Goal: Task Accomplishment & Management: Use online tool/utility

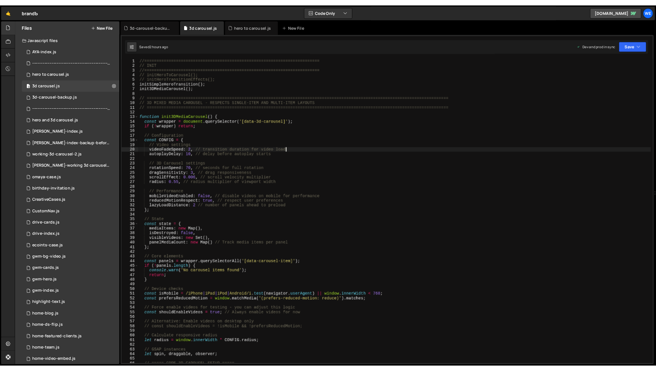
scroll to position [0, 5]
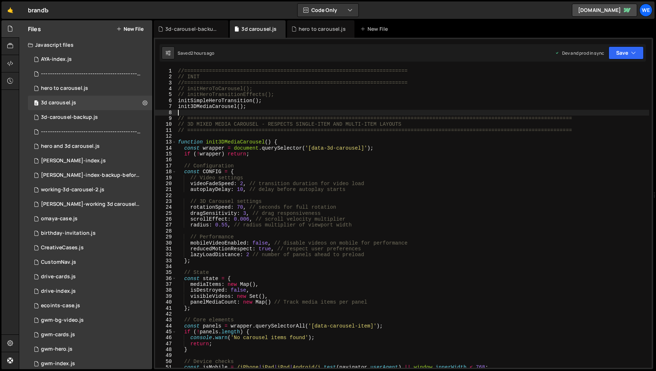
click at [354, 113] on div "//======================================================================== // I…" at bounding box center [413, 224] width 473 height 312
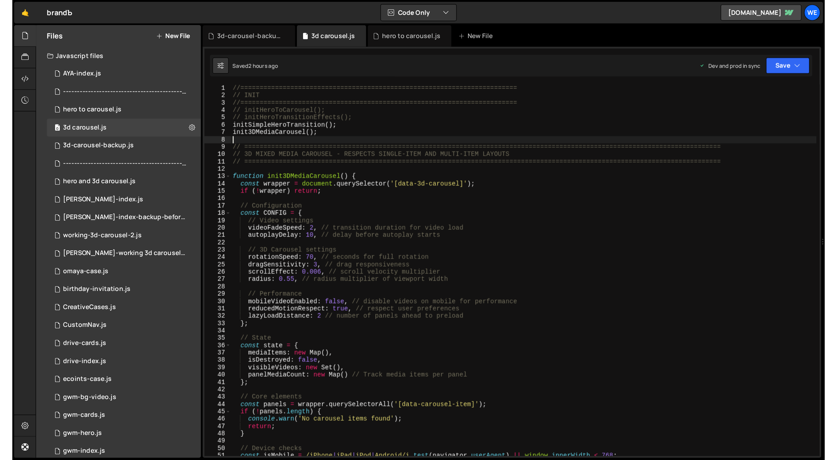
scroll to position [0, 0]
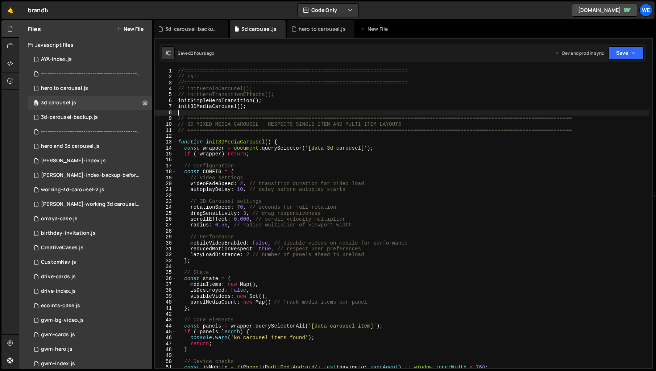
drag, startPoint x: 270, startPoint y: 97, endPoint x: 277, endPoint y: 97, distance: 6.9
click at [271, 97] on div "//======================================================================== // I…" at bounding box center [413, 224] width 473 height 312
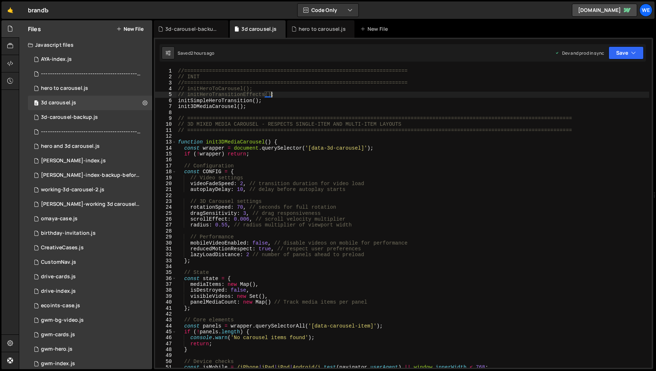
click at [280, 95] on div "//======================================================================== // I…" at bounding box center [413, 224] width 473 height 312
type textarea "// initSimpleHeroTransition();"
click at [278, 98] on div "//======================================================================== // I…" at bounding box center [413, 224] width 473 height 312
click at [185, 0] on div "Hold on a sec... Are you certain you wish to leave this page? Any changes you'v…" at bounding box center [328, 185] width 656 height 371
click at [409, 195] on div "//======================================================================== // I…" at bounding box center [413, 224] width 473 height 312
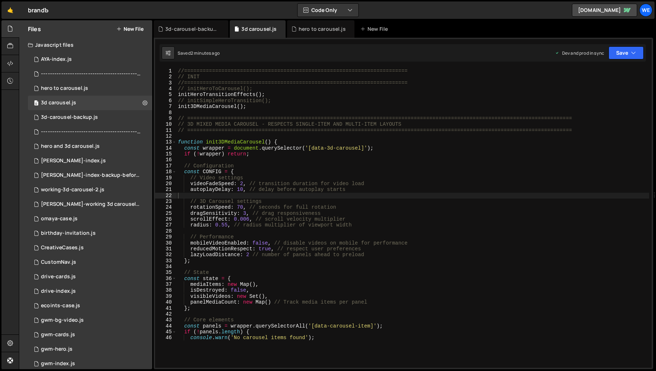
click at [377, 0] on div "Hold on a sec... Are you certain you wish to leave this page? Any changes you'v…" at bounding box center [328, 185] width 656 height 371
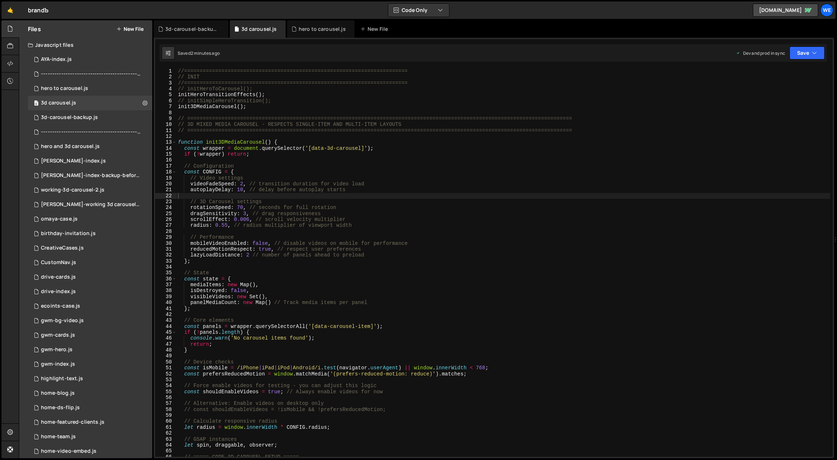
type textarea "lazyLoadDistance: 2 // number of panels ahead to preload"
click at [449, 255] on div "//======================================================================== // I…" at bounding box center [504, 268] width 654 height 401
click at [74, 87] on div "hero to carousel.js" at bounding box center [64, 88] width 47 height 7
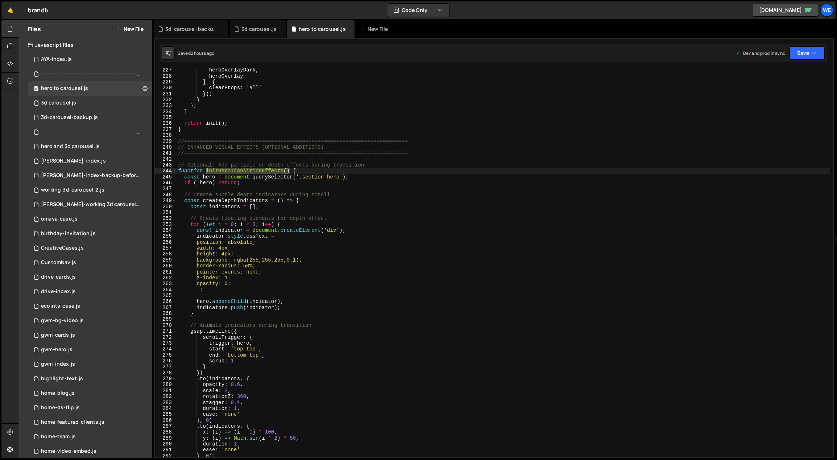
click at [301, 162] on div "heroOverlayDark , heroOverlay ] , { clearProps : 'all' }) ; } } ; } return init…" at bounding box center [504, 267] width 654 height 401
type textarea "//========================================================================"
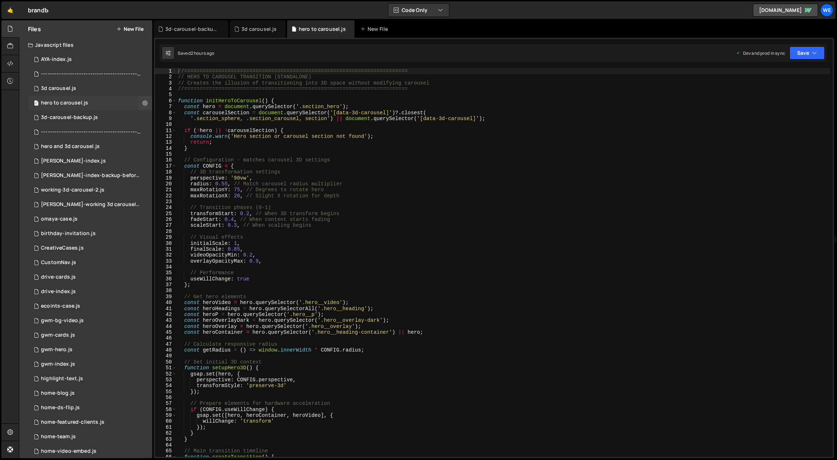
click at [68, 96] on div "0 hero to carousel.js 0" at bounding box center [90, 103] width 124 height 15
click at [70, 89] on div "3d carousel.js" at bounding box center [58, 88] width 35 height 7
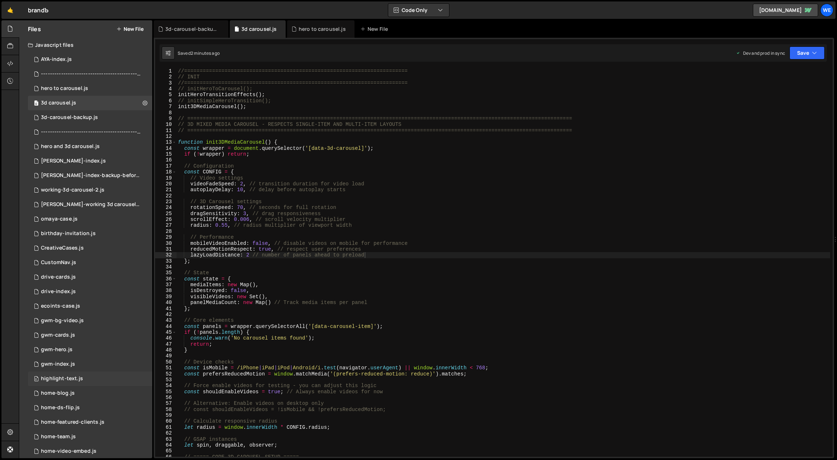
drag, startPoint x: 83, startPoint y: 102, endPoint x: 38, endPoint y: 385, distance: 286.1
click at [78, 158] on div "[PERSON_NAME]-index.js" at bounding box center [73, 161] width 65 height 7
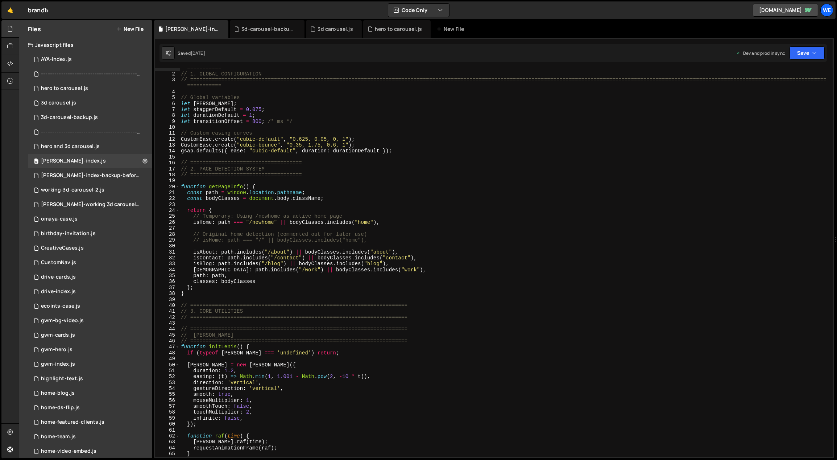
scroll to position [296, 0]
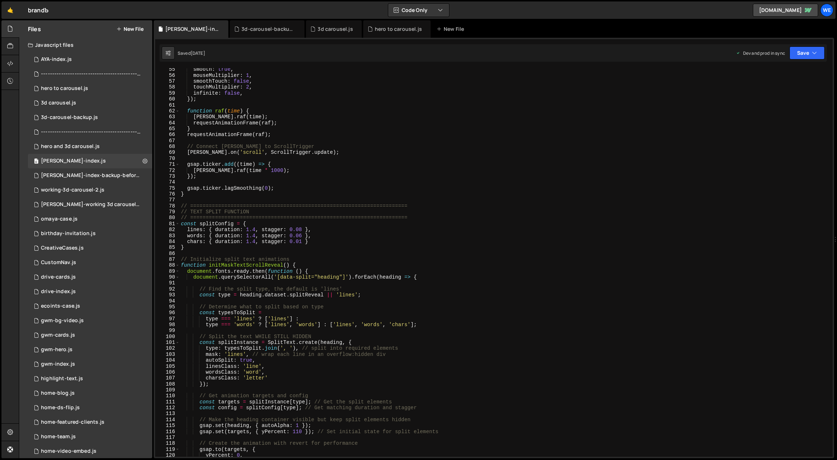
click at [387, 304] on div "smooth : true , mouseMultiplier : 1 , smoothTouch : false , touchMultiplier : 2…" at bounding box center [505, 266] width 651 height 401
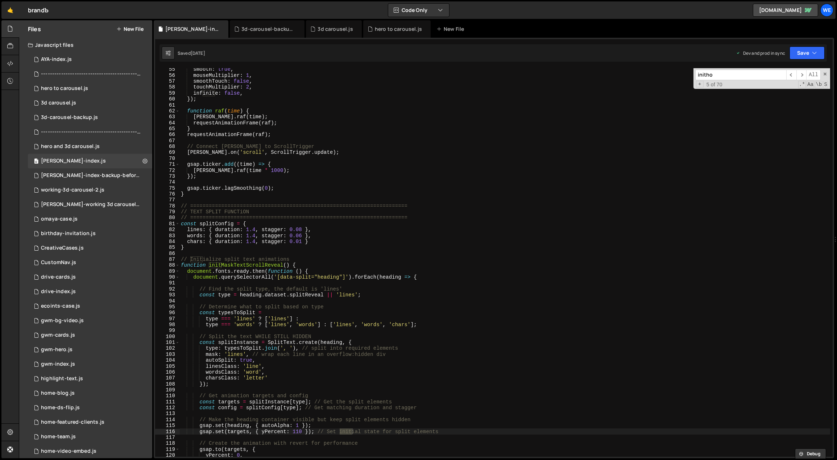
scroll to position [2183, 0]
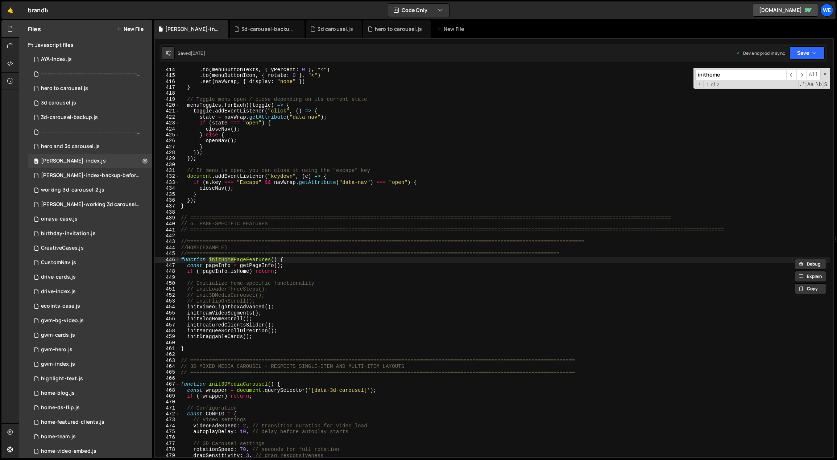
type input "inithome"
type textarea "initTeamVideoSegments();"
click at [245, 310] on div ". to ( menuButtonTexts , { yPercent : 0 } , "<" ) . to ( menuButtonIcon , { rot…" at bounding box center [505, 267] width 651 height 401
click at [76, 90] on div "hero to carousel.js" at bounding box center [64, 88] width 47 height 7
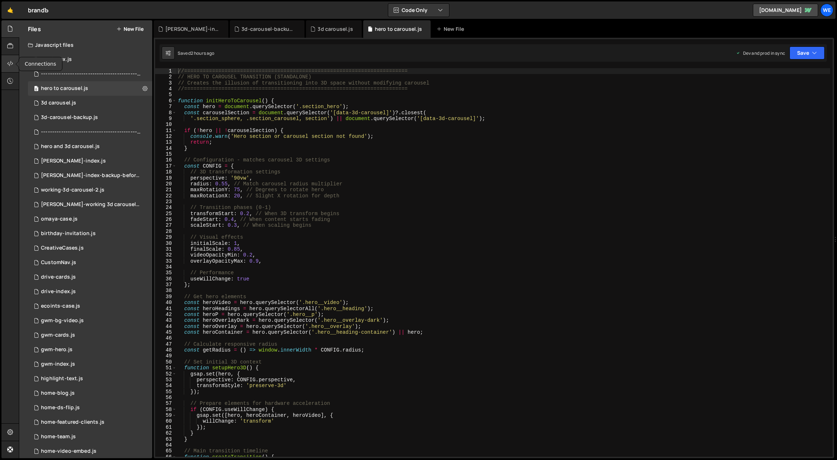
click at [13, 63] on div at bounding box center [10, 63] width 18 height 17
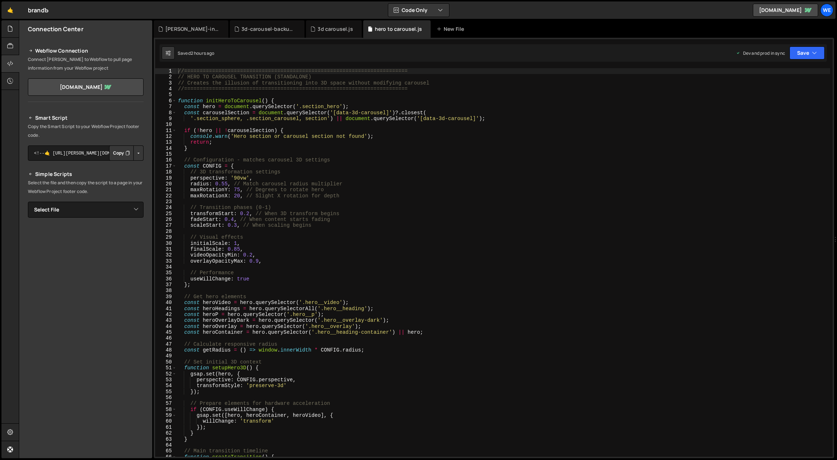
drag, startPoint x: 128, startPoint y: 191, endPoint x: 124, endPoint y: 198, distance: 8.1
click at [127, 191] on p "Select the file and then copy the script to a page in your Webflow Project foot…" at bounding box center [86, 186] width 116 height 17
click at [121, 206] on select "Select File AYA-index.js ------------------------------------------------.js he…" at bounding box center [86, 210] width 116 height 16
click at [28, 202] on select "Select File AYA-index.js ------------------------------------------------.js he…" at bounding box center [86, 210] width 116 height 16
click at [138, 231] on button "Button group with nested dropdown" at bounding box center [138, 234] width 10 height 15
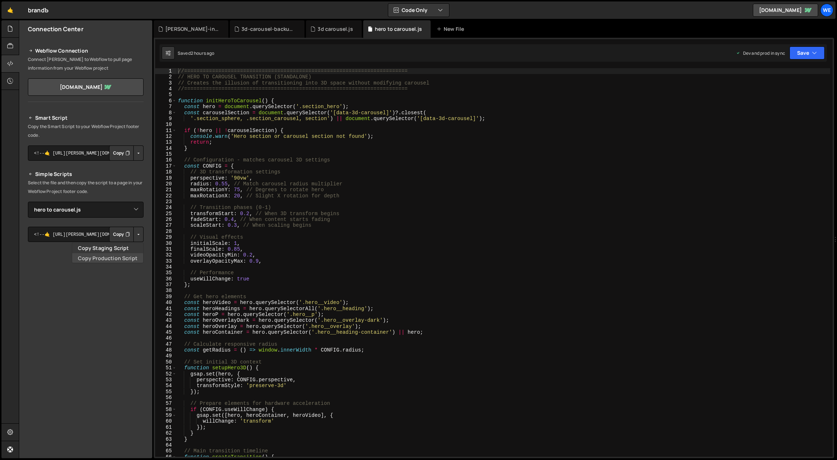
click at [123, 256] on link "Copy Production Script" at bounding box center [107, 258] width 71 height 10
click at [126, 211] on select "Select File AYA-index.js ------------------------------------------------.js he…" at bounding box center [86, 210] width 116 height 16
select select "47123"
click at [28, 202] on select "Select File AYA-index.js ------------------------------------------------.js he…" at bounding box center [86, 210] width 116 height 16
click at [134, 231] on button "Button group with nested dropdown" at bounding box center [138, 234] width 10 height 15
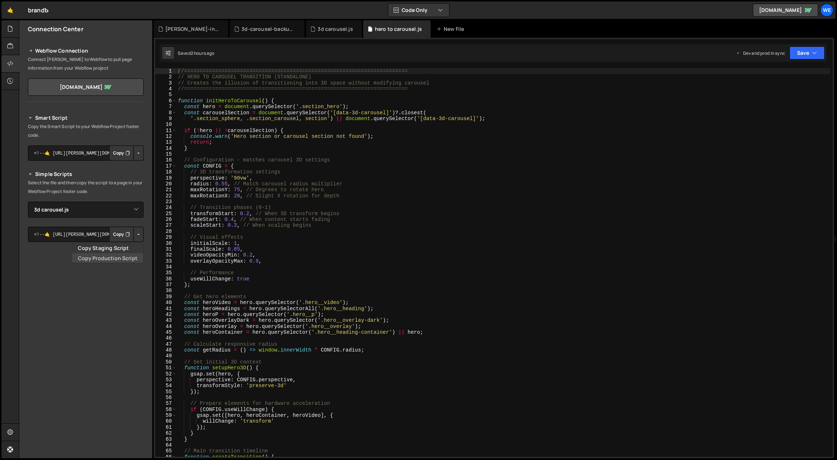
click at [129, 254] on link "Copy Production Script" at bounding box center [107, 258] width 71 height 10
click at [139, 234] on button "Button group with nested dropdown" at bounding box center [138, 234] width 10 height 15
click at [109, 255] on link "Copy Production Script" at bounding box center [107, 258] width 71 height 10
click at [262, 110] on div "//======================================================================== // H…" at bounding box center [504, 268] width 654 height 401
click at [11, 33] on icon at bounding box center [10, 29] width 6 height 8
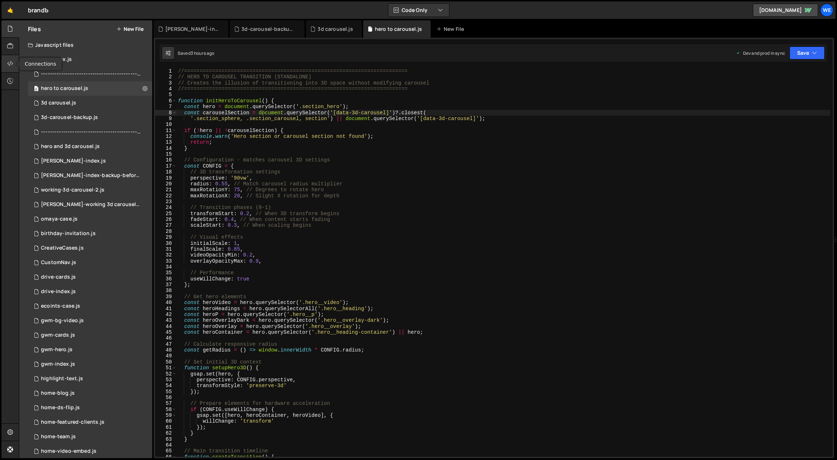
click at [13, 62] on icon at bounding box center [10, 63] width 6 height 8
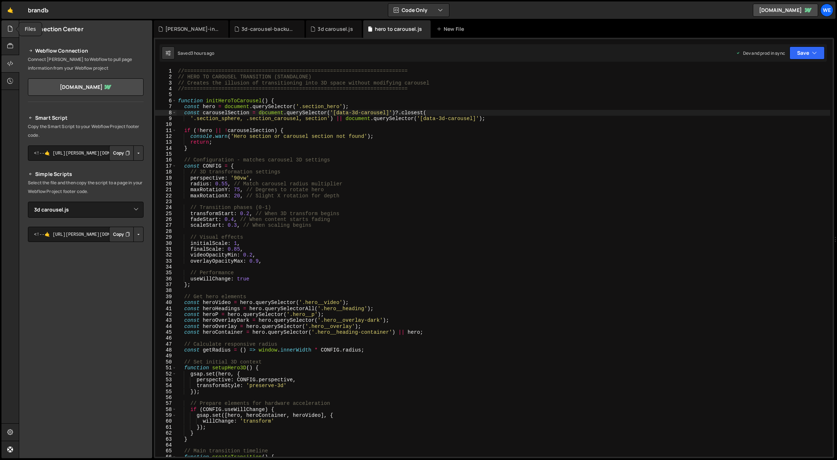
click at [9, 29] on icon at bounding box center [10, 29] width 6 height 8
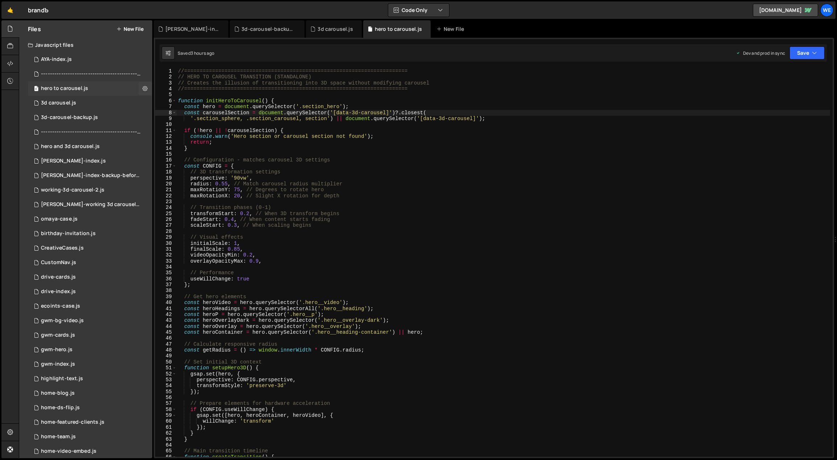
click at [96, 84] on div "0 hero to carousel.js 0" at bounding box center [90, 88] width 124 height 15
click at [86, 103] on div "0 3d carousel.js 0" at bounding box center [90, 103] width 124 height 15
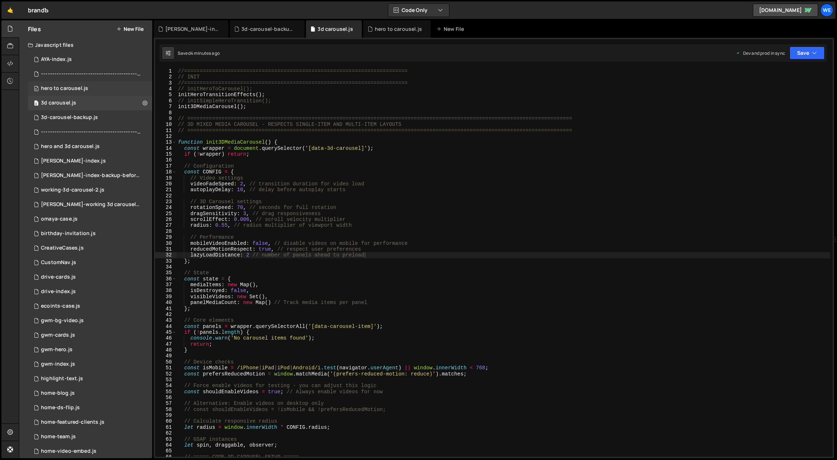
click at [110, 87] on div "0 hero to carousel.js 0" at bounding box center [90, 88] width 124 height 15
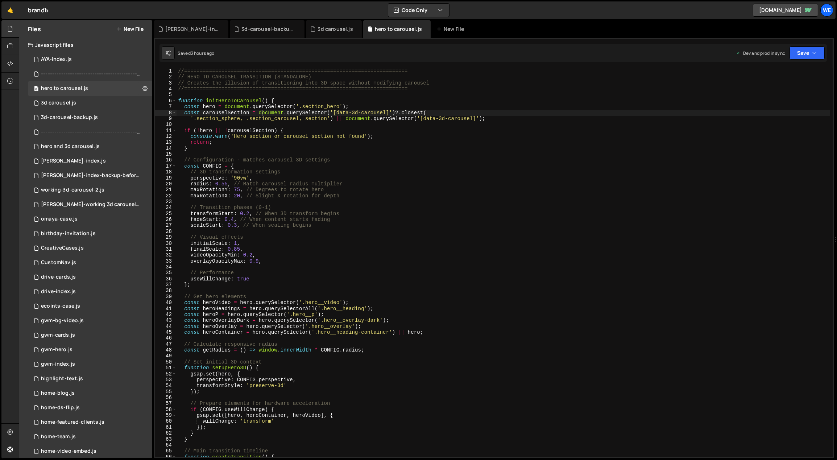
type textarea "const hero = document.querySelector('.section_hero');"
click at [255, 107] on div "//======================================================================== // H…" at bounding box center [504, 268] width 654 height 401
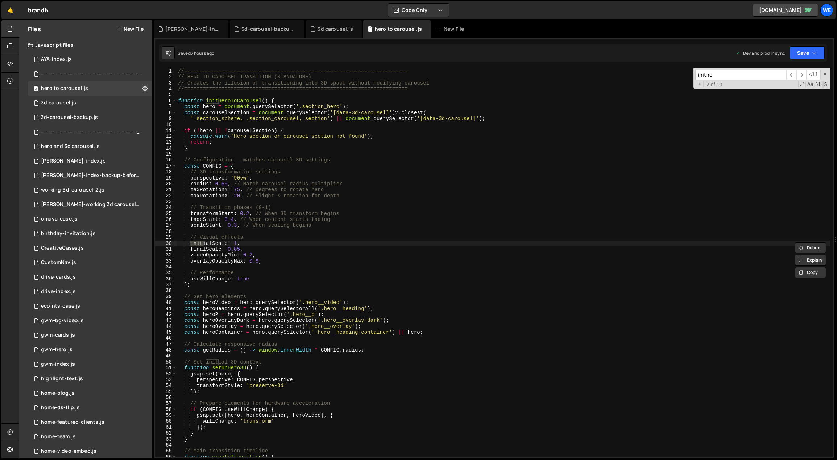
scroll to position [1253, 0]
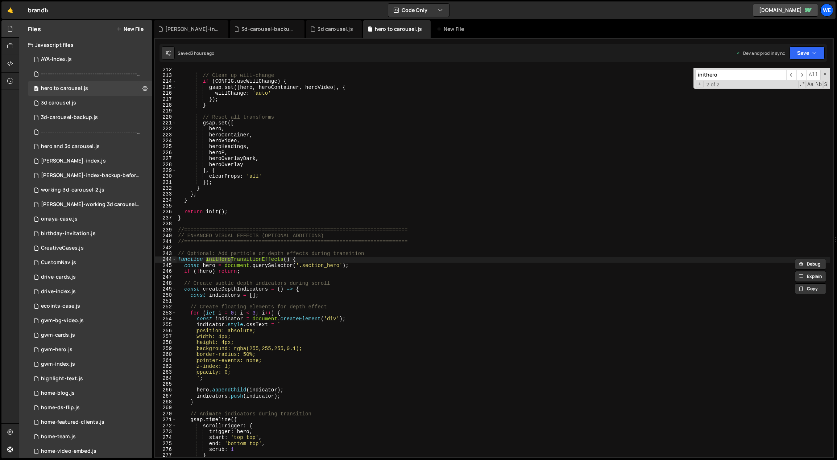
type input "inithero"
type textarea "function initHeroTransitionEffects() {"
click at [301, 259] on div "// Clean up will-change if ( CONFIG . useWillChange ) { gsap . set ([ hero , he…" at bounding box center [504, 267] width 654 height 401
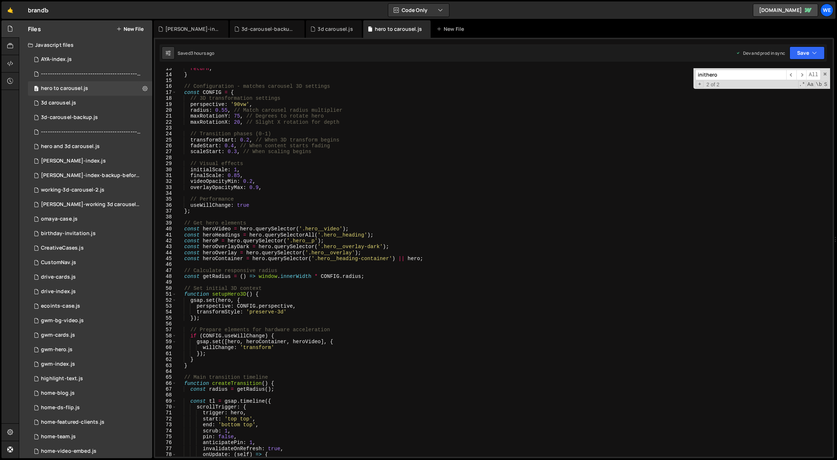
scroll to position [0, 0]
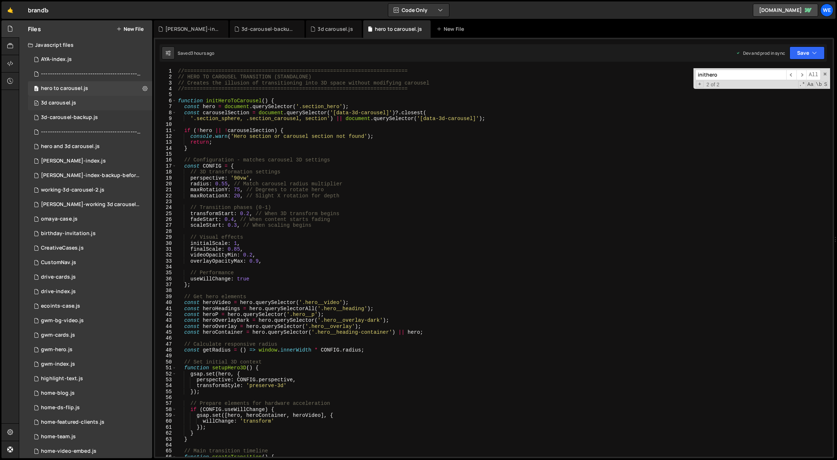
click at [98, 98] on div "0 3d carousel.js 0" at bounding box center [90, 103] width 124 height 15
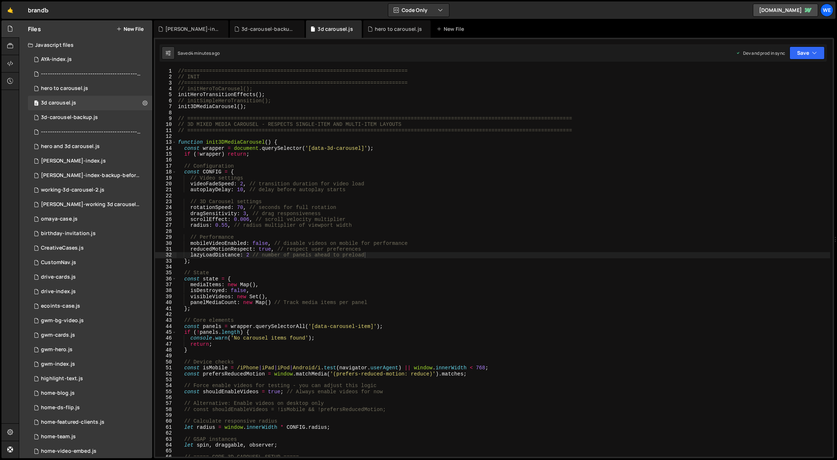
click at [272, 93] on div "//======================================================================== // I…" at bounding box center [504, 268] width 654 height 401
click at [262, 89] on div "//======================================================================== // I…" at bounding box center [504, 268] width 654 height 401
click at [268, 88] on div "//======================================================================== // I…" at bounding box center [504, 268] width 654 height 401
click at [291, 95] on div "//======================================================================== // I…" at bounding box center [504, 268] width 654 height 401
click at [290, 100] on div "//======================================================================== // I…" at bounding box center [504, 268] width 654 height 401
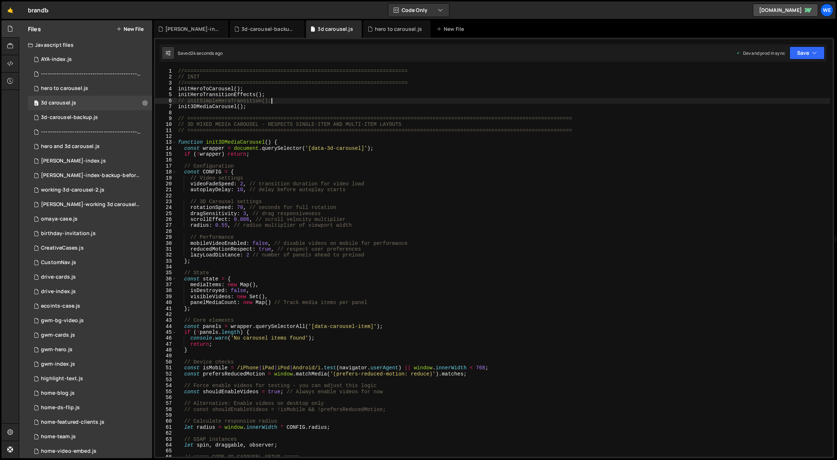
type textarea "initSimpleHeroTransition();"
click at [75, 86] on div "hero to carousel.js" at bounding box center [64, 88] width 47 height 7
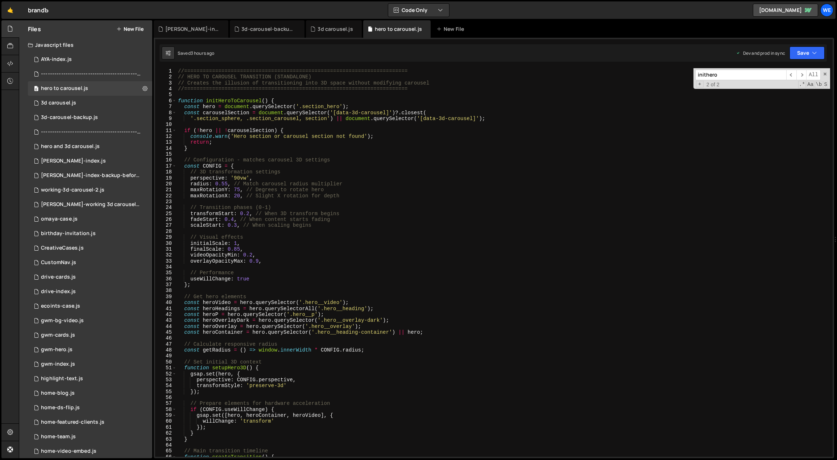
click at [280, 174] on div "//======================================================================== // H…" at bounding box center [504, 268] width 654 height 401
type textarea "}"
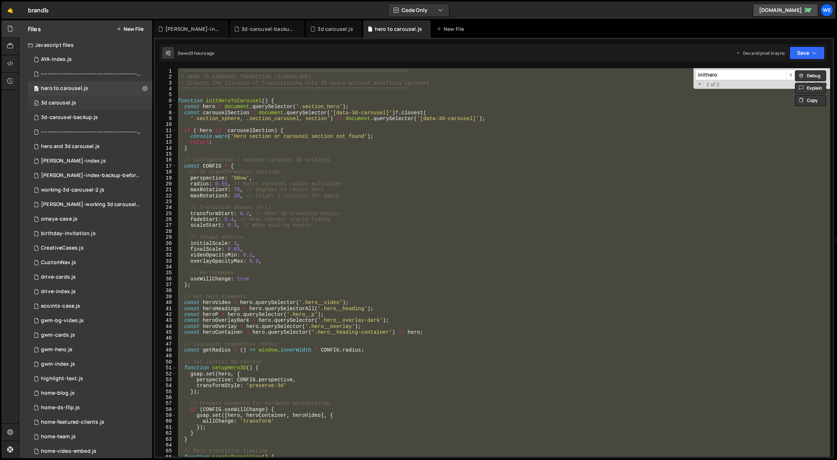
click at [87, 102] on div "0 3d carousel.js 0" at bounding box center [90, 103] width 124 height 15
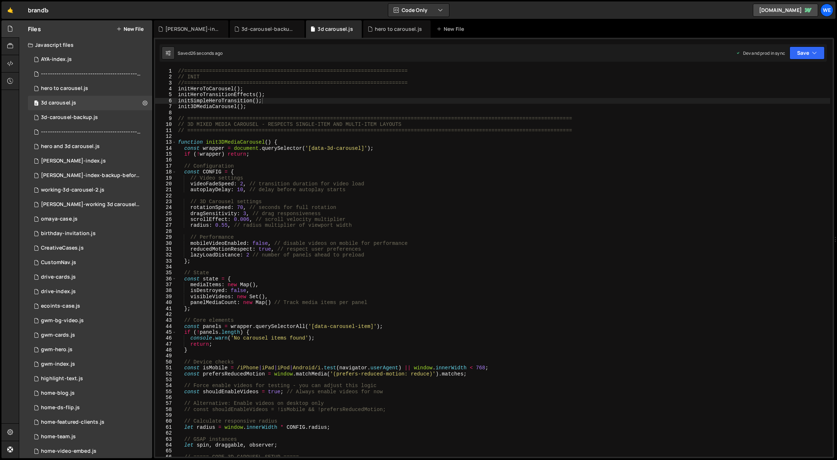
click at [268, 104] on div "//======================================================================== // I…" at bounding box center [504, 268] width 654 height 401
click at [271, 101] on div "//======================================================================== // I…" at bounding box center [504, 268] width 654 height 401
click at [273, 103] on div "//======================================================================== // I…" at bounding box center [504, 268] width 654 height 401
click at [272, 94] on div "//======================================================================== // I…" at bounding box center [504, 268] width 654 height 401
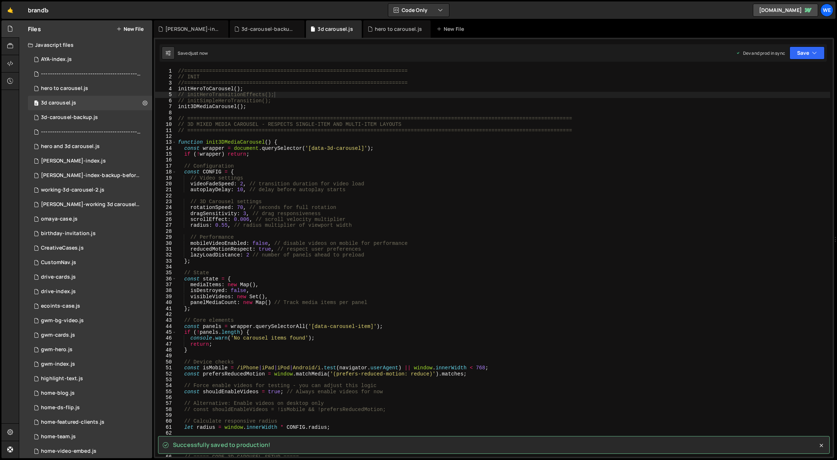
click at [254, 87] on div "//======================================================================== // I…" at bounding box center [504, 268] width 654 height 401
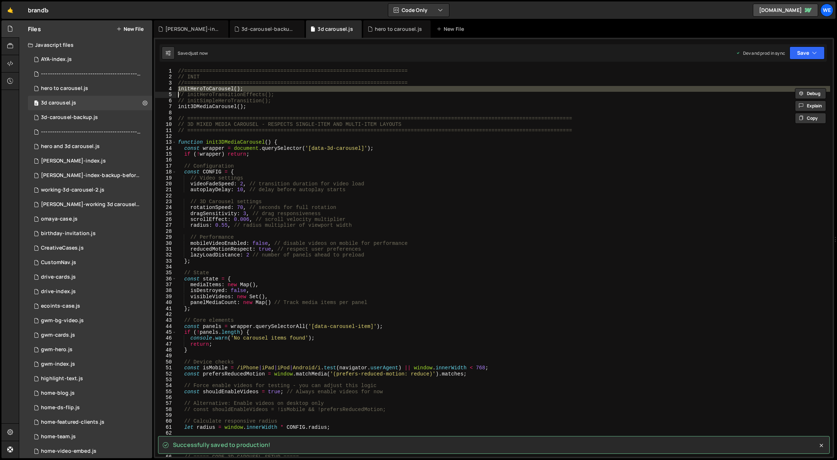
click at [254, 87] on div "//======================================================================== // I…" at bounding box center [504, 262] width 654 height 388
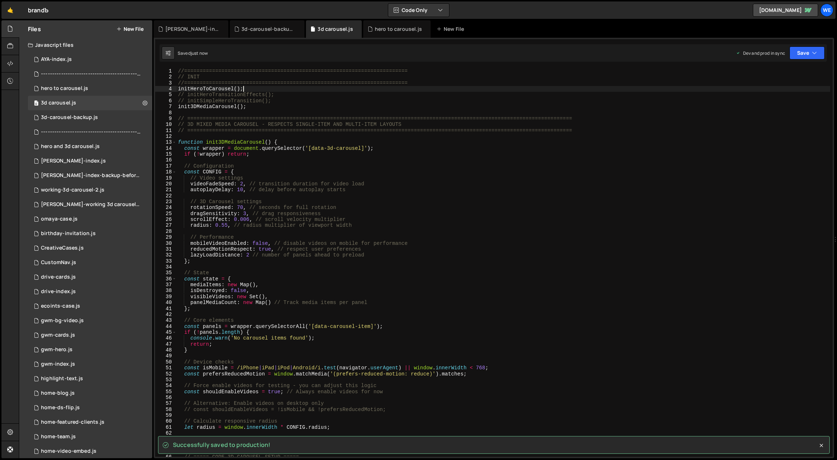
click at [254, 87] on div "//======================================================================== // I…" at bounding box center [504, 268] width 654 height 401
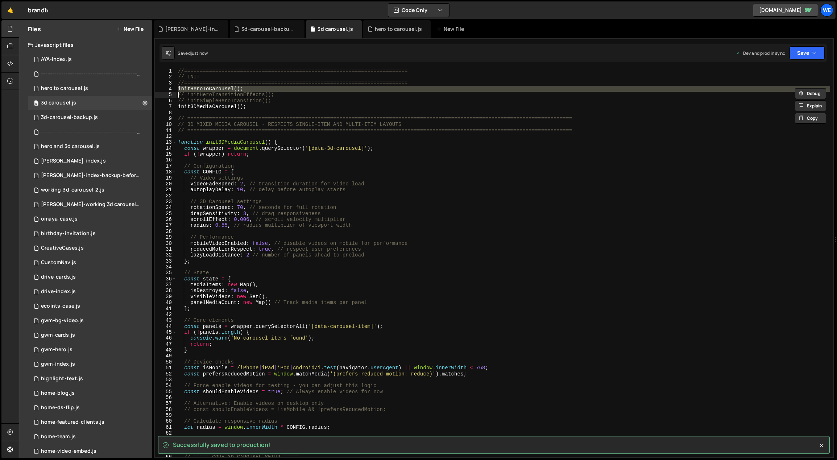
click at [254, 87] on div "//======================================================================== // I…" at bounding box center [504, 268] width 654 height 401
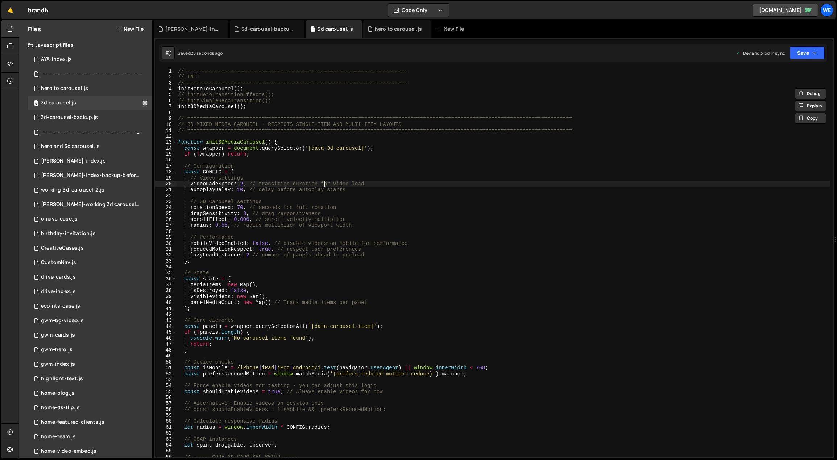
click at [324, 185] on div "//======================================================================== // I…" at bounding box center [504, 268] width 654 height 401
type textarea "videoFadeSpeed: 2, // transition duration for video load"
click at [84, 95] on div "0 hero to carousel.js 0" at bounding box center [90, 88] width 124 height 15
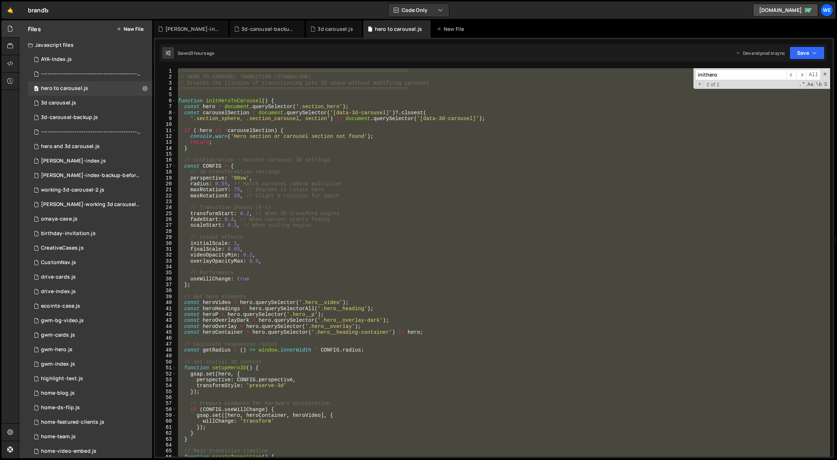
click at [363, 118] on div "//======================================================================== // H…" at bounding box center [504, 262] width 654 height 388
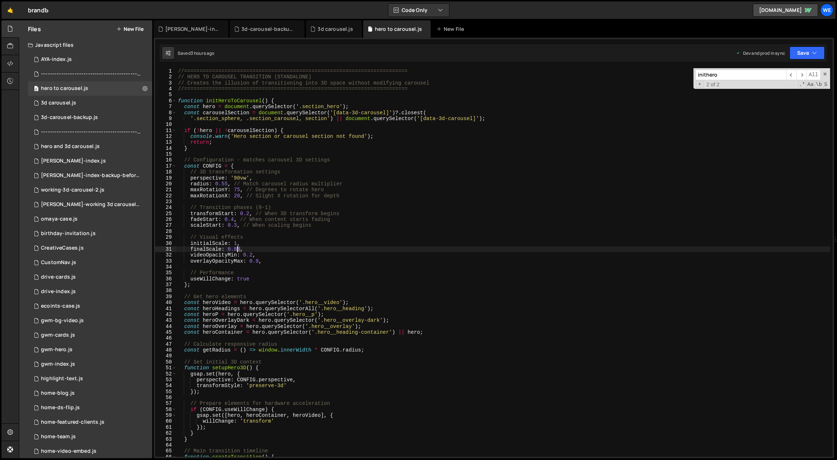
drag, startPoint x: 239, startPoint y: 250, endPoint x: 234, endPoint y: 249, distance: 4.7
click at [234, 249] on div "//======================================================================== // H…" at bounding box center [504, 268] width 654 height 401
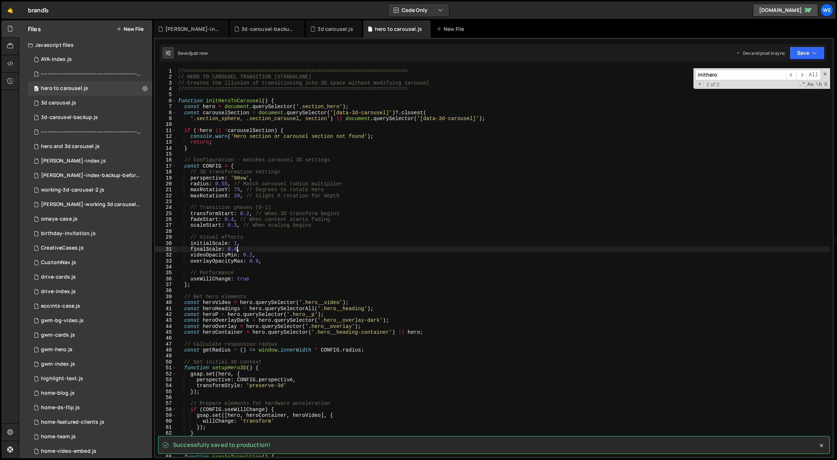
type textarea "finalScale: 0.4,"
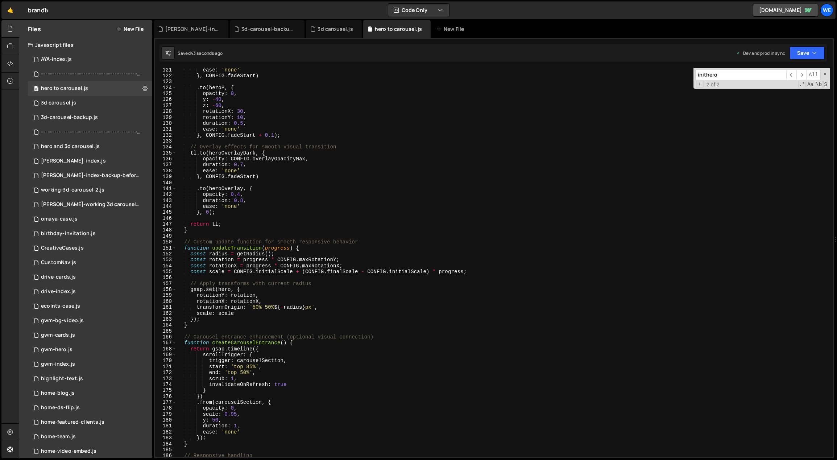
scroll to position [773, 0]
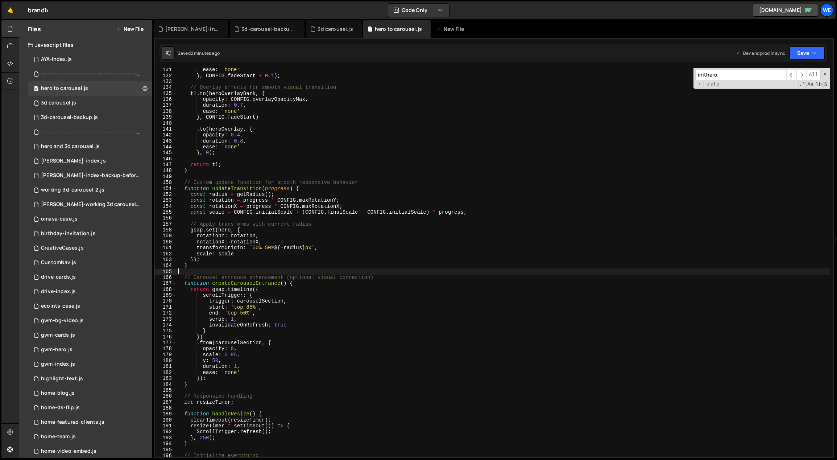
click at [315, 270] on div "ease : 'none' } , CONFIG . fadeStart + 0.1 ) ; // Overlay effects for smooth vi…" at bounding box center [504, 267] width 654 height 401
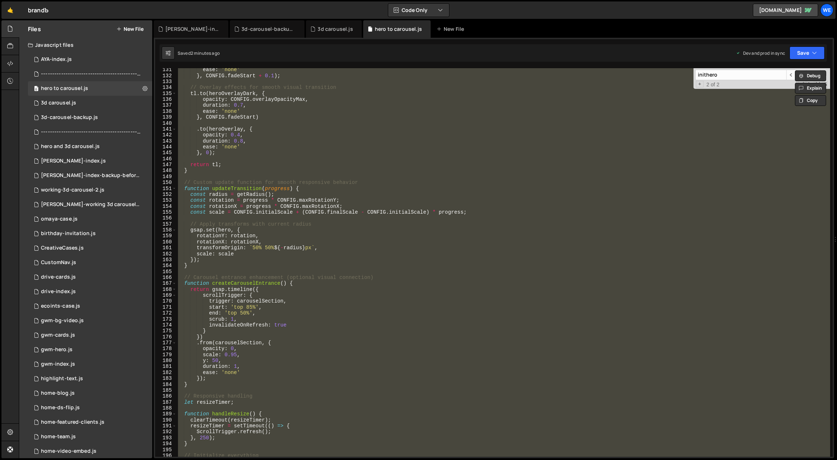
click at [340, 334] on div "ease : 'none' } , CONFIG . fadeStart + 0.1 ) ; // Overlay effects for smooth vi…" at bounding box center [504, 262] width 654 height 388
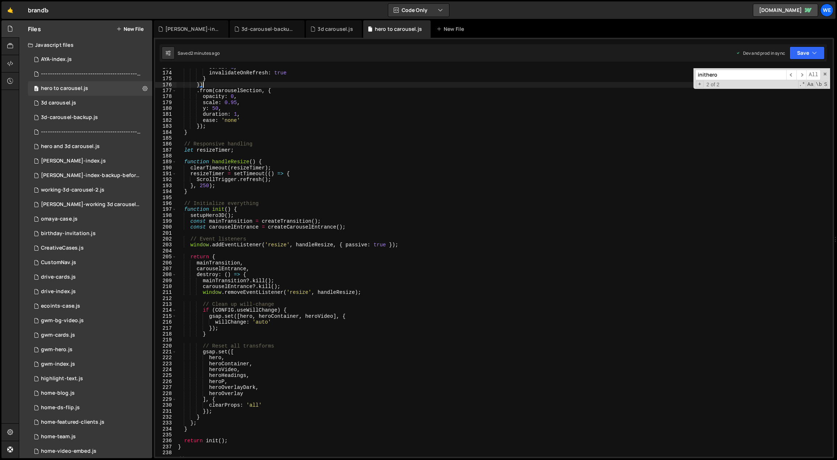
scroll to position [1288, 0]
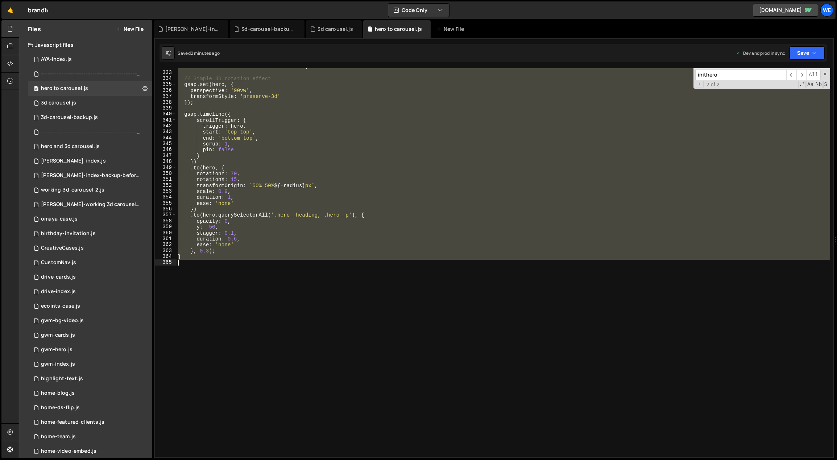
drag, startPoint x: 177, startPoint y: 194, endPoint x: 402, endPoint y: 345, distance: 270.3
click at [403, 345] on div "const radius = window . innerWidth * 0.55 ; // Simple 3D rotation effect gsap .…" at bounding box center [504, 264] width 654 height 401
type textarea "}"
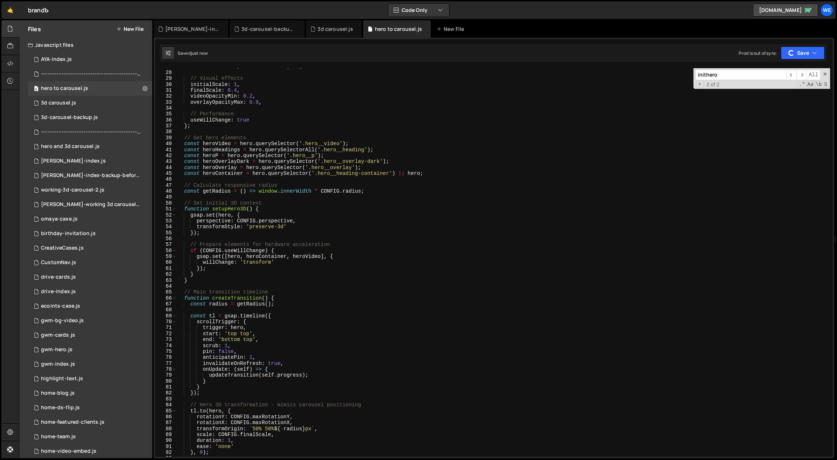
scroll to position [159, 0]
click at [388, 267] on div "scaleStart : 0.3 , // When scaling begins // Visual effects initialScale : 1 , …" at bounding box center [504, 263] width 654 height 401
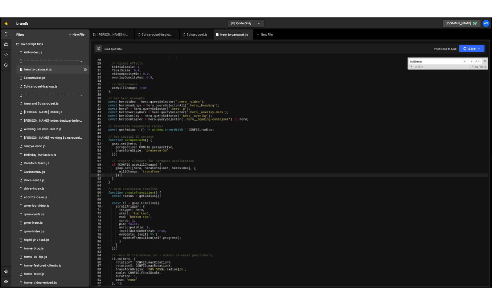
scroll to position [0, 0]
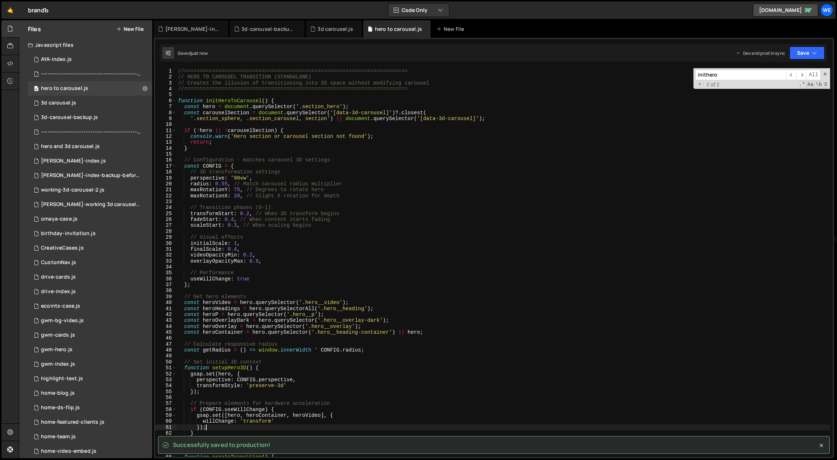
type textarea "}"
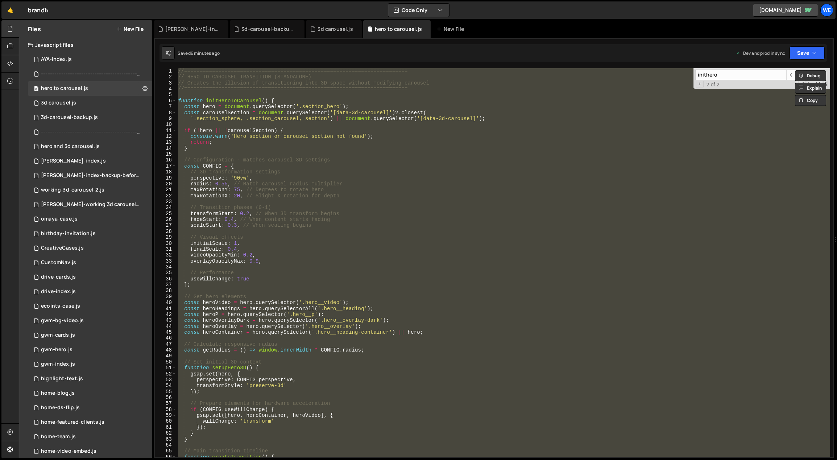
click at [312, 124] on div "//======================================================================== // H…" at bounding box center [504, 262] width 654 height 388
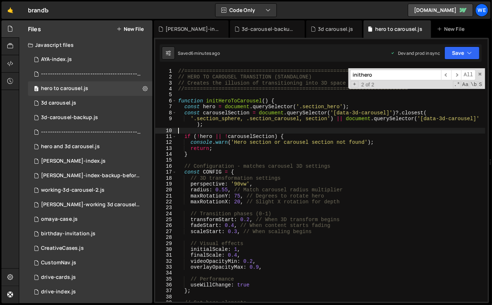
click at [340, 176] on div "//======================================================================== // H…" at bounding box center [331, 191] width 309 height 246
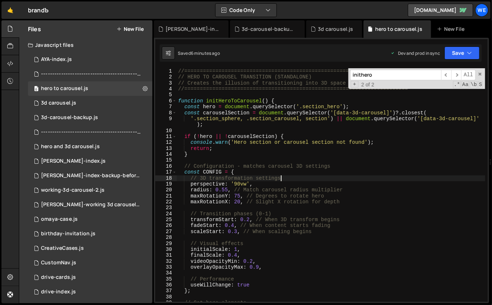
scroll to position [33, 0]
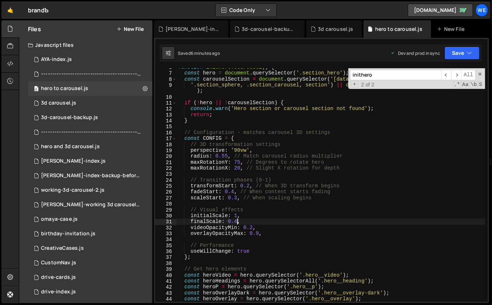
click at [236, 222] on div "function initHeroToCarousel ( ) { const hero = document . querySelector ( '.sec…" at bounding box center [331, 187] width 309 height 246
click at [234, 221] on div "function initHeroToCarousel ( ) { const hero = document . querySelector ( '.sec…" at bounding box center [331, 187] width 309 height 246
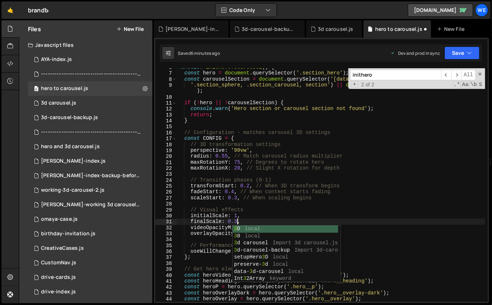
click at [284, 210] on div "function initHeroToCarousel ( ) { const hero = document . querySelector ( '.sec…" at bounding box center [331, 187] width 309 height 246
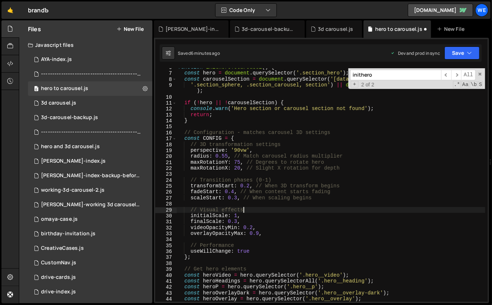
type textarea "// Visual effects"
click at [374, 73] on input "inithero" at bounding box center [395, 75] width 91 height 11
paste input "finalScale"
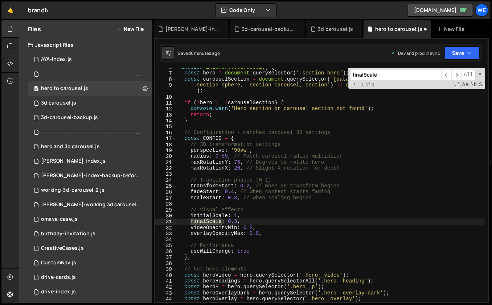
click at [401, 76] on input "finalScale" at bounding box center [395, 75] width 91 height 11
paste input "heroYMovement"
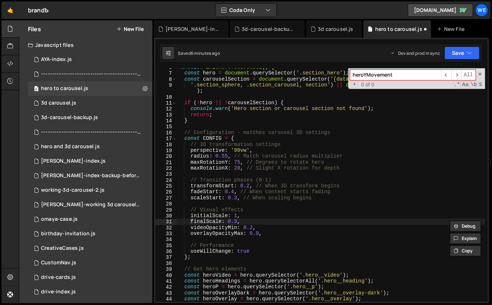
click at [399, 75] on input "heroYMovement" at bounding box center [395, 75] width 91 height 11
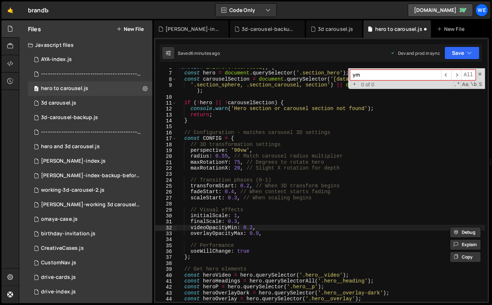
type input "y"
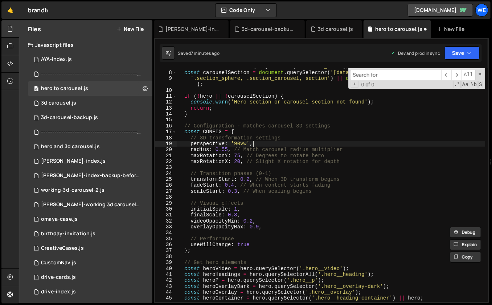
click at [352, 141] on div "const hero = document . querySelector ( '.section_hero' ) ; const carouselSecti…" at bounding box center [331, 186] width 309 height 246
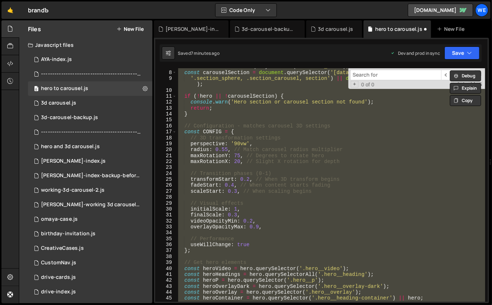
paste textarea
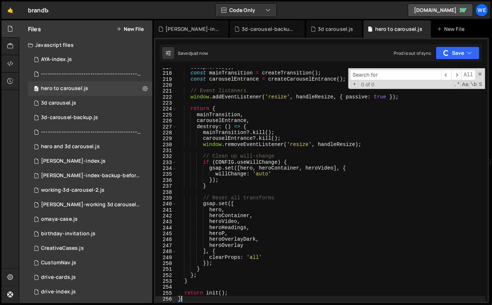
click at [478, 74] on span at bounding box center [479, 73] width 5 height 5
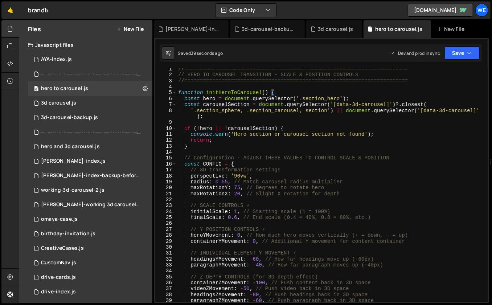
scroll to position [34, 0]
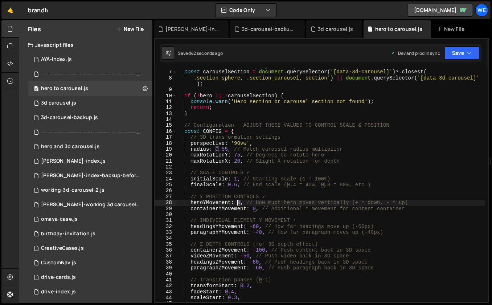
click at [238, 201] on div "const hero = document . querySelector ( '.section_hero' ) ; const carouselSecti…" at bounding box center [331, 186] width 309 height 246
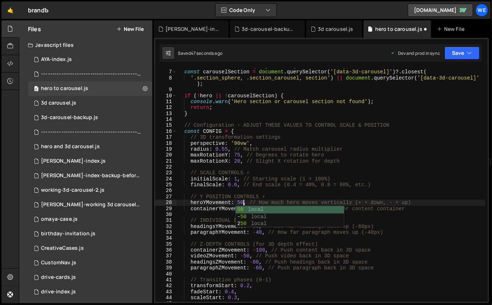
scroll to position [0, 4]
click at [241, 201] on div "const hero = document . querySelector ( '.section_hero' ) ; const carouselSecti…" at bounding box center [331, 186] width 309 height 246
type textarea "heroYMovement: 100, // How much hero moves vertically (+ = down, - = up)"
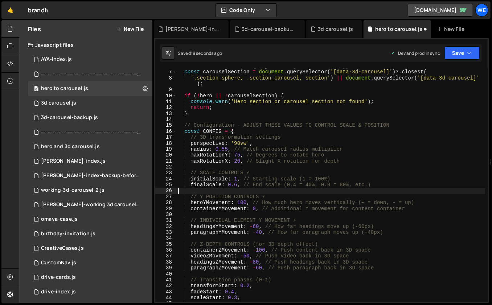
click at [259, 189] on div "const hero = document . querySelector ( '.section_hero' ) ; const carouselSecti…" at bounding box center [331, 186] width 309 height 246
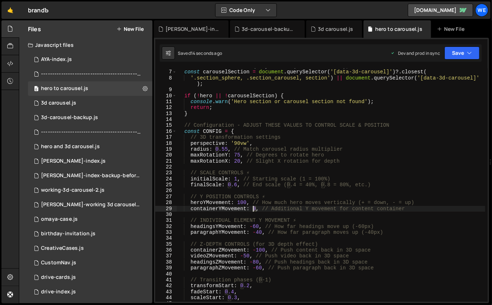
click at [253, 208] on div "const hero = document . querySelector ( '.section_hero' ) ; const carouselSecti…" at bounding box center [331, 186] width 309 height 246
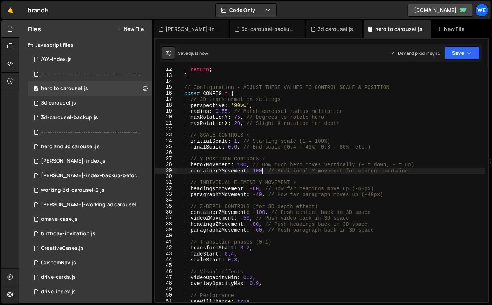
scroll to position [68, 0]
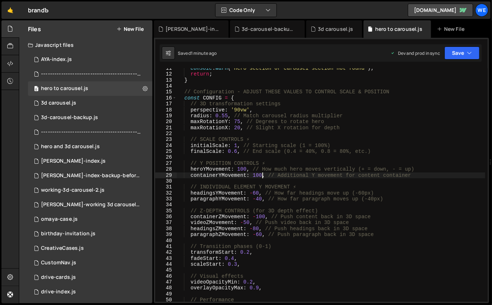
click at [317, 217] on div "console . warn ( 'Hero section or carousel section not found' ) ; return ; } //…" at bounding box center [331, 188] width 309 height 246
type textarea "}"
click at [317, 181] on div "console . warn ( 'Hero section or carousel section not found' ) ; return ; } //…" at bounding box center [331, 188] width 309 height 246
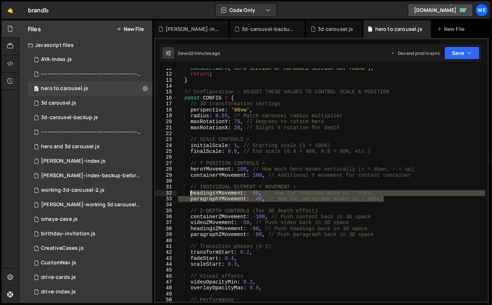
drag, startPoint x: 387, startPoint y: 198, endPoint x: 189, endPoint y: 193, distance: 198.4
click at [189, 193] on div "console . warn ( 'Hero section or carousel section not found' ) ; return ; } //…" at bounding box center [331, 188] width 309 height 246
paste textarea "paragraphYMovement: 40, // ✅ Moving DOWN"
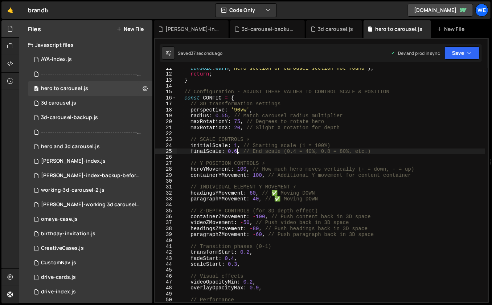
click at [234, 152] on div "console . warn ( 'Hero section or carousel section not found' ) ; return ; } //…" at bounding box center [331, 188] width 309 height 246
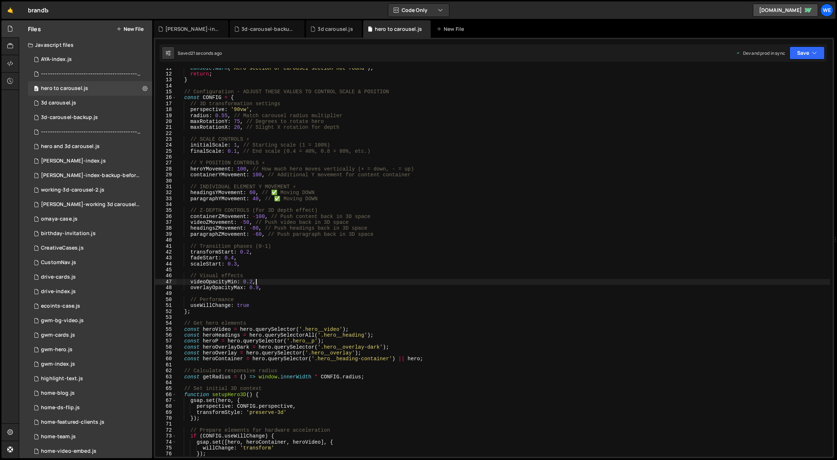
click at [325, 284] on div "console . warn ( 'Hero section or carousel section not found' ) ; return ; } //…" at bounding box center [504, 265] width 654 height 401
type textarea "videoOpacityMin: 0.2,"
click at [292, 315] on div "console . warn ( 'Hero section or carousel section not found' ) ; return ; } //…" at bounding box center [504, 265] width 654 height 401
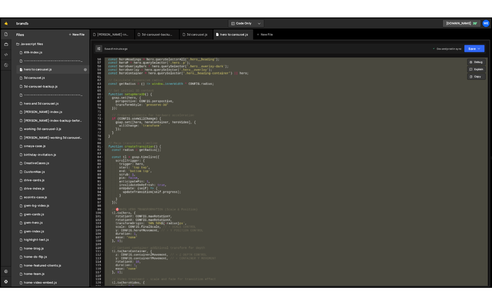
scroll to position [332, 0]
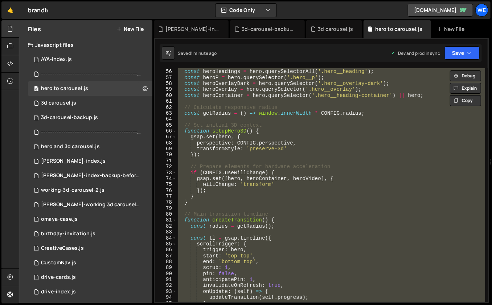
click at [318, 113] on div "const heroVideo = hero . querySelector ( '.hero__video' ) ; const heroHeadings …" at bounding box center [331, 184] width 308 height 233
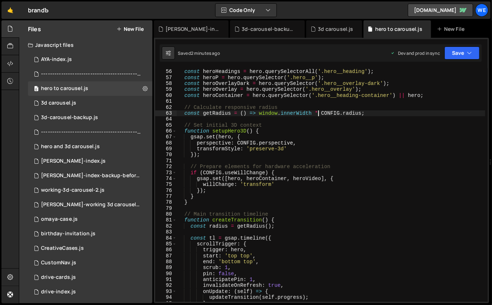
click at [386, 167] on div "const heroVideo = hero . querySelector ( '.hero__video' ) ; const heroHeadings …" at bounding box center [331, 186] width 309 height 246
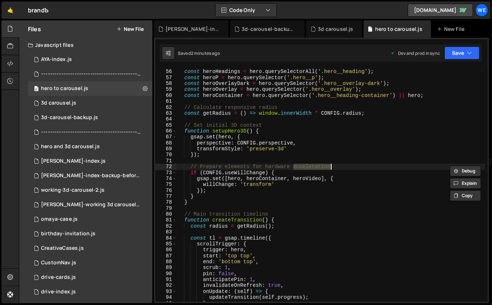
paste textarea
type textarea "}"
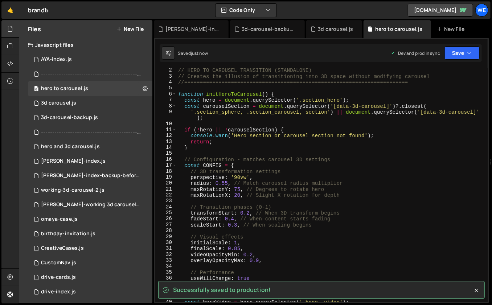
scroll to position [41, 0]
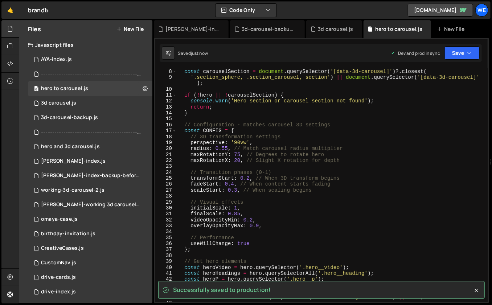
click at [237, 214] on div "const hero = document . querySelector ( '.section_hero' ) ; const carouselSecti…" at bounding box center [331, 185] width 309 height 246
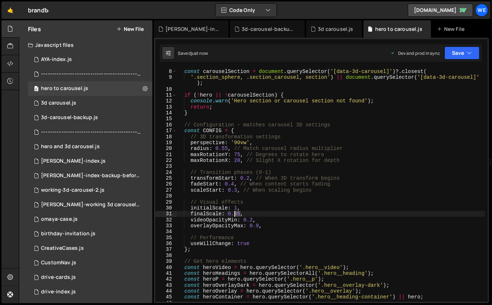
drag, startPoint x: 239, startPoint y: 213, endPoint x: 235, endPoint y: 214, distance: 4.1
click at [235, 214] on div "const hero = document . querySelector ( '.section_hero' ) ; const carouselSecti…" at bounding box center [331, 185] width 309 height 246
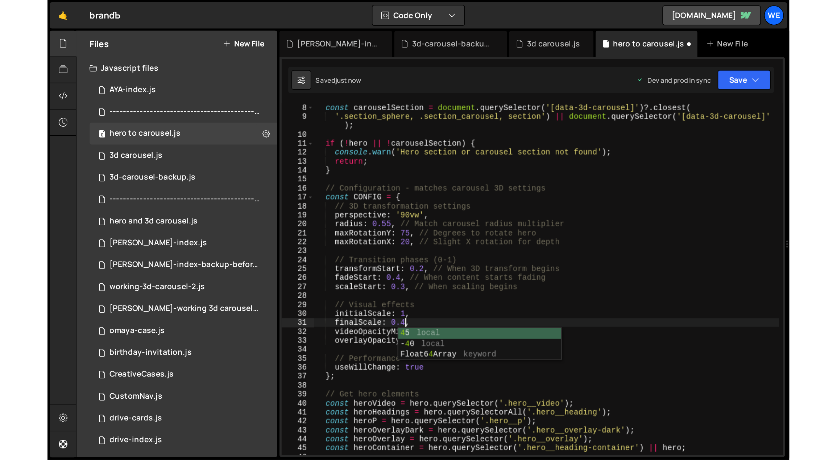
scroll to position [0, 4]
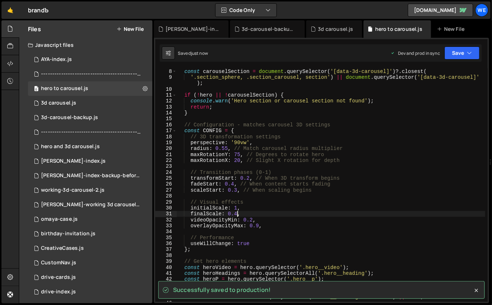
type textarea "finalScale: 0.4,"
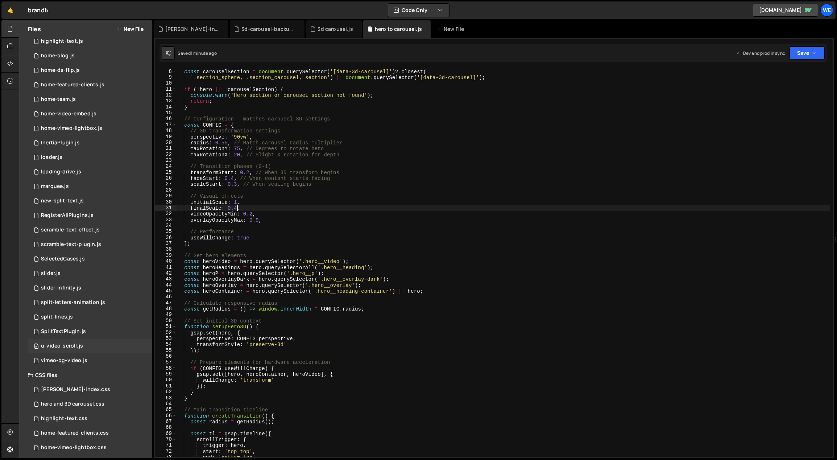
scroll to position [341, 0]
click at [79, 400] on div "hero and 3D carousel.css" at bounding box center [72, 400] width 63 height 7
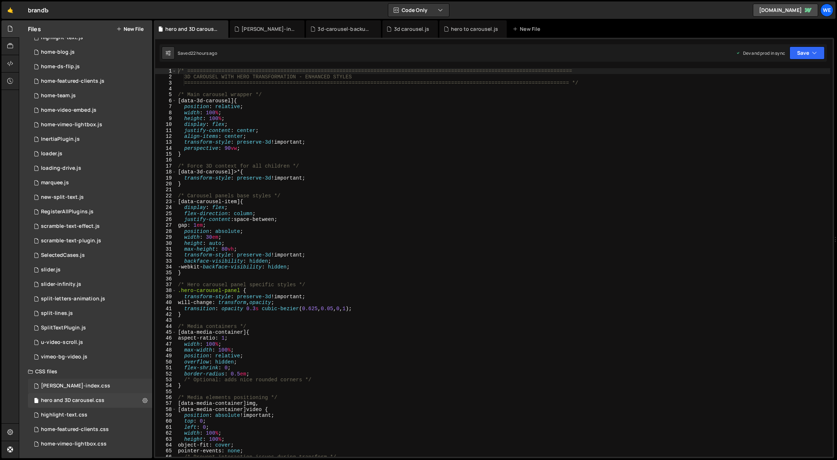
click at [85, 382] on div "[PERSON_NAME]-index.css 0" at bounding box center [90, 386] width 124 height 15
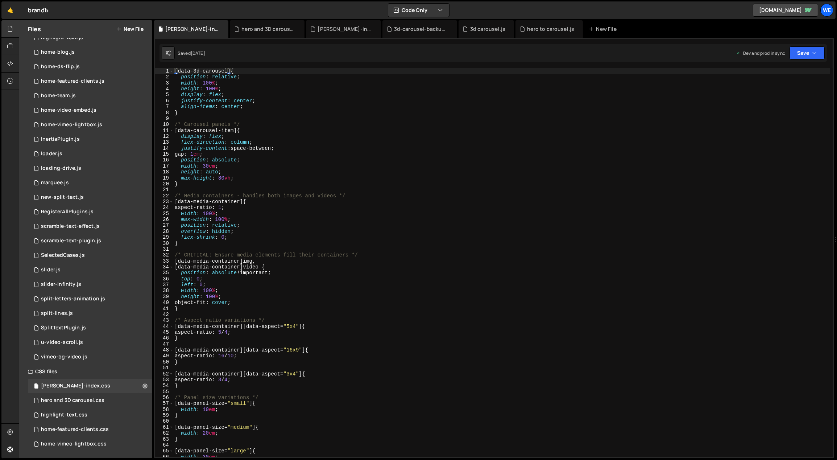
click at [421, 243] on div "[ data-3d-carousel ] { position : relative ; width : 100 % ; height : 100 % ; d…" at bounding box center [502, 268] width 658 height 401
type textarea "}"
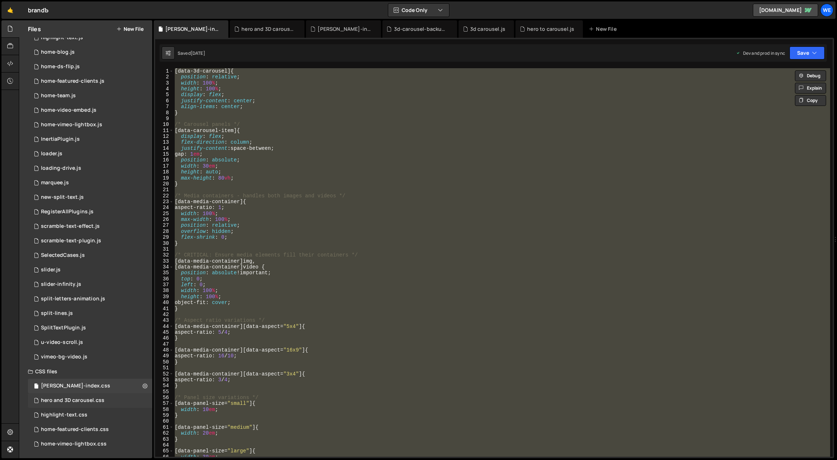
click at [79, 401] on div "hero and 3D carousel.css" at bounding box center [72, 400] width 63 height 7
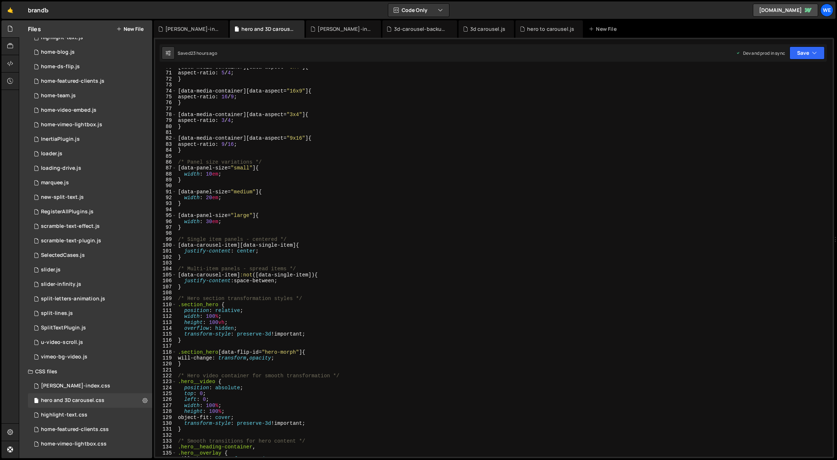
scroll to position [657, 0]
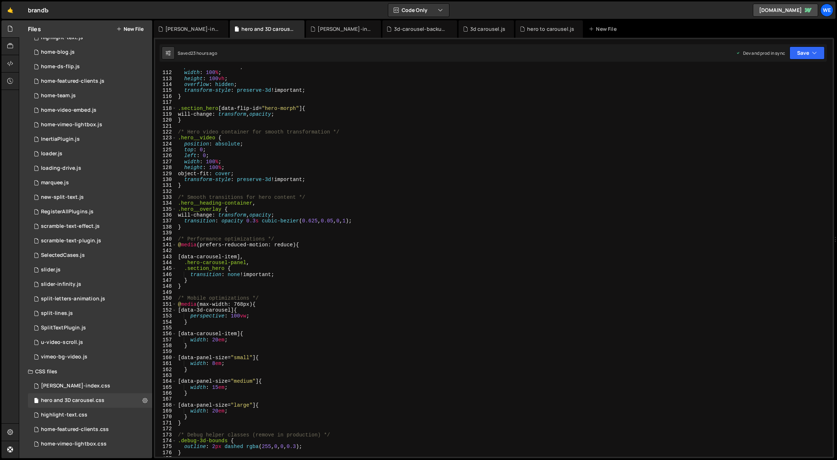
click at [404, 334] on div "position : relative ; width : 100 % ; height : 100 vh ; overflow : hidden ; tra…" at bounding box center [504, 264] width 654 height 401
type textarea "}"
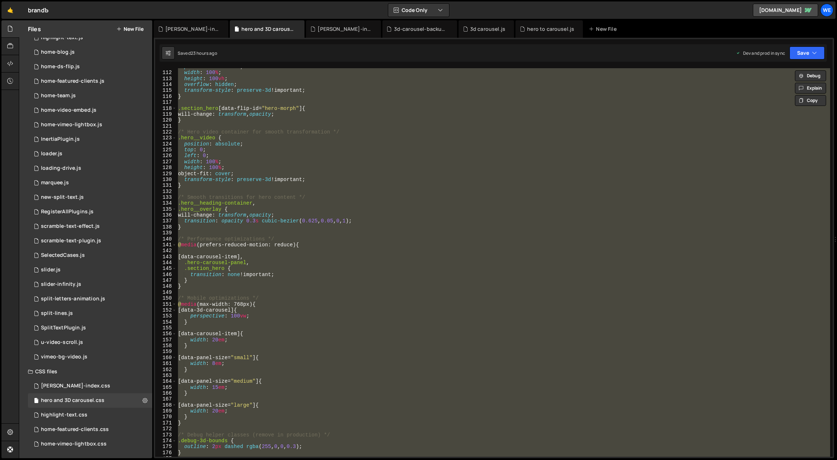
paste textarea
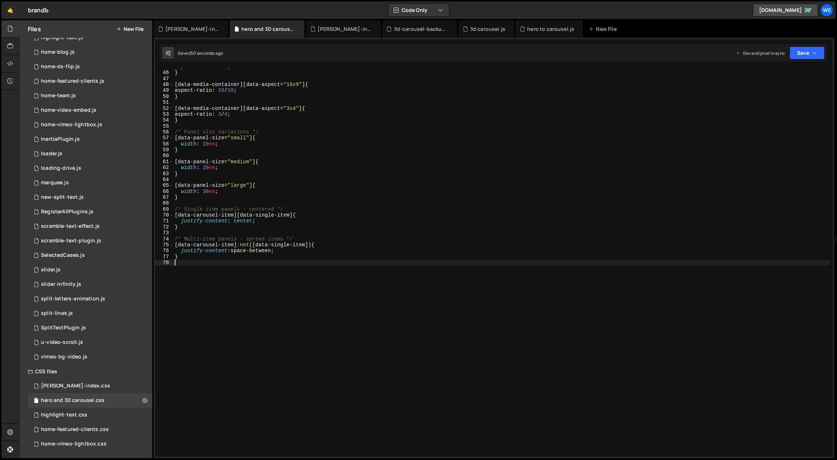
click at [298, 281] on div "aspect-ratio : 5 / 4 ; } [ data-media-container ][ data-aspect = " 16x9 " ] { a…" at bounding box center [502, 264] width 658 height 401
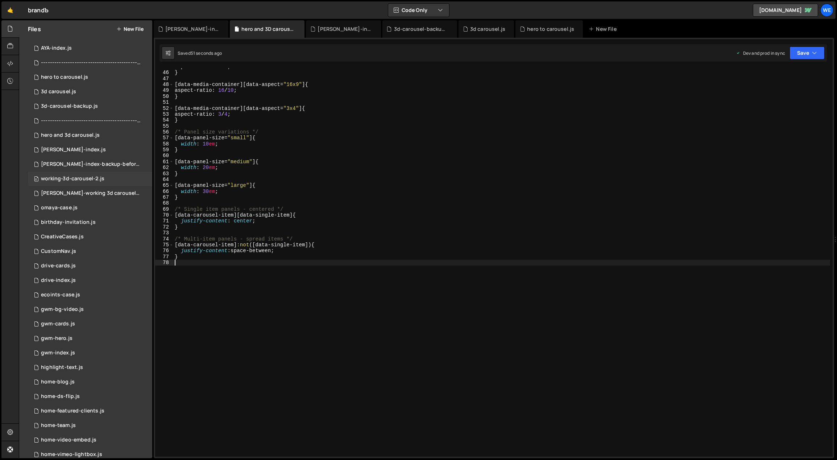
scroll to position [0, 0]
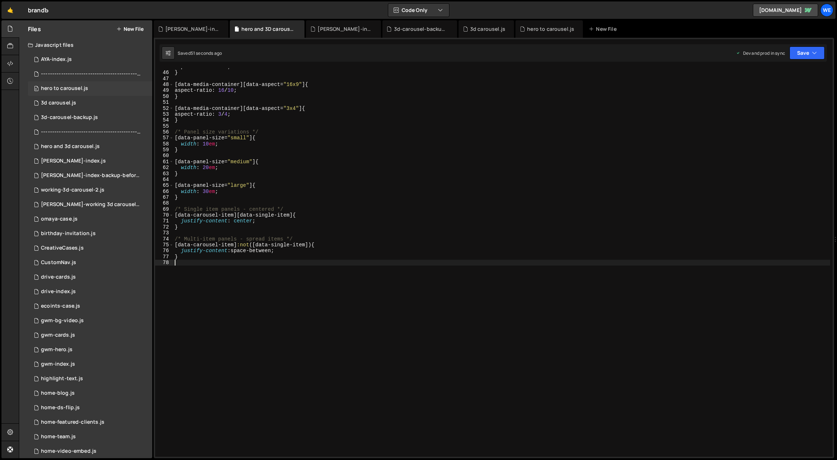
click at [94, 86] on div "0 hero to carousel.js 0" at bounding box center [90, 88] width 124 height 15
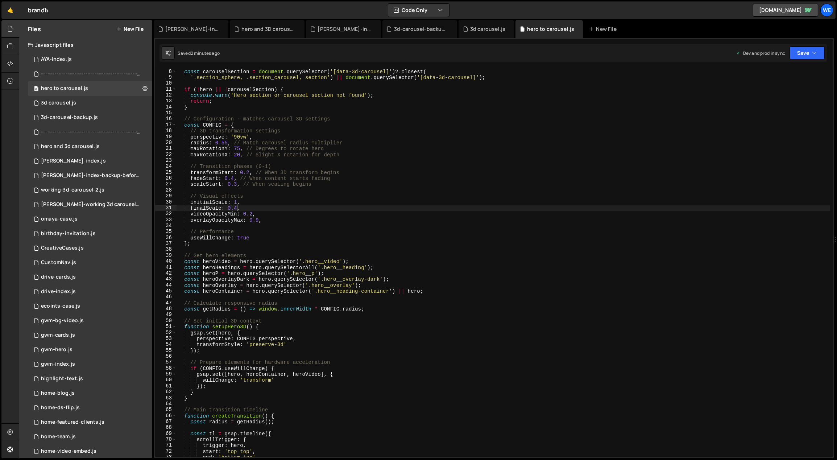
click at [382, 160] on div "const hero = document . querySelector ( '.section_hero' ) ; const carouselSecti…" at bounding box center [504, 263] width 654 height 401
type textarea "}"
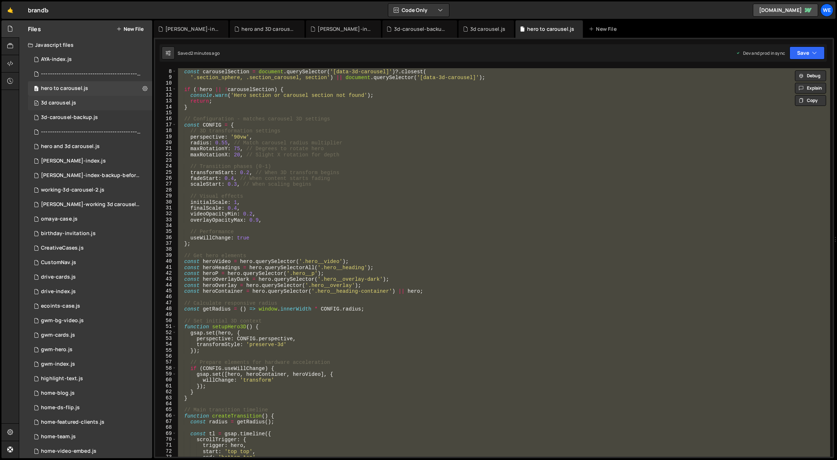
click at [88, 106] on div "0 3d carousel.js 0" at bounding box center [90, 103] width 124 height 15
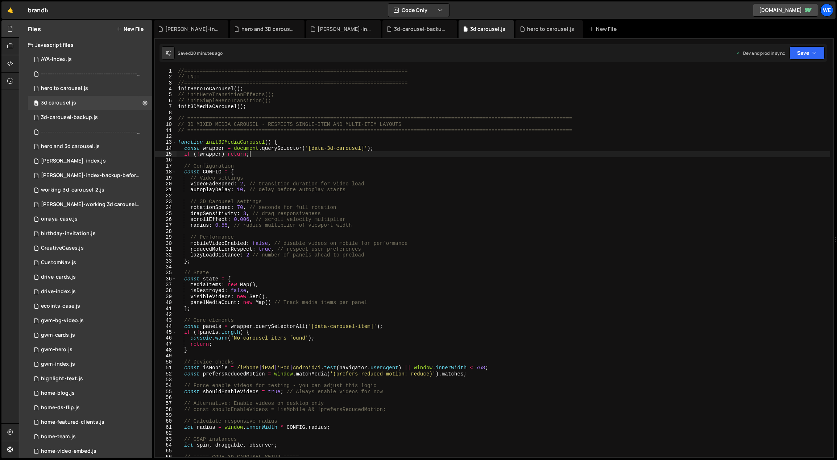
click at [383, 154] on div "//======================================================================== // I…" at bounding box center [504, 268] width 654 height 401
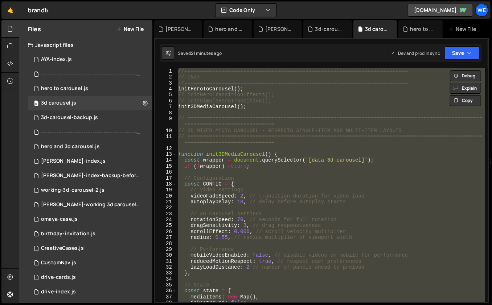
click at [343, 131] on div "//======================================================================== // I…" at bounding box center [331, 184] width 308 height 233
type textarea "// 3D MIXED MEDIA CAROUSEL - RESPECTS SINGLE-ITEM AND MULTI-ITEM LAYOUTS"
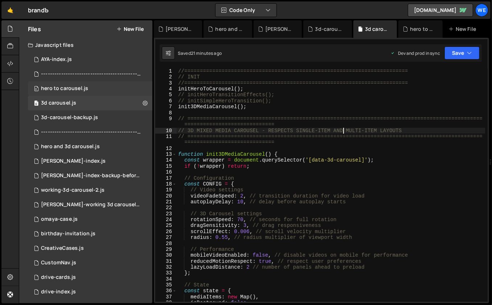
click at [99, 88] on div "0 hero to carousel.js 0" at bounding box center [90, 88] width 124 height 15
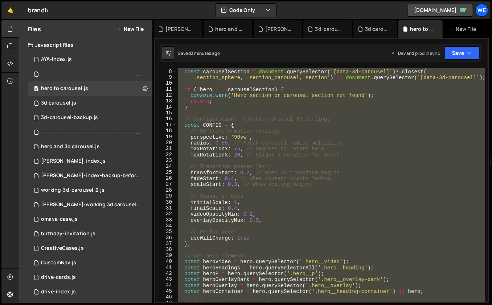
click at [340, 108] on div "const hero = document . querySelector ( '.section_hero' ) ; const carouselSecti…" at bounding box center [331, 184] width 308 height 233
paste textarea
type textarea "}"
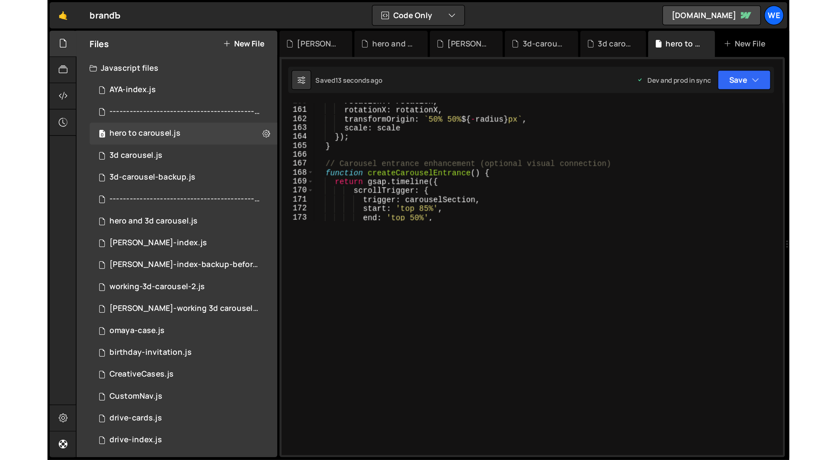
scroll to position [793, 0]
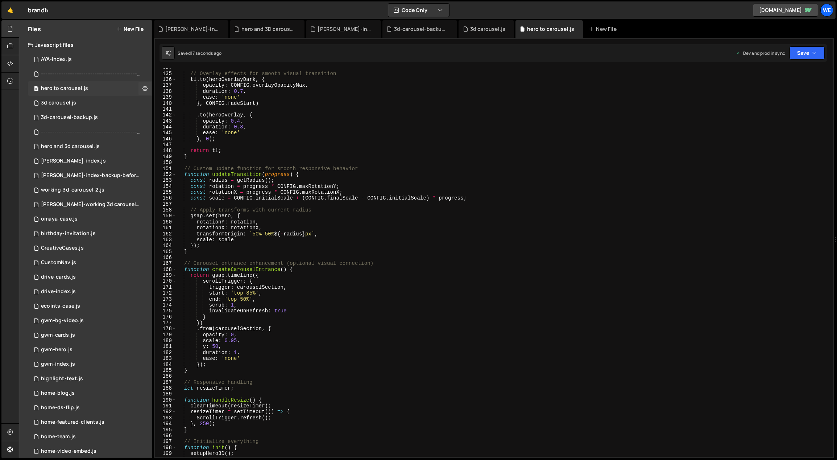
click at [90, 91] on div "0 hero to carousel.js 0" at bounding box center [90, 88] width 124 height 15
click at [309, 238] on div "// Overlay effects for smooth visual transition tl . to ( heroOverlayDark , { o…" at bounding box center [504, 265] width 654 height 401
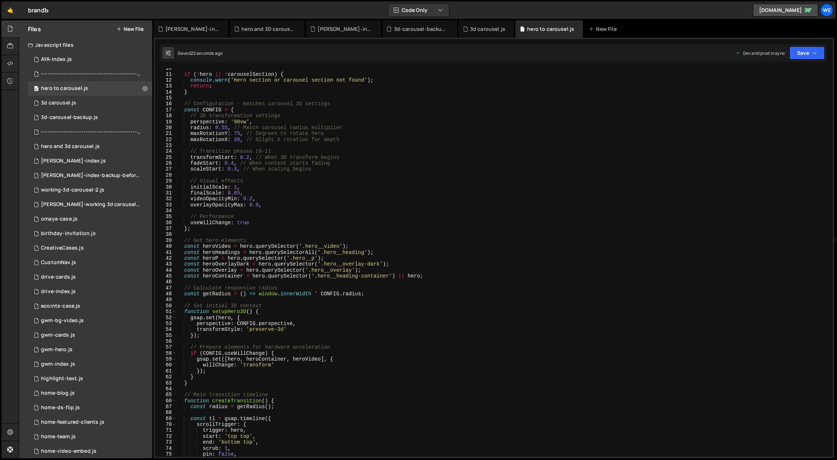
scroll to position [0, 0]
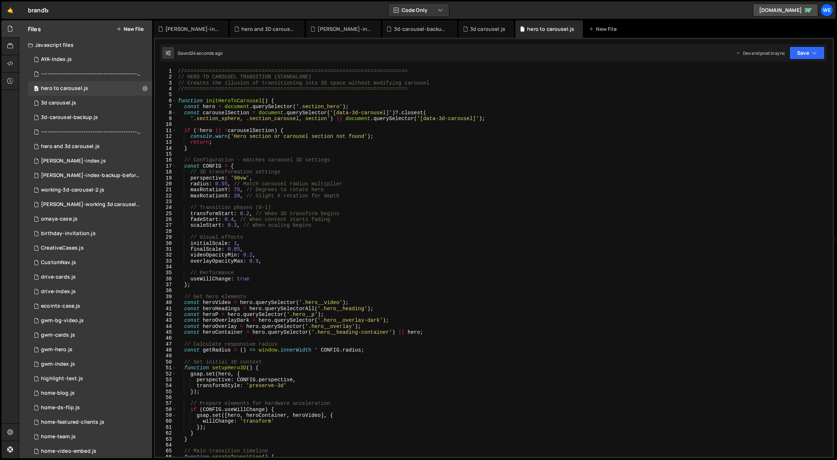
click at [240, 247] on div "//======================================================================== // H…" at bounding box center [504, 268] width 654 height 401
drag, startPoint x: 239, startPoint y: 250, endPoint x: 235, endPoint y: 250, distance: 4.0
click at [235, 250] on div "//======================================================================== // H…" at bounding box center [504, 268] width 654 height 401
drag, startPoint x: 239, startPoint y: 249, endPoint x: 235, endPoint y: 249, distance: 4.7
click at [235, 249] on div "//======================================================================== // H…" at bounding box center [504, 268] width 654 height 401
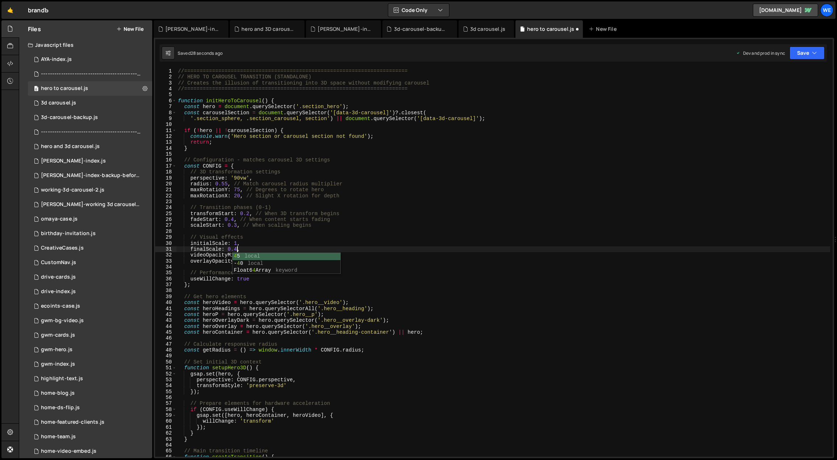
scroll to position [0, 4]
type textarea "finalScale: 0.4,"
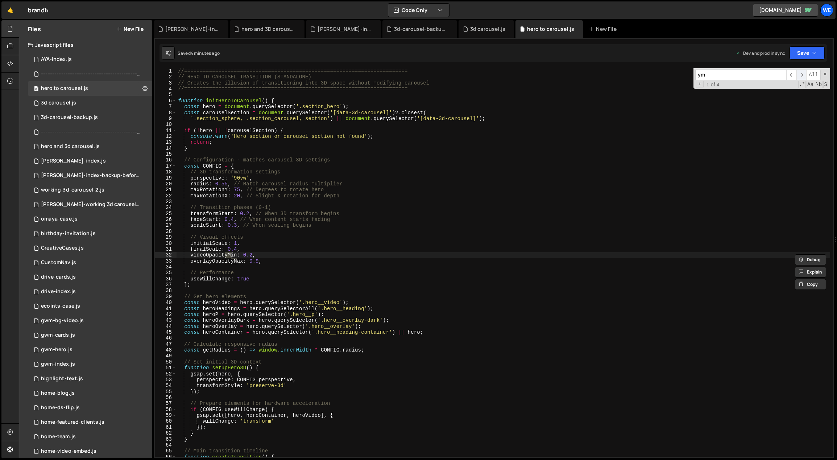
type input "ym"
click at [802, 74] on span "​" at bounding box center [802, 75] width 10 height 11
click at [803, 73] on span "​" at bounding box center [802, 75] width 10 height 11
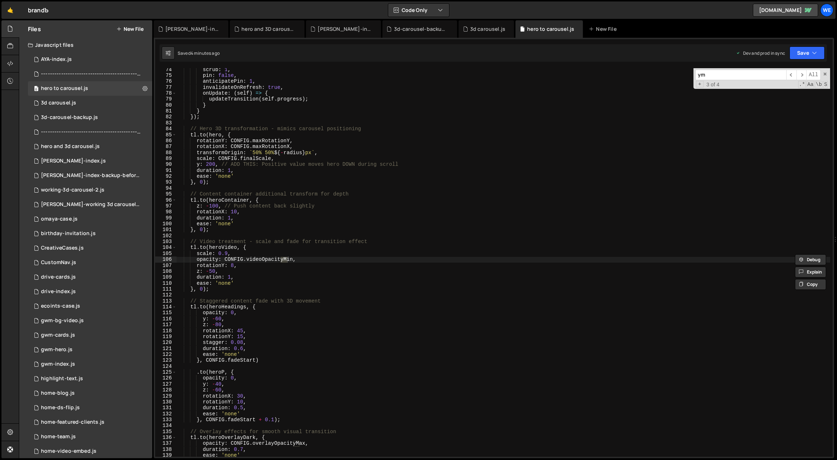
scroll to position [434, 0]
click at [347, 322] on div "scrub : 1 , pin : false , anticipatePin : 1 , invalidateOnRefresh : true , onUp…" at bounding box center [504, 267] width 654 height 401
click at [338, 250] on div "scrub : 1 , pin : false , anticipatePin : 1 , invalidateOnRefresh : true , onUp…" at bounding box center [504, 267] width 654 height 401
type textarea "[DOMAIN_NAME](heroVideo, {"
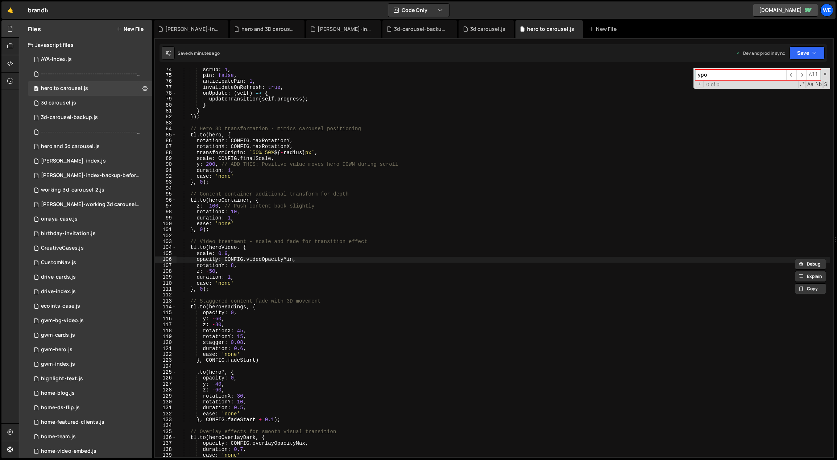
type input "ypos"
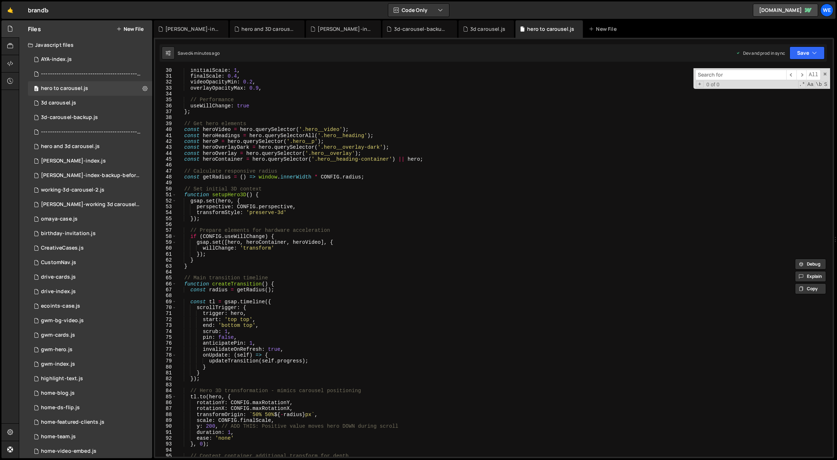
scroll to position [204, 0]
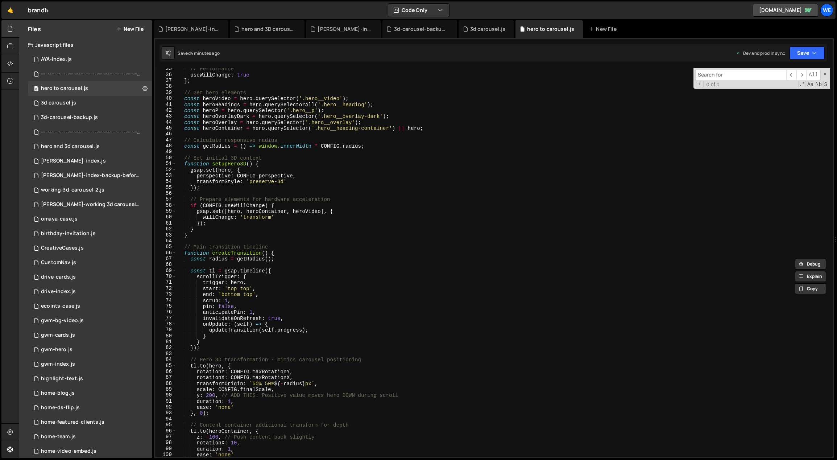
click at [208, 394] on div "// Performance useWillChange : true } ; // Get hero elements const heroVideo = …" at bounding box center [504, 266] width 654 height 401
click at [207, 395] on div "// Performance useWillChange : true } ; // Get hero elements const heroVideo = …" at bounding box center [504, 266] width 654 height 401
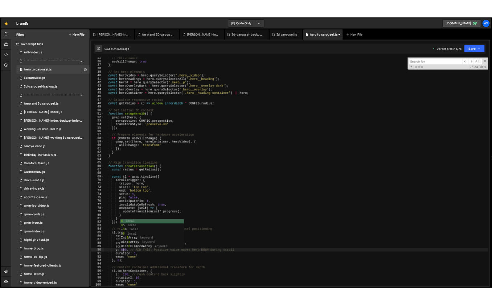
scroll to position [0, 2]
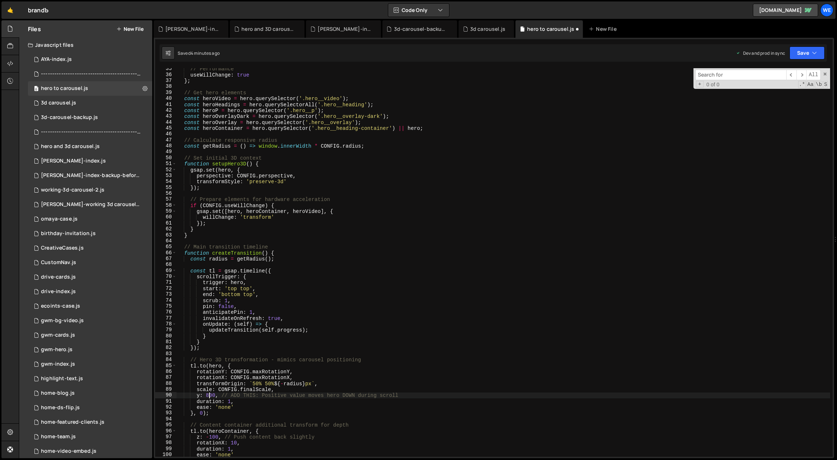
click at [514, 261] on div "// Performance useWillChange : true } ; // Get hero elements const heroVideo = …" at bounding box center [504, 266] width 654 height 401
click at [211, 395] on div "// Performance useWillChange : true } ; // Get hero elements const heroVideo = …" at bounding box center [504, 266] width 654 height 401
click at [206, 396] on div "// Performance useWillChange : true } ; // Get hero elements const heroVideo = …" at bounding box center [504, 266] width 654 height 401
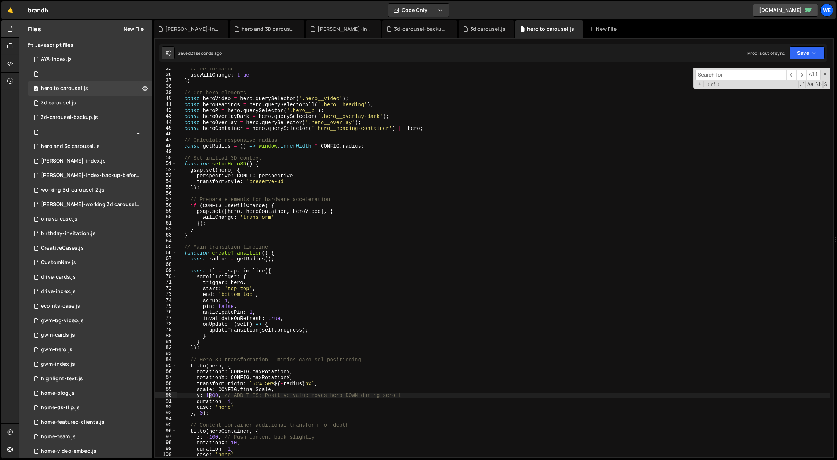
click at [210, 395] on div "// Performance useWillChange : true } ; // Get hero elements const heroVideo = …" at bounding box center [504, 266] width 654 height 401
click at [438, 362] on div "// Performance useWillChange : true } ; // Get hero elements const heroVideo = …" at bounding box center [504, 266] width 654 height 401
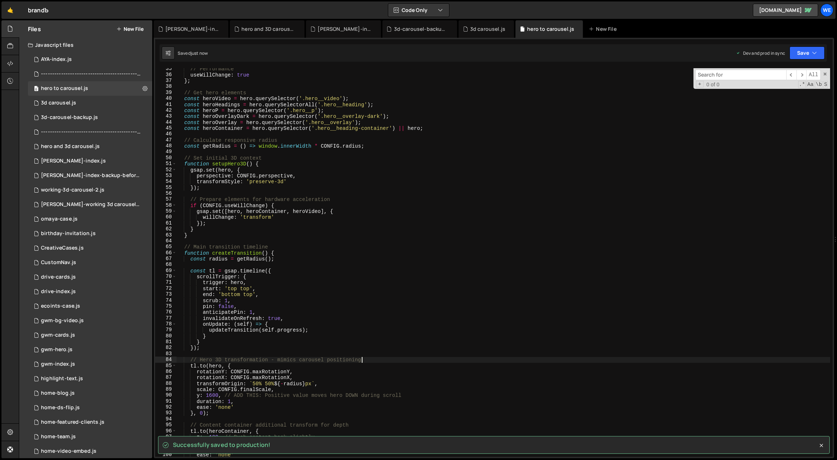
click at [200, 395] on div "// Performance useWillChange : true } ; // Get hero elements const heroVideo = …" at bounding box center [504, 266] width 654 height 401
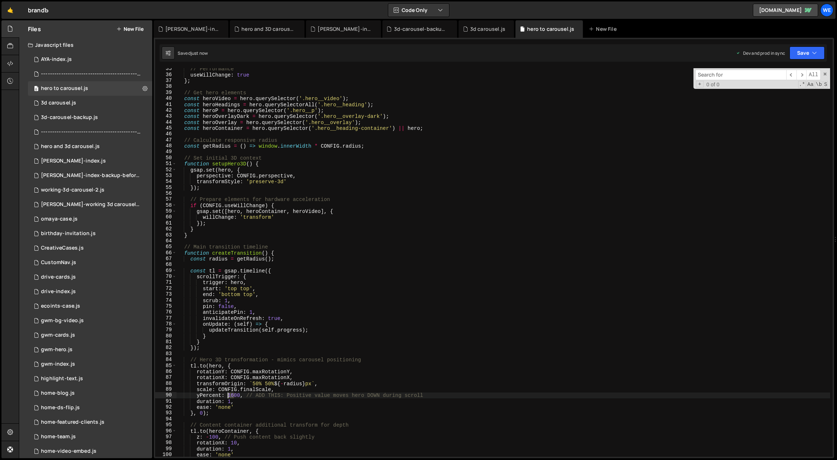
drag, startPoint x: 234, startPoint y: 396, endPoint x: 227, endPoint y: 395, distance: 6.3
click at [227, 395] on div "// Performance useWillChange : true } ; // Get hero elements const heroVideo = …" at bounding box center [504, 266] width 654 height 401
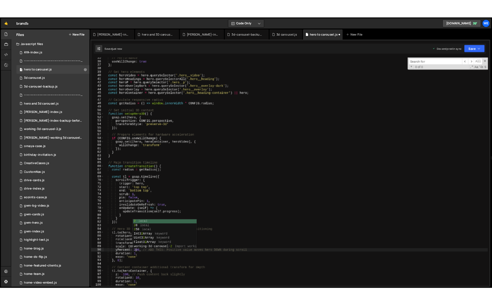
scroll to position [0, 4]
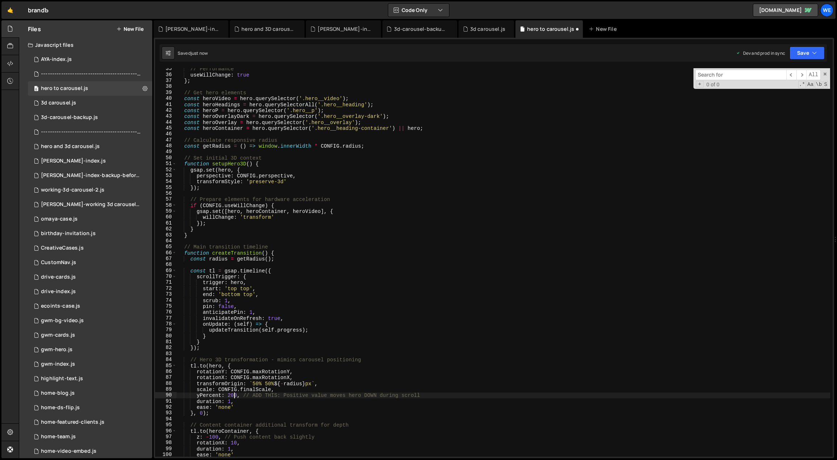
click at [235, 397] on div "// Performance useWillChange : true } ; // Get hero elements const heroVideo = …" at bounding box center [504, 266] width 654 height 401
click at [228, 395] on div "// Performance useWillChange : true } ; // Get hero elements const heroVideo = …" at bounding box center [504, 266] width 654 height 401
click at [338, 245] on div "// Performance useWillChange : true } ; // Get hero elements const heroVideo = …" at bounding box center [504, 266] width 654 height 401
type textarea "// Main transition timeline"
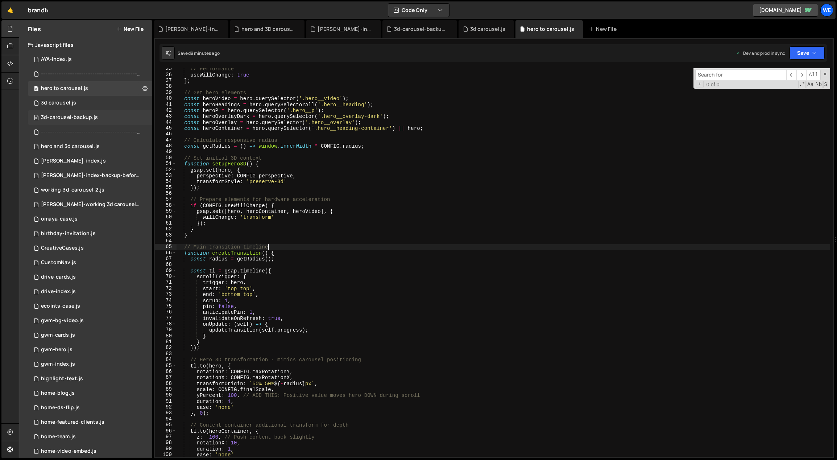
click at [97, 113] on div "0 3d-carousel-backup.js 0" at bounding box center [90, 117] width 124 height 15
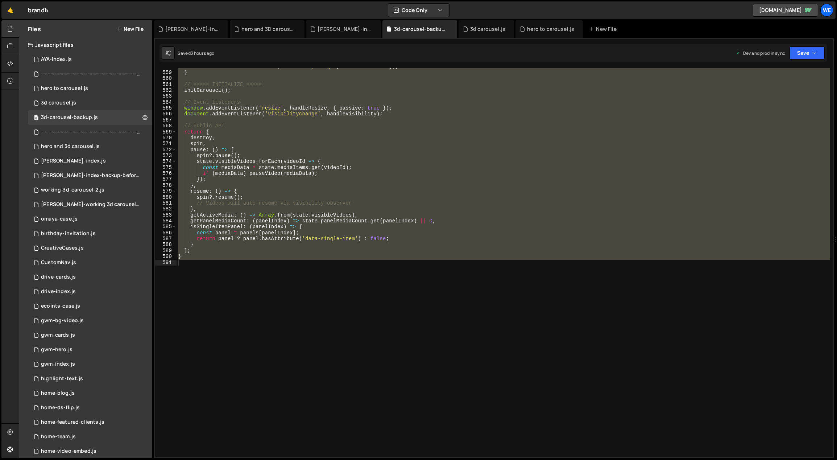
click at [361, 137] on div "document . removeEventListener ( 'visibilitychange' , handleVisibility ) ; } //…" at bounding box center [504, 262] width 654 height 388
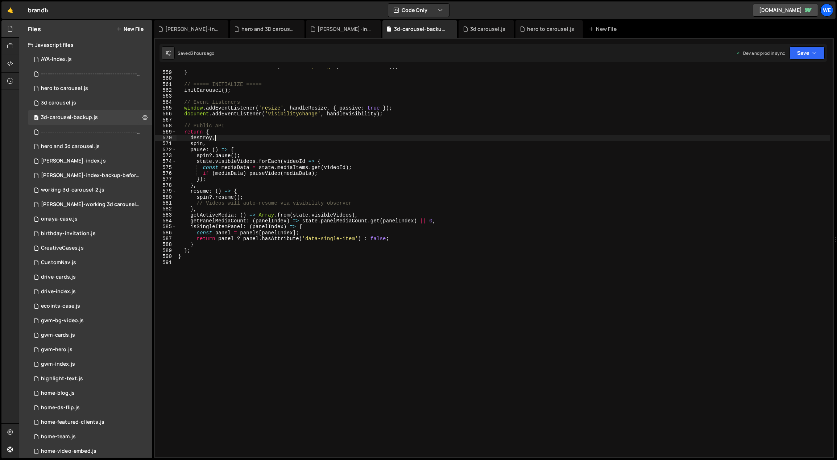
type textarea "}"
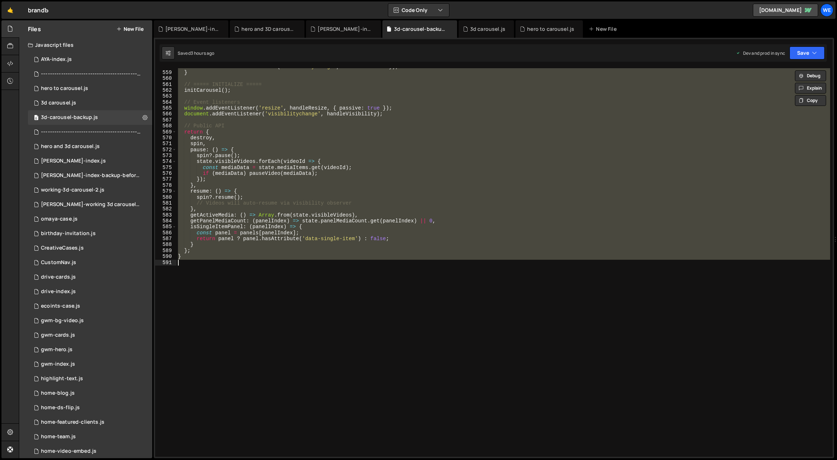
scroll to position [2976, 0]
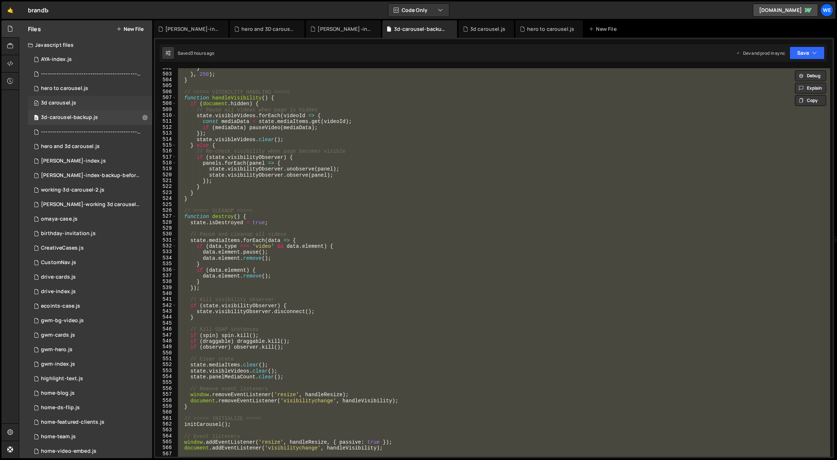
click at [80, 98] on div "0 3d carousel.js 0" at bounding box center [90, 103] width 124 height 15
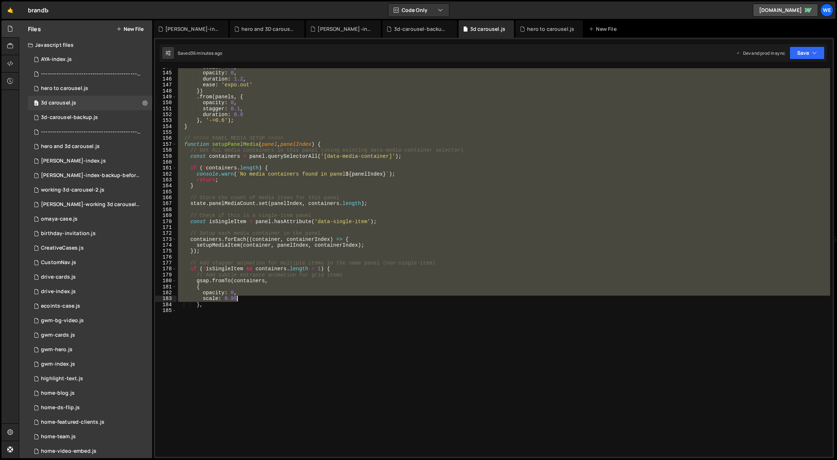
drag, startPoint x: 296, startPoint y: 359, endPoint x: 281, endPoint y: 339, distance: 25.0
click at [281, 339] on div "scale : 0.8 , opacity : 0 , duration : 1.2 , ease : 'expo.out' }) . from ( pane…" at bounding box center [504, 262] width 654 height 388
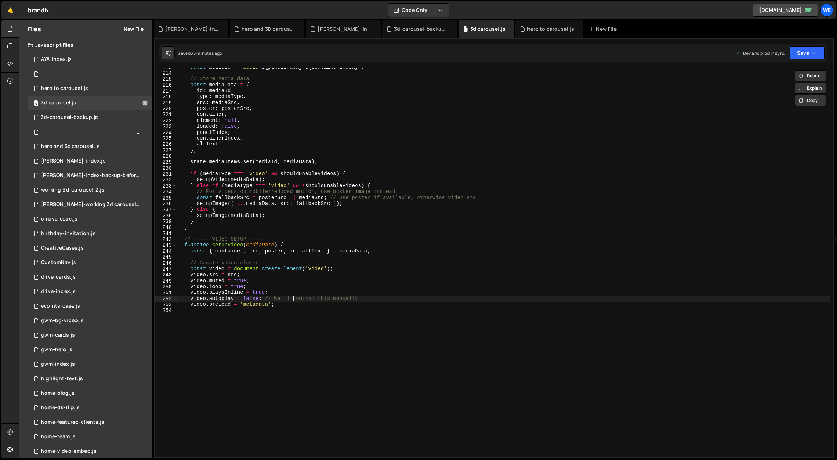
click at [294, 300] on div "const mediaId = ` media- ${ panelIndex } - ${ containerIndex } ` ; // Store med…" at bounding box center [504, 187] width 654 height 246
type textarea "video.autoplay = false; // We'll control this manually"
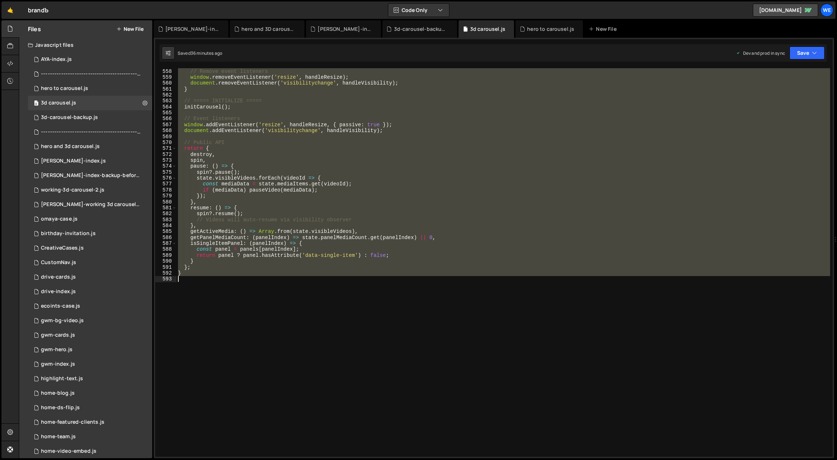
scroll to position [3322, 0]
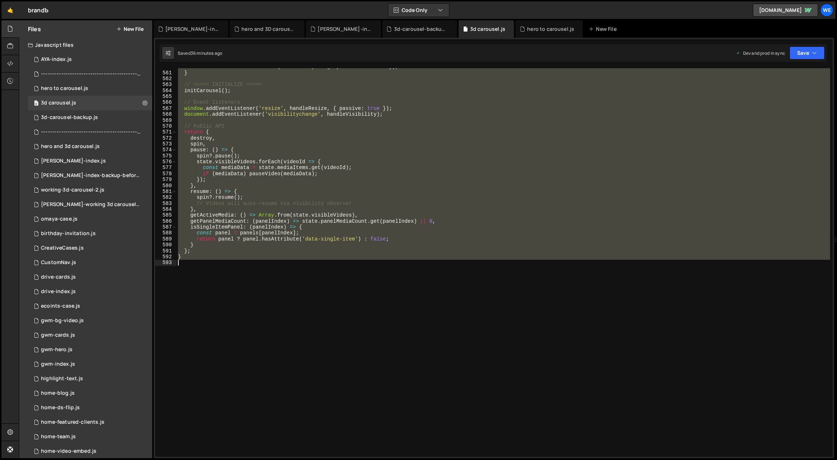
drag, startPoint x: 178, startPoint y: 116, endPoint x: 404, endPoint y: 347, distance: 323.2
click at [404, 347] on div "document . removeEventListener ( 'visibilitychange' , handleVisibility ) ; } //…" at bounding box center [504, 264] width 654 height 401
type textarea "}"
paste textarea
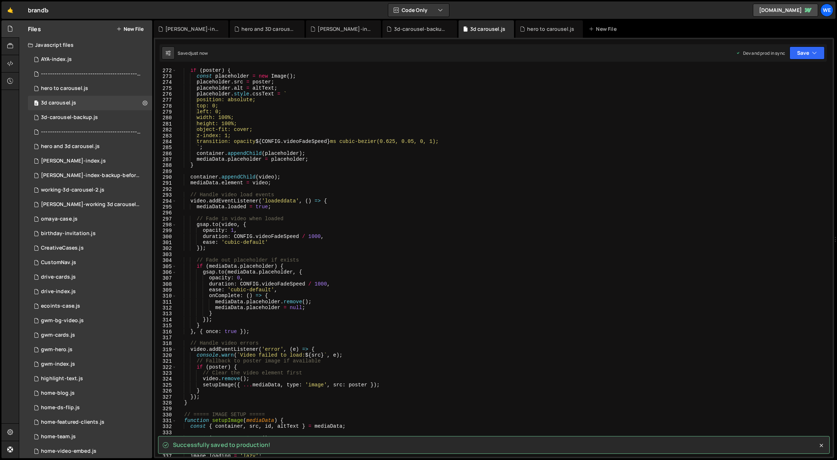
scroll to position [1469, 0]
drag, startPoint x: 833, startPoint y: 268, endPoint x: 831, endPoint y: 57, distance: 210.7
click at [831, 57] on div "Successfully saved to production! XXXXXXXXXXXXXXXXXXXXXXXXXXXXXXXXXXXXXXXXXXXXX…" at bounding box center [494, 248] width 681 height 420
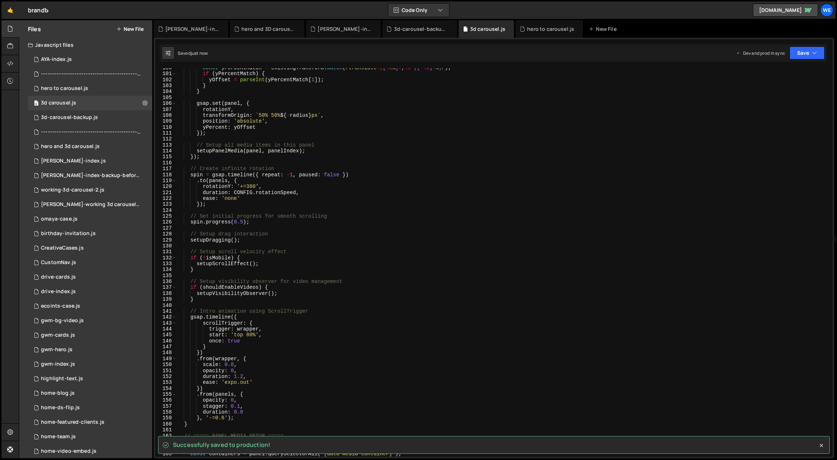
scroll to position [0, 0]
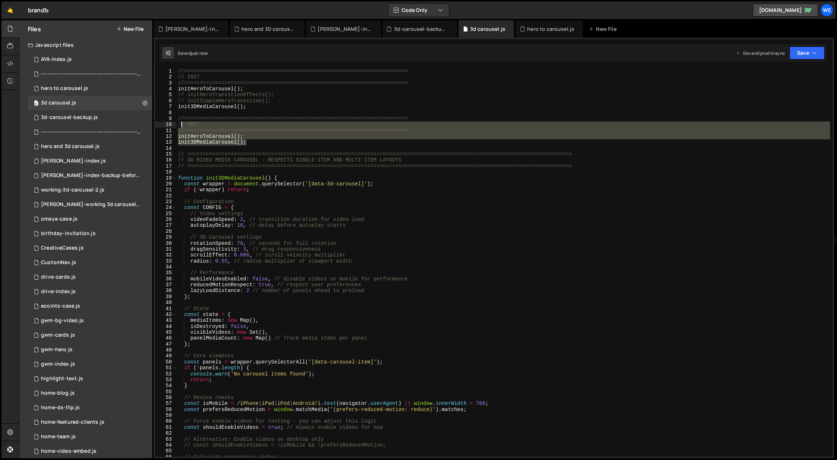
drag, startPoint x: 254, startPoint y: 143, endPoint x: 180, endPoint y: 123, distance: 76.4
click at [180, 123] on div "//======================================================================== // I…" at bounding box center [504, 268] width 654 height 401
type textarea "/"
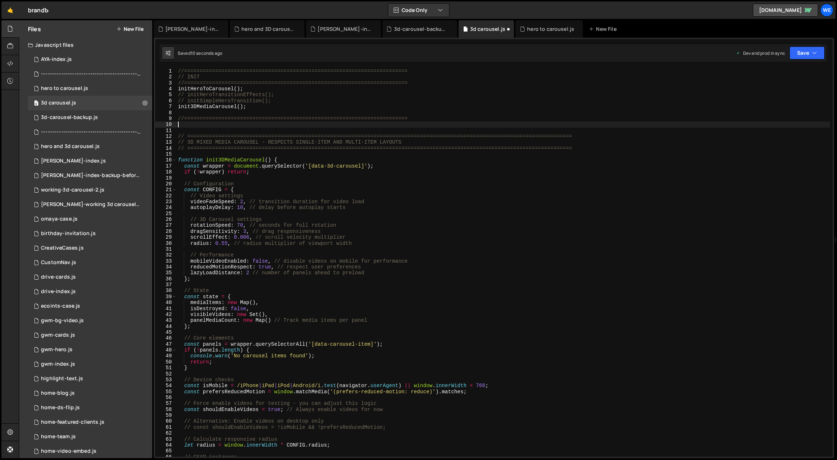
type textarea "//========================================================================"
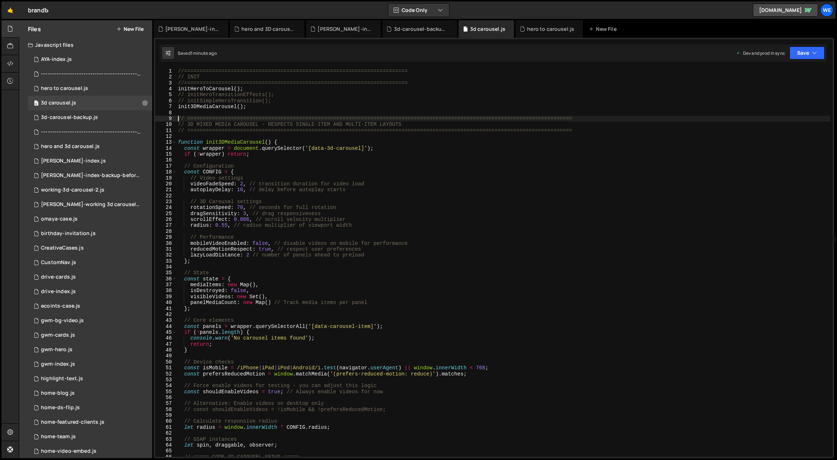
click at [368, 223] on div "//======================================================================== // I…" at bounding box center [504, 268] width 654 height 401
type textarea "radius: 0.55, // radius multiplier of viewport width"
click at [179, 114] on div "//======================================================================== // I…" at bounding box center [504, 268] width 654 height 401
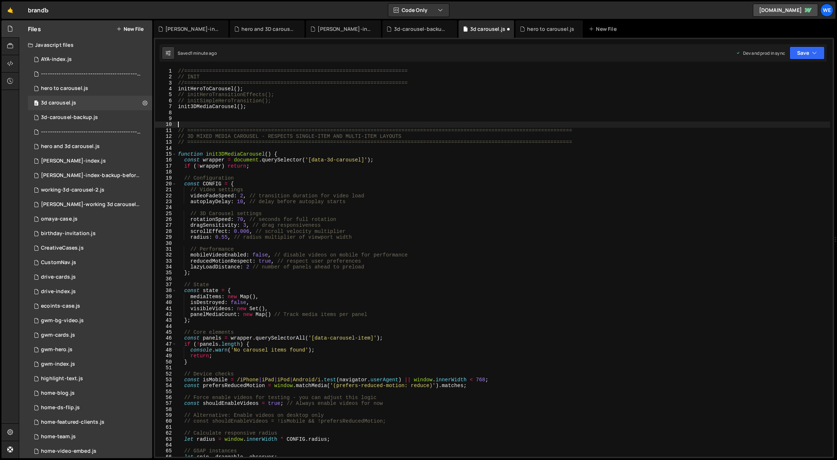
paste textarea "}"
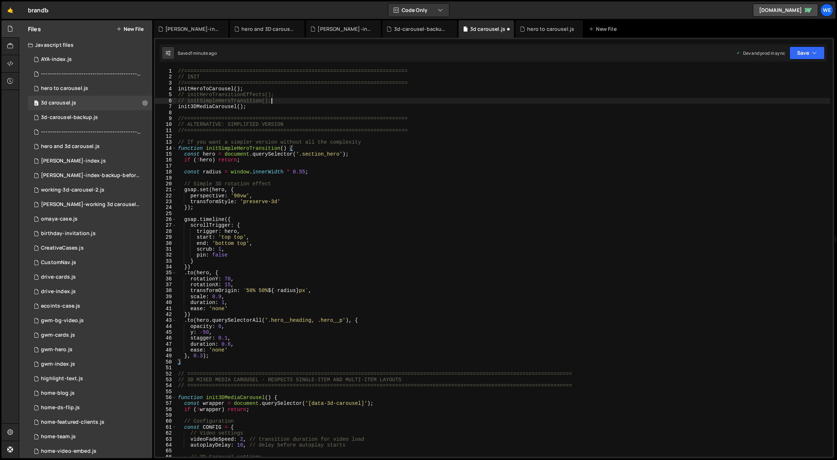
click at [286, 101] on div "//======================================================================== // I…" at bounding box center [504, 268] width 654 height 401
click at [334, 228] on div "//======================================================================== // I…" at bounding box center [504, 268] width 654 height 401
click at [282, 343] on div "//======================================================================== // I…" at bounding box center [504, 268] width 654 height 401
click at [212, 355] on div "//======================================================================== // I…" at bounding box center [504, 268] width 654 height 401
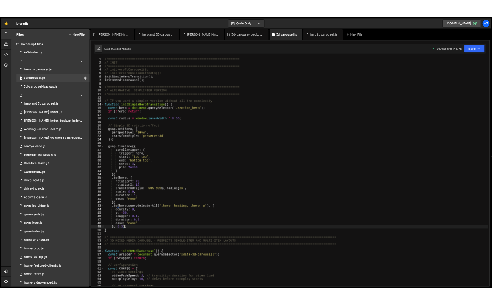
scroll to position [0, 0]
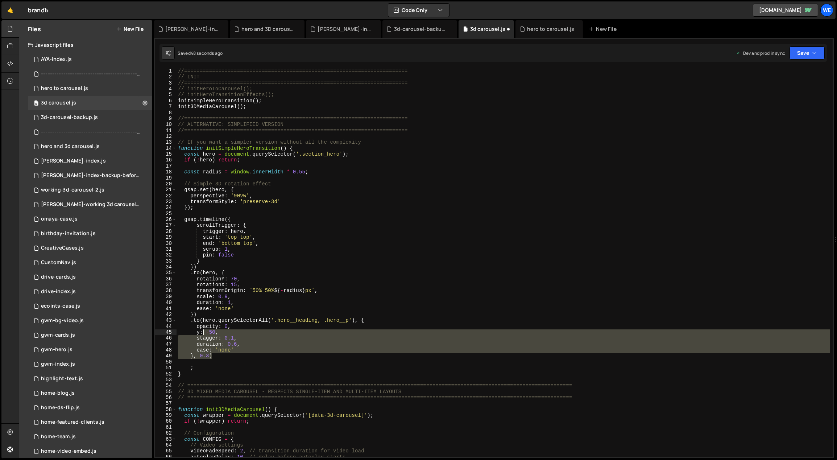
drag, startPoint x: 214, startPoint y: 355, endPoint x: 203, endPoint y: 330, distance: 27.3
click at [203, 330] on div "//======================================================================== // I…" at bounding box center [504, 268] width 654 height 401
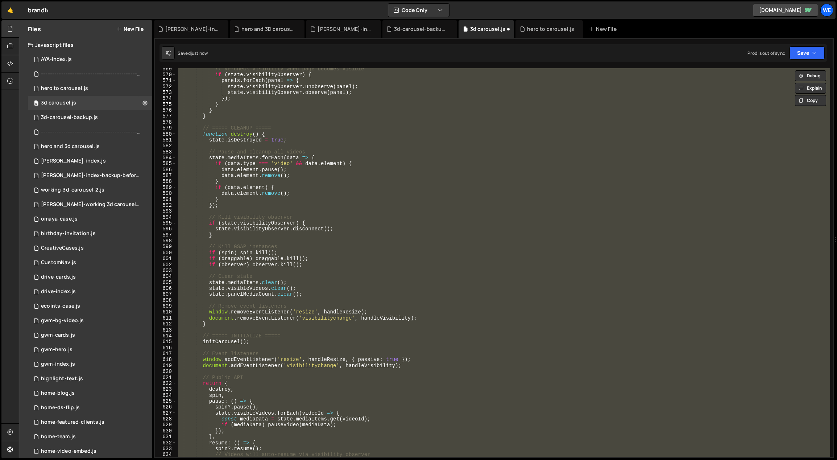
scroll to position [3589, 0]
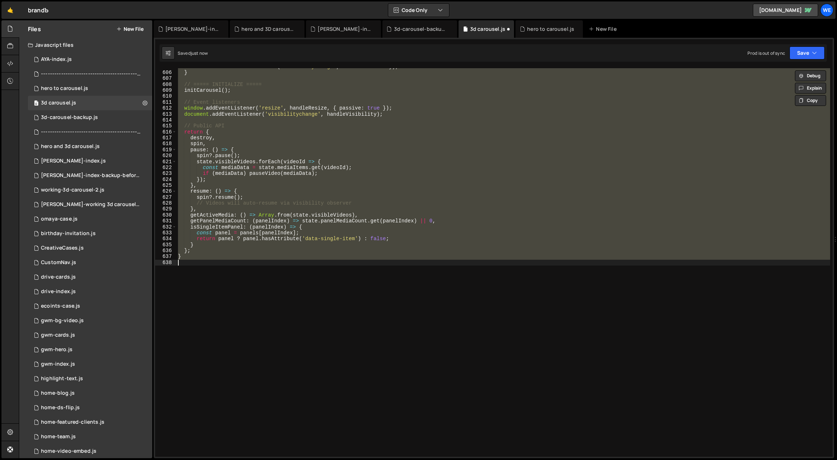
type textarea "}"
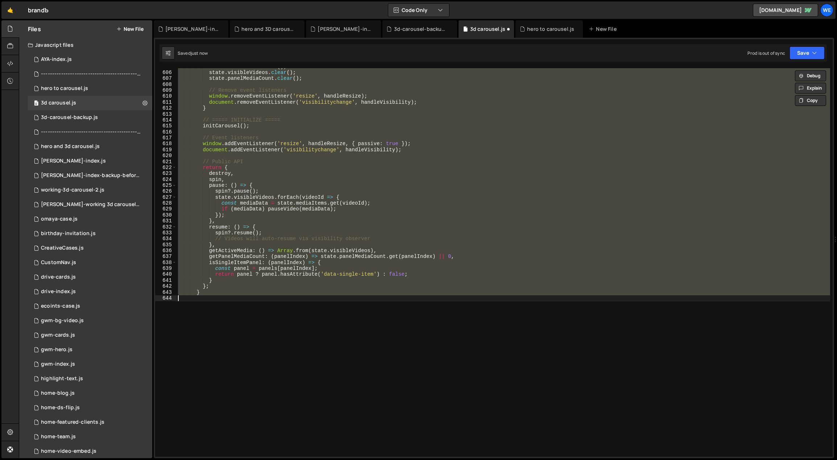
click at [243, 318] on div "state . mediaItems . clear ( ) ; state . visibleVideos . clear ( ) ; state . pa…" at bounding box center [504, 262] width 654 height 388
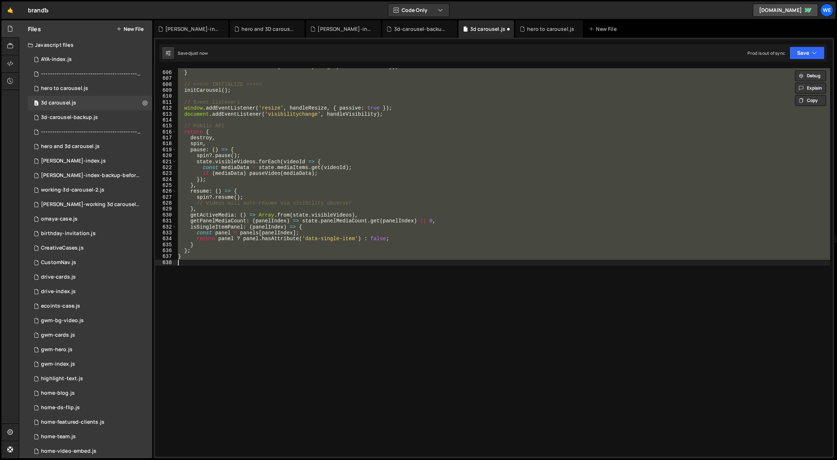
type textarea "}"
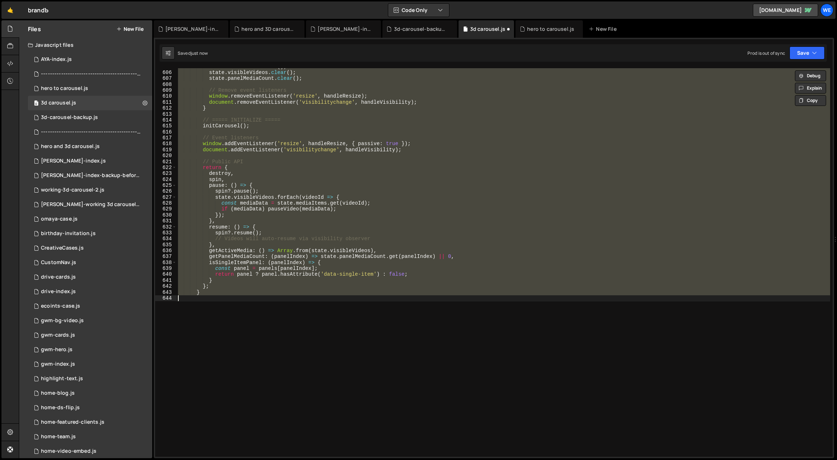
click at [243, 318] on div "state . mediaItems . clear ( ) ; state . visibleVideos . clear ( ) ; state . pa…" at bounding box center [504, 262] width 654 height 388
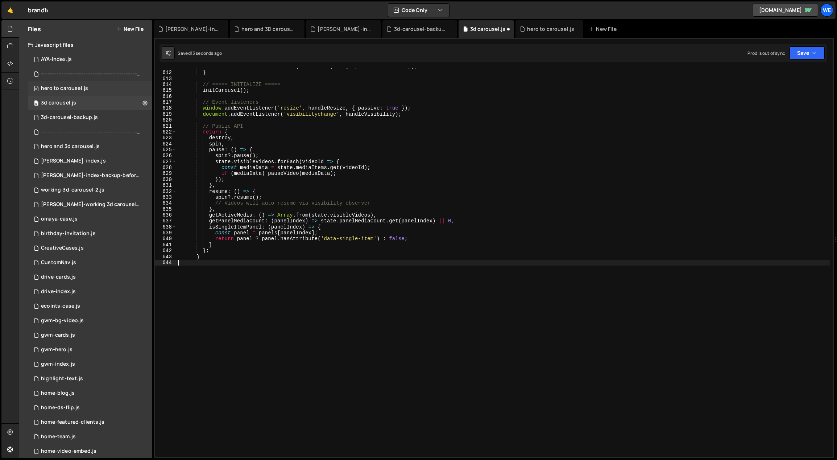
scroll to position [3624, 0]
click at [88, 89] on div "0 hero to carousel.js 0" at bounding box center [90, 88] width 124 height 15
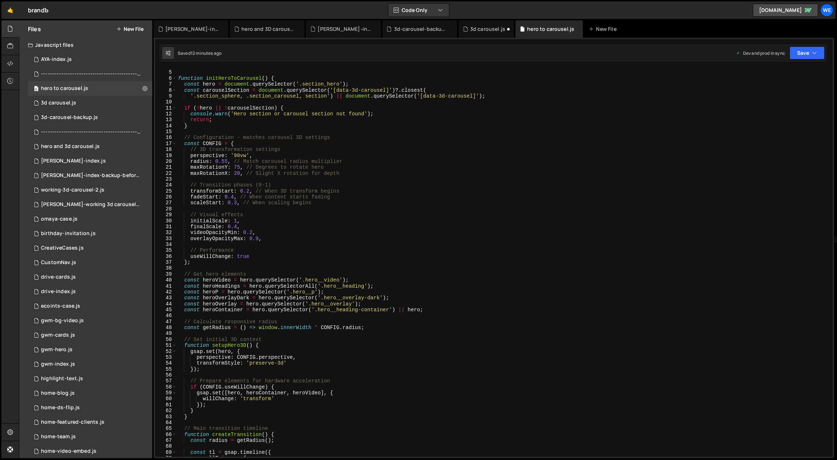
scroll to position [0, 0]
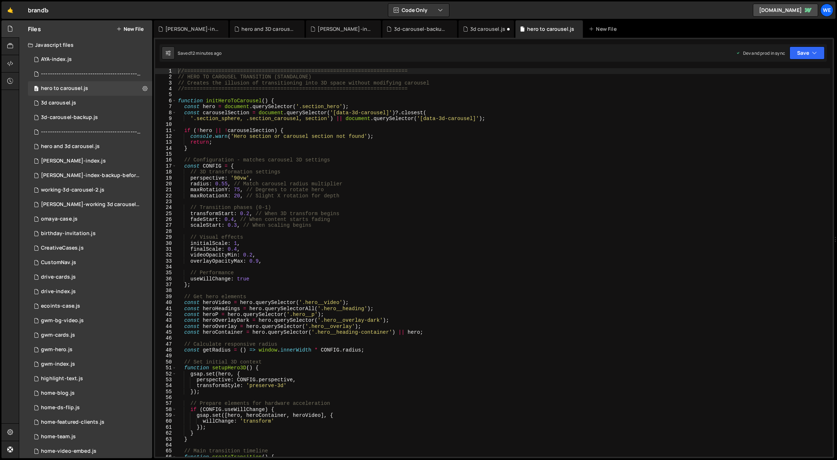
type textarea "// Configuration - matches carousel 3D settings"
click at [325, 160] on div "//======================================================================== // H…" at bounding box center [504, 268] width 654 height 401
click at [95, 104] on div "0 3d carousel.js 0" at bounding box center [90, 103] width 124 height 15
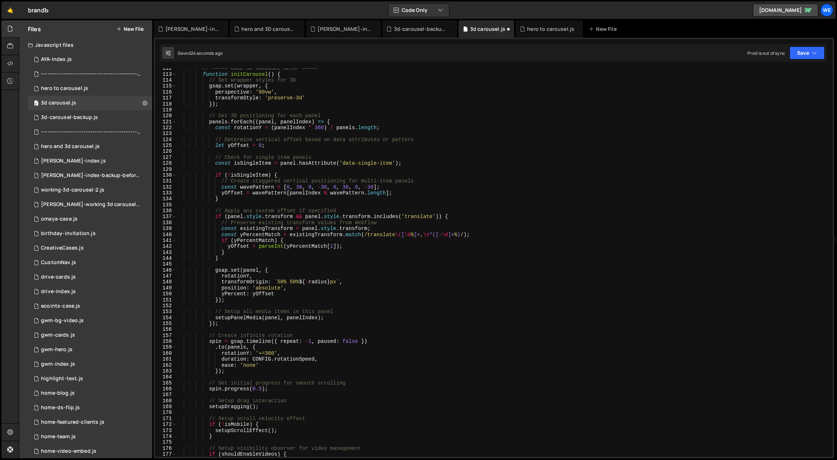
scroll to position [662, 0]
drag, startPoint x: 833, startPoint y: 146, endPoint x: 838, endPoint y: 37, distance: 108.9
click at [837, 37] on html "Projects Community Library Blog We Projects Your Teams Account Upgrade Logout" at bounding box center [418, 230] width 837 height 460
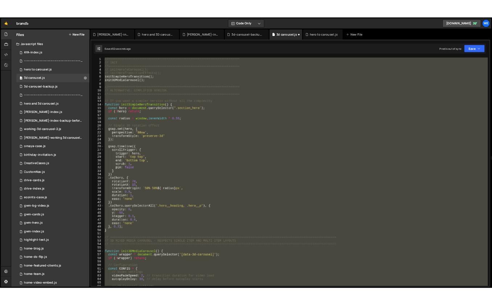
scroll to position [0, 0]
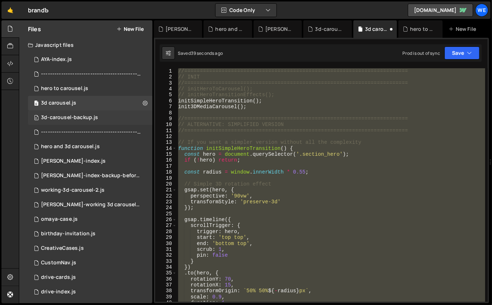
click at [67, 118] on div "3d-carousel-backup.js" at bounding box center [69, 117] width 57 height 7
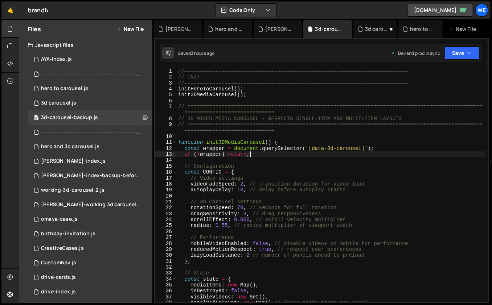
click at [310, 152] on div "//======================================================================== // I…" at bounding box center [331, 191] width 309 height 246
type textarea "}"
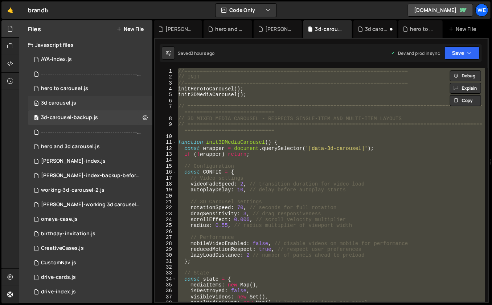
click at [106, 101] on div "0 3d carousel.js 0" at bounding box center [90, 103] width 124 height 15
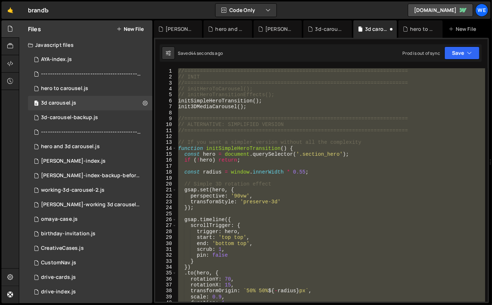
click at [281, 118] on div "//======================================================================== // I…" at bounding box center [331, 184] width 308 height 233
drag, startPoint x: 245, startPoint y: 127, endPoint x: 235, endPoint y: 132, distance: 10.7
click at [245, 127] on div "//======================================================================== // I…" at bounding box center [331, 184] width 308 height 233
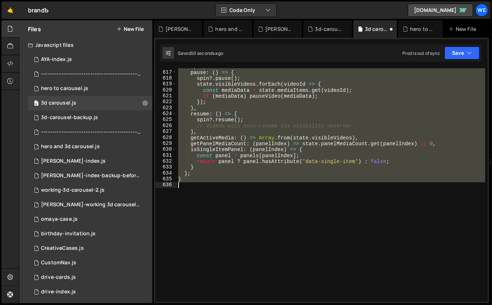
drag, startPoint x: 176, startPoint y: 136, endPoint x: 294, endPoint y: 231, distance: 151.0
click at [294, 231] on div "spin , pause : ( ) => { spin ?. pause ( ) ; state . visibleVideos . forEach ( v…" at bounding box center [331, 186] width 309 height 246
type textarea "}"
paste textarea
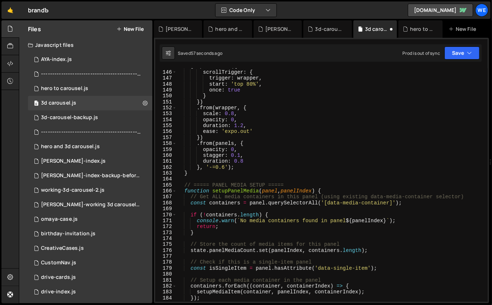
scroll to position [1003, 0]
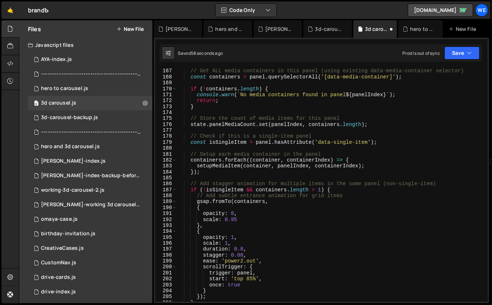
click at [264, 144] on div "// Get ALL media containers in this panel (using existing data-media-container …" at bounding box center [331, 191] width 309 height 246
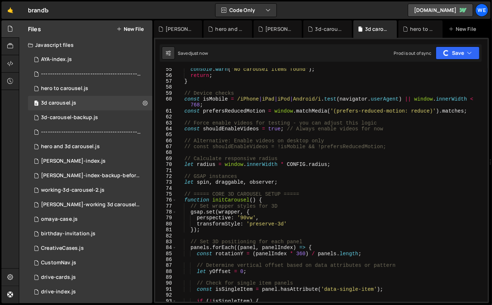
scroll to position [0, 0]
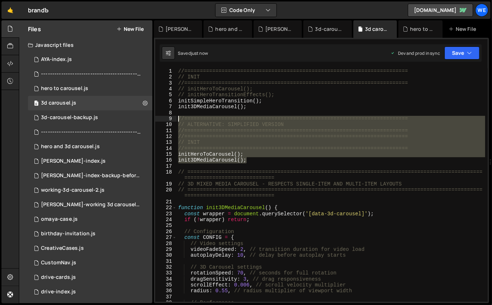
drag, startPoint x: 261, startPoint y: 160, endPoint x: 176, endPoint y: 120, distance: 93.8
click at [176, 120] on div "const isSingleItem = panel.hasAttribute('data-single-item'); 1 2 3 4 5 6 7 8 9 …" at bounding box center [321, 184] width 332 height 233
type textarea "//======================================================================== // A…"
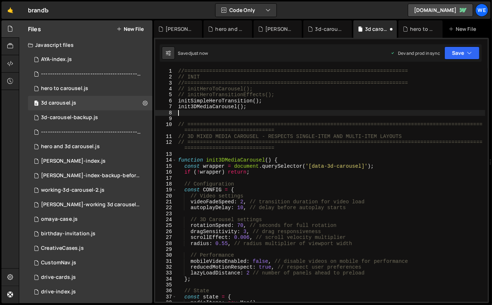
type textarea "init3DMediaCarousel();"
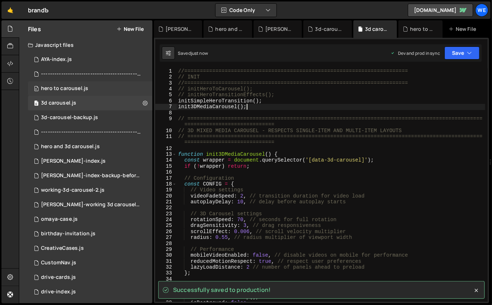
click at [83, 90] on div "hero to carousel.js" at bounding box center [64, 88] width 47 height 7
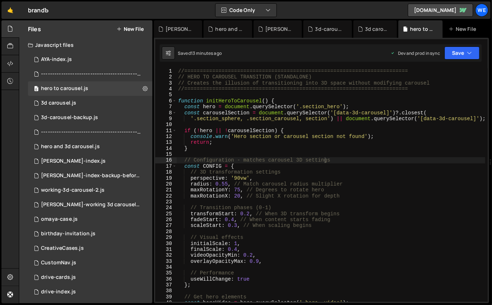
type textarea "//========================================================================"
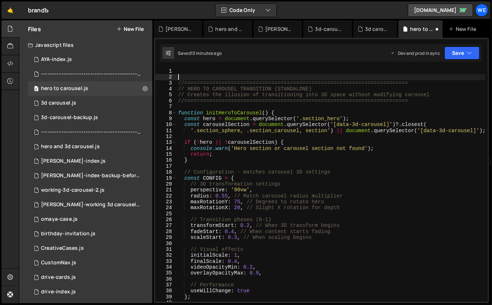
paste textarea "}"
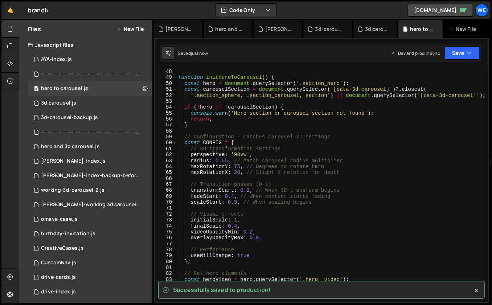
scroll to position [177, 0]
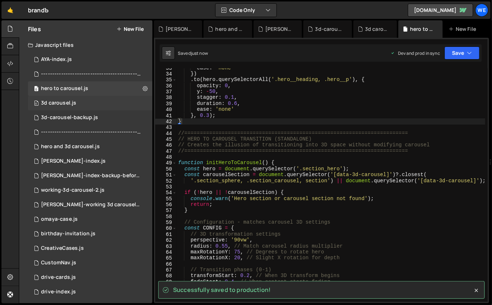
click at [91, 102] on div "0 3d carousel.js 0" at bounding box center [90, 103] width 124 height 15
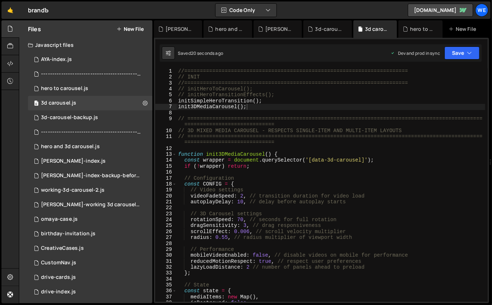
click at [265, 105] on div "//======================================================================== // I…" at bounding box center [331, 191] width 309 height 246
click at [88, 83] on div "0 hero to carousel.js 0" at bounding box center [90, 88] width 124 height 15
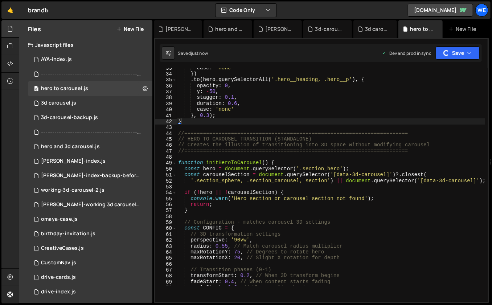
scroll to position [0, 0]
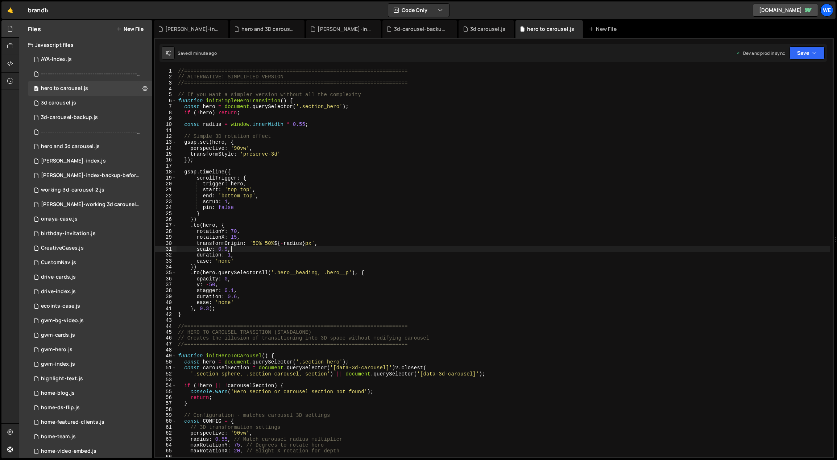
click at [248, 252] on div "//======================================================================== // A…" at bounding box center [504, 268] width 654 height 401
click at [232, 237] on div "//======================================================================== // A…" at bounding box center [504, 268] width 654 height 401
drag, startPoint x: 236, startPoint y: 237, endPoint x: 230, endPoint y: 238, distance: 6.3
click at [230, 238] on div "//======================================================================== // A…" at bounding box center [504, 268] width 654 height 401
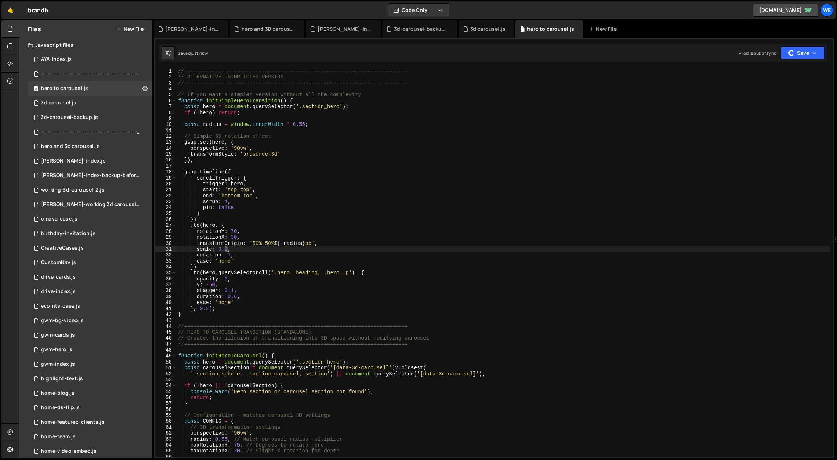
click at [225, 249] on div "//======================================================================== // A…" at bounding box center [504, 268] width 654 height 401
click at [280, 194] on div "//======================================================================== // A…" at bounding box center [504, 268] width 654 height 401
click at [235, 297] on div "//======================================================================== // A…" at bounding box center [504, 268] width 654 height 401
drag, startPoint x: 237, startPoint y: 296, endPoint x: 229, endPoint y: 297, distance: 7.7
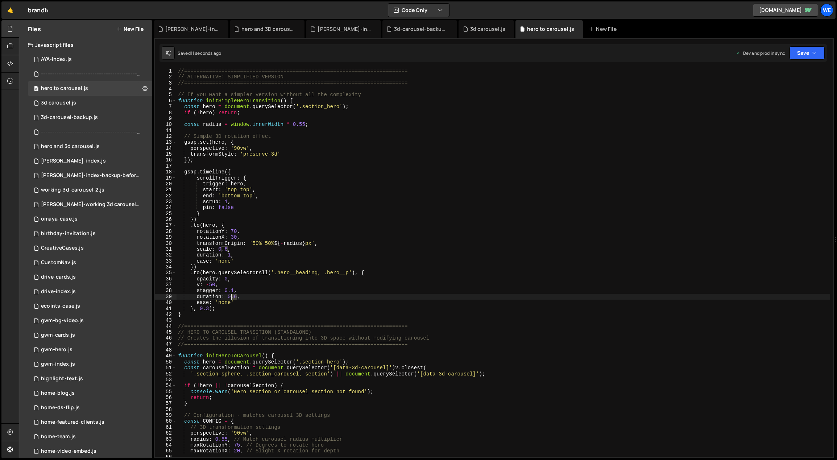
click at [228, 297] on div "//======================================================================== // A…" at bounding box center [504, 268] width 654 height 401
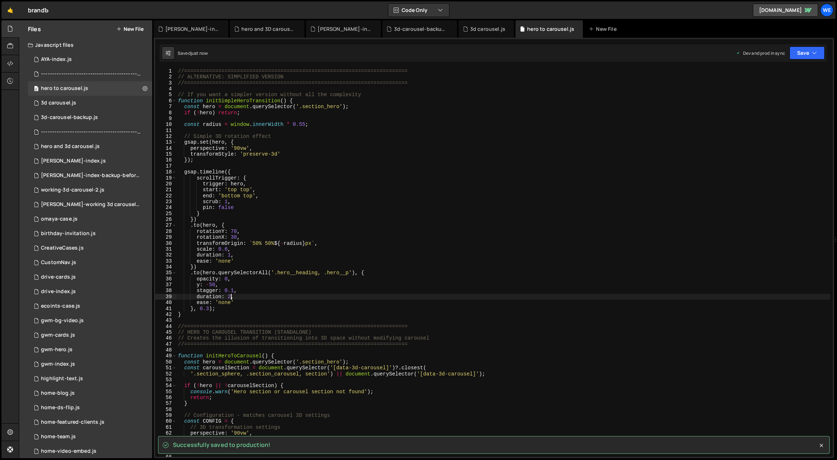
click at [240, 296] on div "//======================================================================== // A…" at bounding box center [504, 268] width 654 height 401
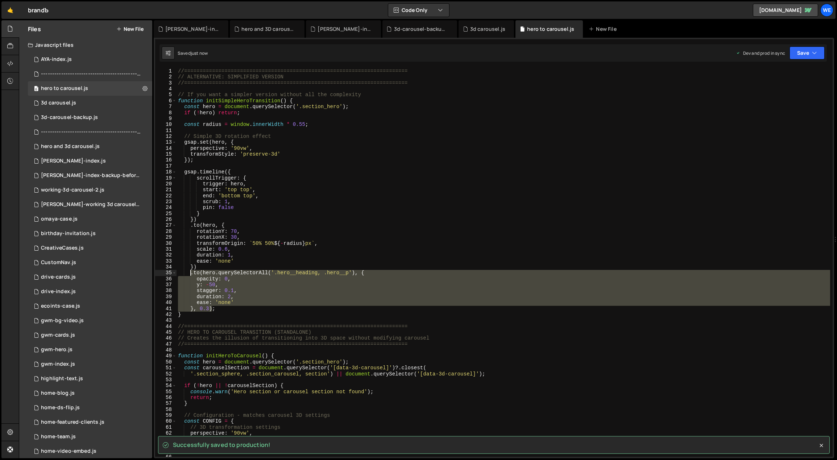
drag, startPoint x: 211, startPoint y: 307, endPoint x: 191, endPoint y: 273, distance: 39.2
click at [191, 273] on div "//======================================================================== // A…" at bounding box center [504, 268] width 654 height 401
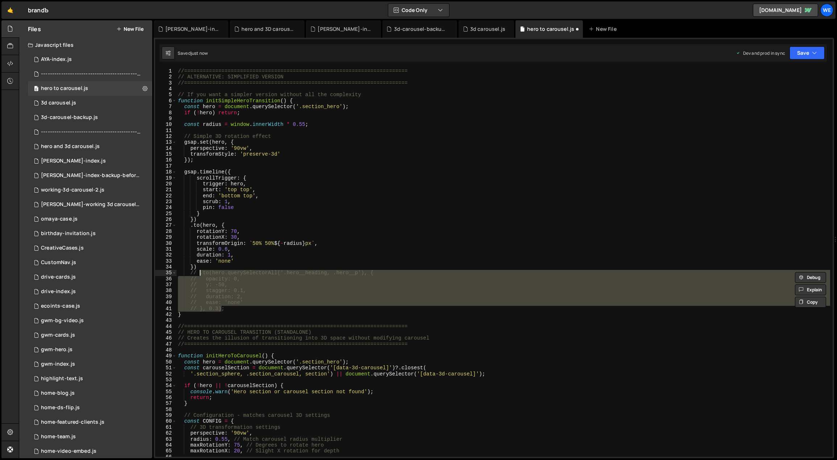
click at [222, 307] on div "//======================================================================== // A…" at bounding box center [504, 262] width 654 height 388
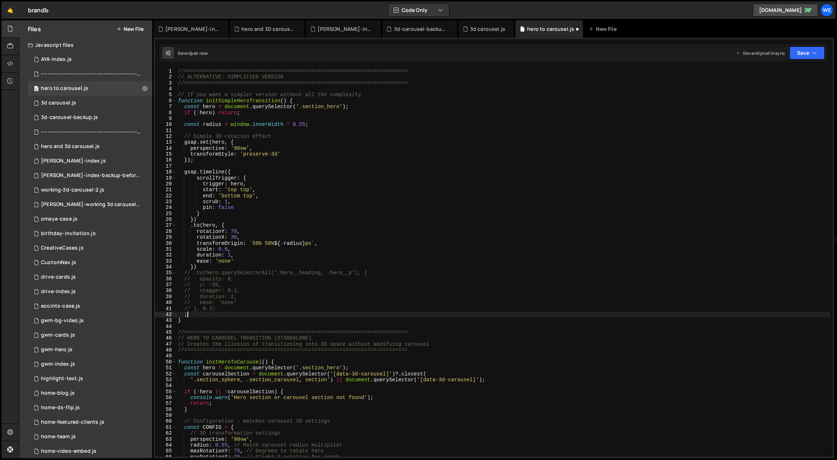
scroll to position [0, 0]
click at [266, 267] on div "//======================================================================== // A…" at bounding box center [504, 268] width 654 height 401
click at [234, 147] on div "//======================================================================== // A…" at bounding box center [504, 268] width 654 height 401
click at [238, 147] on div "//======================================================================== // A…" at bounding box center [504, 268] width 654 height 401
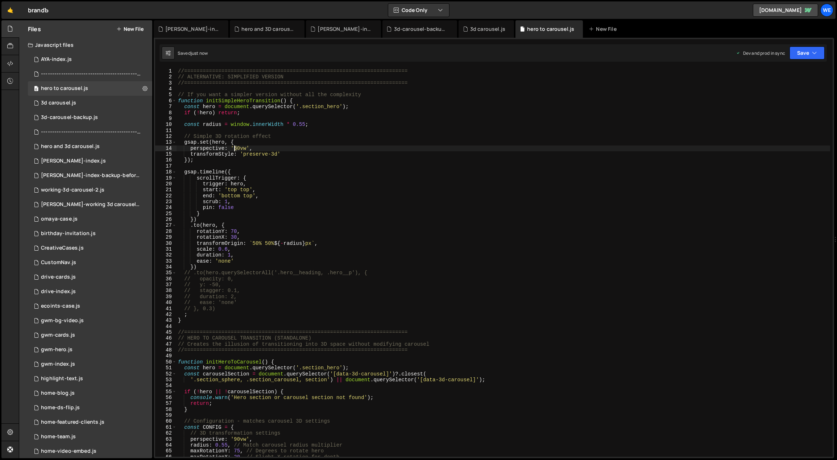
click at [234, 148] on div "//======================================================================== // A…" at bounding box center [504, 268] width 654 height 401
type textarea "perspective: '120vw',"
click at [82, 101] on div "0 3d carousel.js 0" at bounding box center [90, 103] width 124 height 15
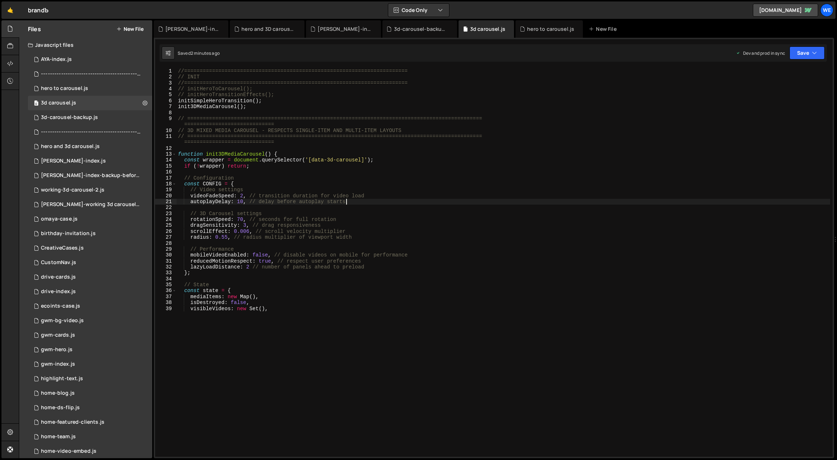
click at [363, 203] on div "//======================================================================== // I…" at bounding box center [504, 191] width 654 height 246
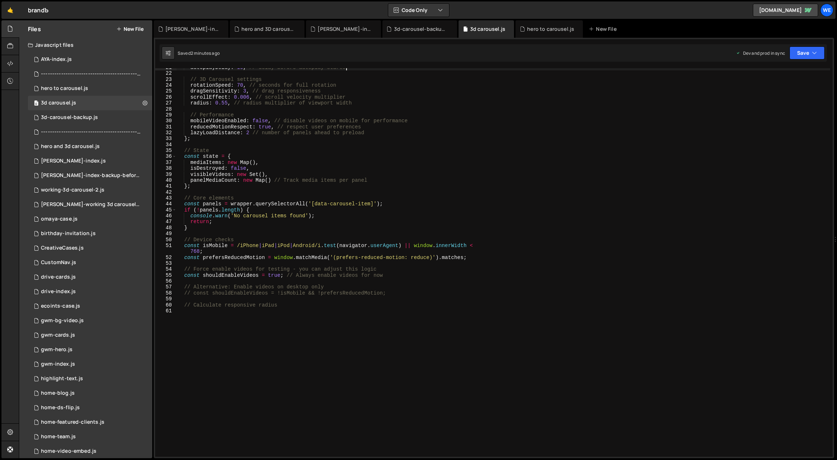
scroll to position [0, 0]
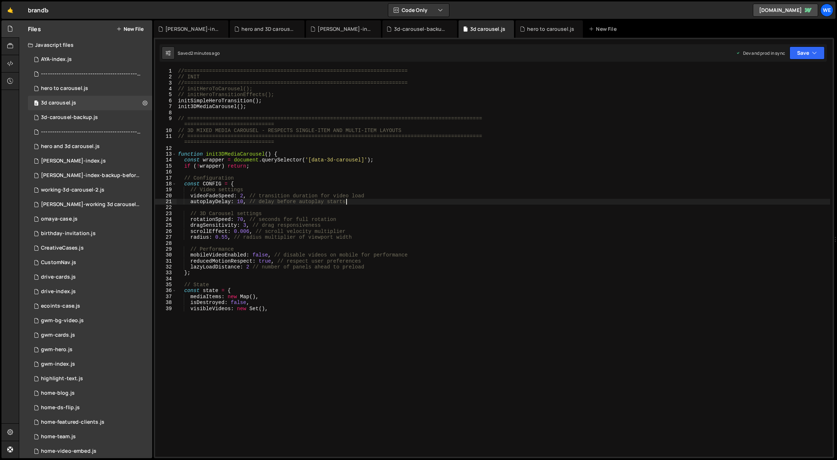
click at [284, 238] on div "//======================================================================== // I…" at bounding box center [504, 191] width 654 height 246
click at [312, 175] on div "//======================================================================== // I…" at bounding box center [504, 191] width 654 height 246
type textarea "// Configuration"
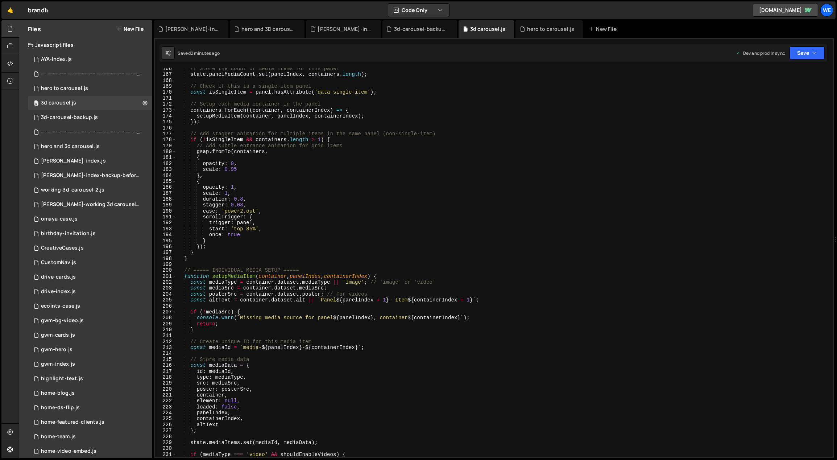
scroll to position [943, 0]
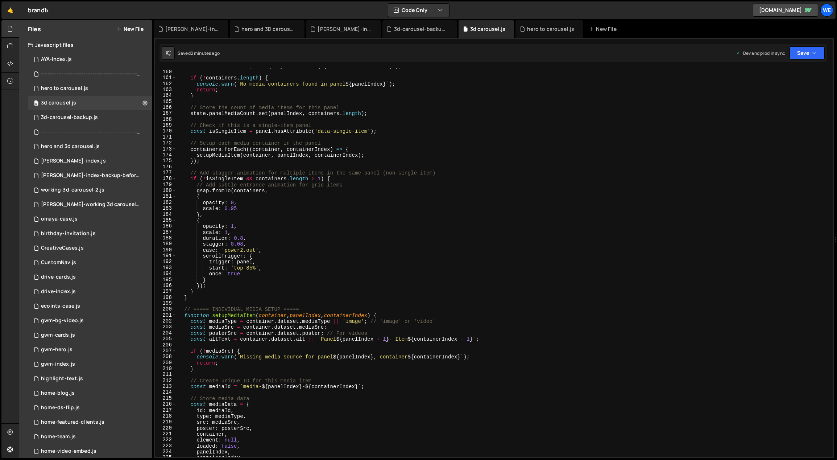
click at [287, 251] on div "const containers = panel . querySelectorAll ( '[data-media-container]' ) ; if (…" at bounding box center [504, 263] width 654 height 401
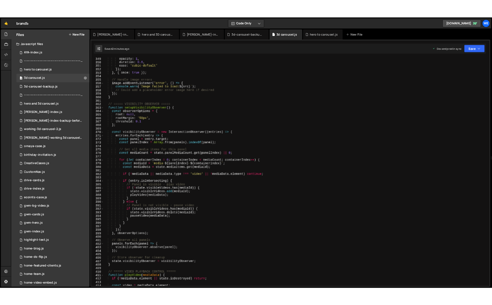
scroll to position [2235, 0]
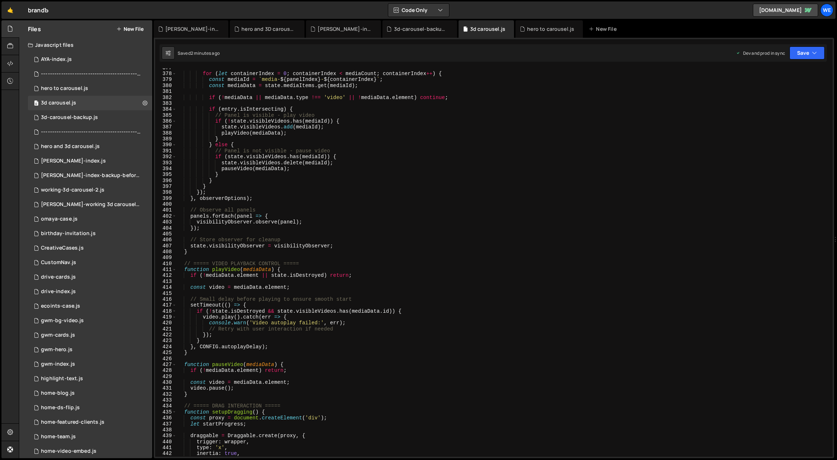
click at [324, 246] on div "for ( let containerIndex = 0 ; containerIndex < mediaCount ; containerIndex ++ …" at bounding box center [504, 265] width 654 height 401
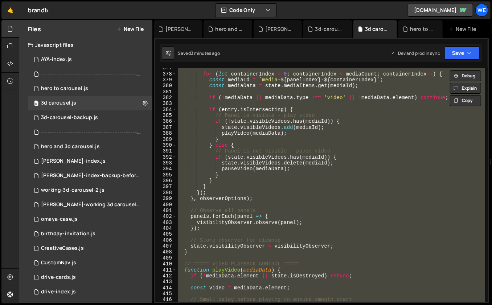
scroll to position [2258, 0]
click at [283, 118] on div "for ( let containerIndex = 0 ; containerIndex < mediaCount ; containerIndex ++ …" at bounding box center [331, 184] width 308 height 233
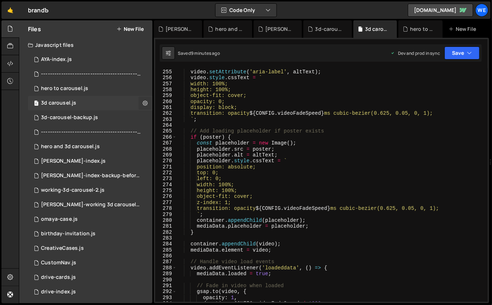
scroll to position [1443, 0]
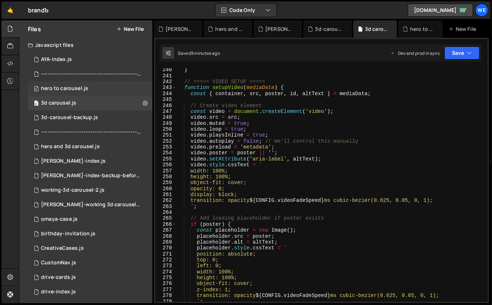
click at [85, 87] on div "hero to carousel.js" at bounding box center [64, 88] width 47 height 7
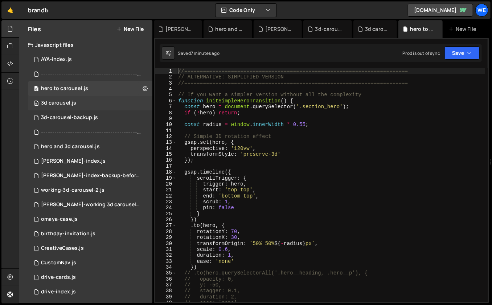
click at [71, 101] on div "3d carousel.js" at bounding box center [58, 103] width 35 height 7
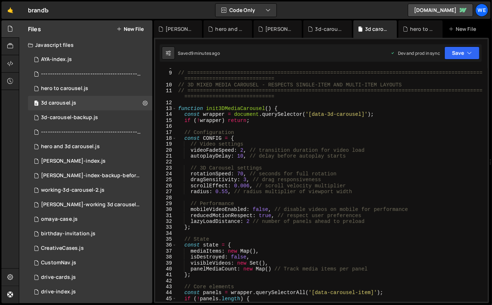
scroll to position [73, 0]
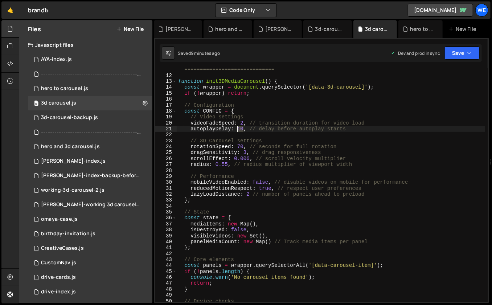
drag, startPoint x: 244, startPoint y: 127, endPoint x: 238, endPoint y: 129, distance: 6.0
click at [238, 129] on div "// ============================================================================…" at bounding box center [331, 189] width 309 height 257
click at [241, 123] on div "// ============================================================================…" at bounding box center [331, 189] width 309 height 257
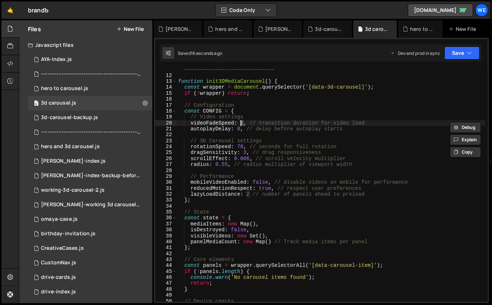
scroll to position [0, 4]
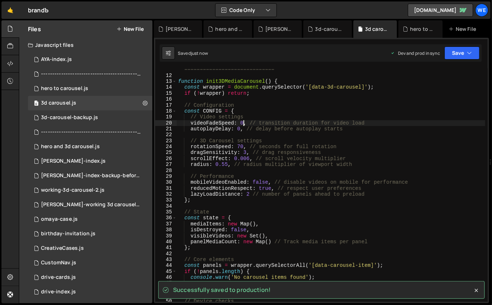
type textarea "videoFadeSpeed: 0, // transition duration for video load"
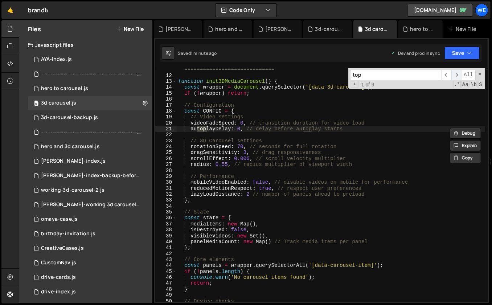
type input "top"
click at [456, 76] on span "​" at bounding box center [456, 75] width 10 height 11
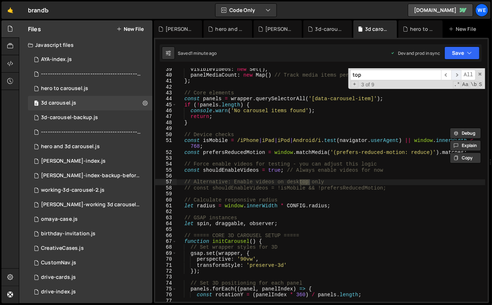
scroll to position [239, 0]
click at [456, 76] on span "​" at bounding box center [456, 75] width 10 height 11
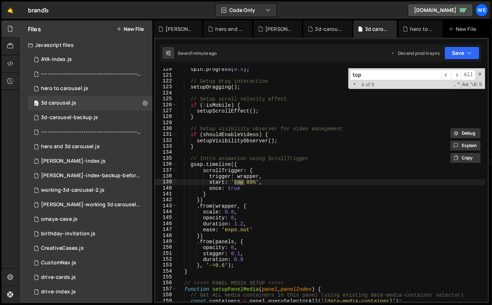
click at [317, 183] on div "spin . progress ( 0.5 ) ; // Setup drag interaction setupDragging ( ) ; // Setu…" at bounding box center [331, 189] width 309 height 246
click at [247, 181] on div "spin . progress ( 0.5 ) ; // Setup drag interaction setupDragging ( ) ; // Setu…" at bounding box center [331, 189] width 309 height 246
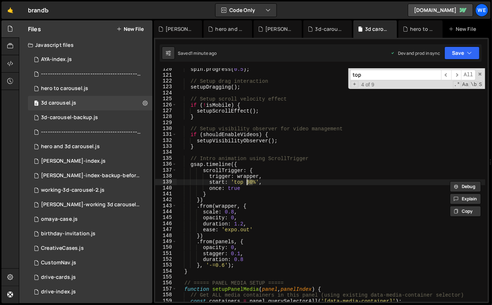
drag, startPoint x: 252, startPoint y: 182, endPoint x: 248, endPoint y: 181, distance: 4.1
click at [248, 181] on div "spin . progress ( 0.5 ) ; // Setup drag interaction setupDragging ( ) ; // Setu…" at bounding box center [331, 189] width 309 height 246
type textarea "start: 'top 90%',"
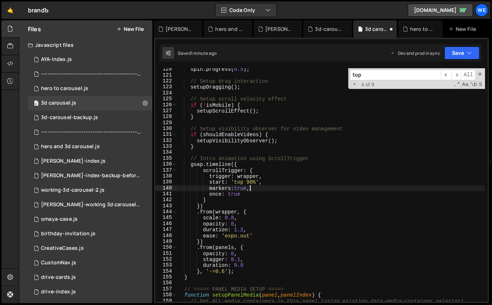
scroll to position [0, 5]
click at [249, 182] on div "spin . progress ( 0.5 ) ; // Setup drag interaction setupDragging ( ) ; // Setu…" at bounding box center [331, 189] width 309 height 246
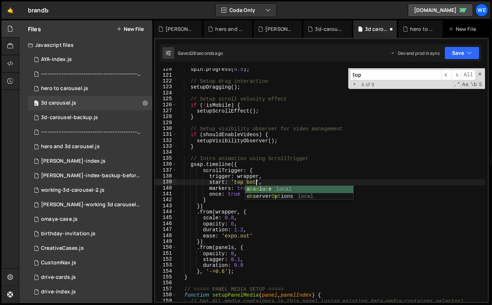
scroll to position [0, 6]
click at [255, 182] on div "spin . progress ( 0.5 ) ; // Setup drag interaction setupDragging ( ) ; // Setu…" at bounding box center [331, 189] width 309 height 246
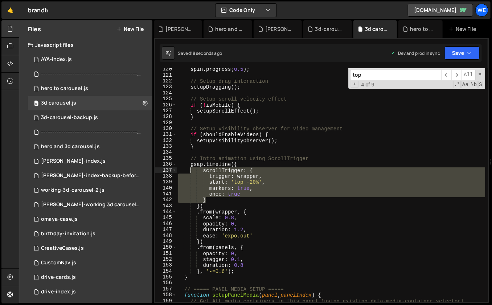
drag, startPoint x: 203, startPoint y: 184, endPoint x: 189, endPoint y: 164, distance: 24.8
click at [189, 164] on div "spin . progress ( 0.5 ) ; // Setup drag interaction setupDragging ( ) ; // Setu…" at bounding box center [331, 189] width 309 height 246
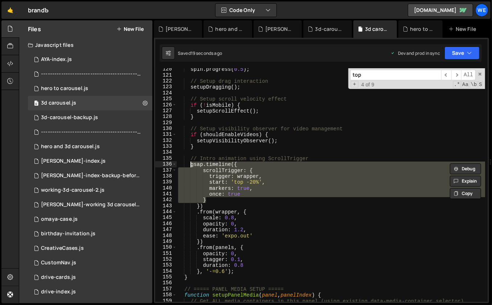
scroll to position [0, 5]
click at [247, 183] on div "spin . progress ( 0.5 ) ; // Setup drag interaction setupDragging ( ) ; // Setu…" at bounding box center [331, 184] width 308 height 233
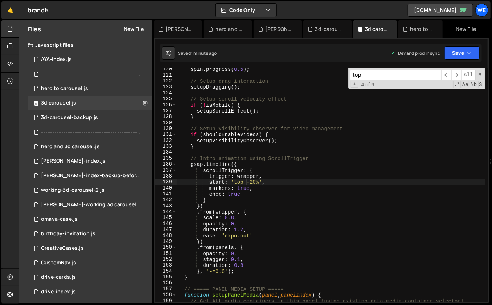
click at [249, 182] on div "spin . progress ( 0.5 ) ; // Setup drag interaction setupDragging ( ) ; // Setu…" at bounding box center [331, 189] width 309 height 246
click at [251, 182] on div "spin . progress ( 0.5 ) ; // Setup drag interaction setupDragging ( ) ; // Setu…" at bounding box center [331, 189] width 309 height 246
click at [248, 182] on div "spin . progress ( 0.5 ) ; // Setup drag interaction setupDragging ( ) ; // Setu…" at bounding box center [331, 189] width 309 height 246
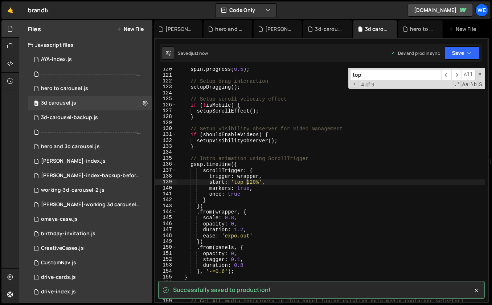
type textarea "start: 'top 120%',"
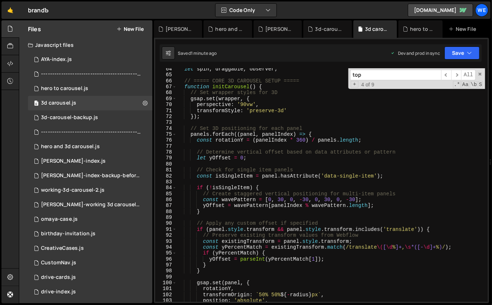
scroll to position [394, 0]
click at [75, 90] on div "hero to carousel.js" at bounding box center [64, 88] width 47 height 7
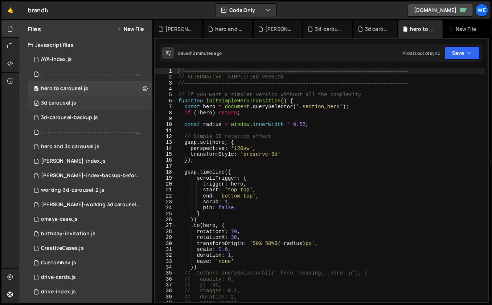
click at [67, 102] on div "3d carousel.js" at bounding box center [58, 103] width 35 height 7
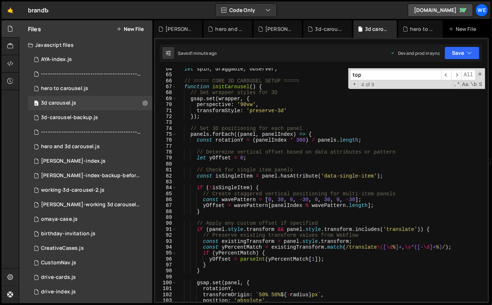
click at [324, 166] on div "let spin , draggable , observer ; // ===== CORE 3D CAROUSEL SETUP ===== functio…" at bounding box center [331, 189] width 309 height 246
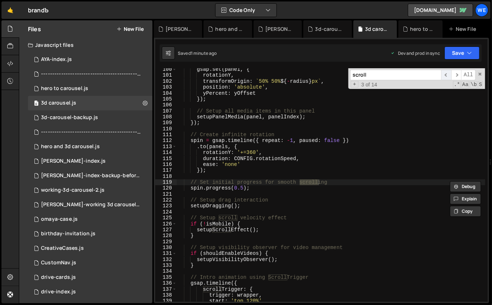
type input "scroll"
click at [443, 77] on span "​" at bounding box center [446, 75] width 10 height 11
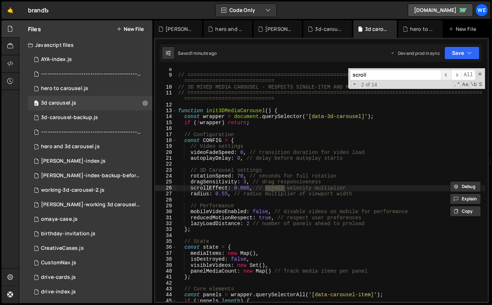
click at [444, 76] on span "​" at bounding box center [446, 75] width 10 height 11
click at [251, 184] on div "// ============================================================================…" at bounding box center [331, 189] width 309 height 246
click at [246, 187] on div "// ============================================================================…" at bounding box center [331, 189] width 309 height 246
click at [248, 188] on div "// ============================================================================…" at bounding box center [331, 189] width 309 height 246
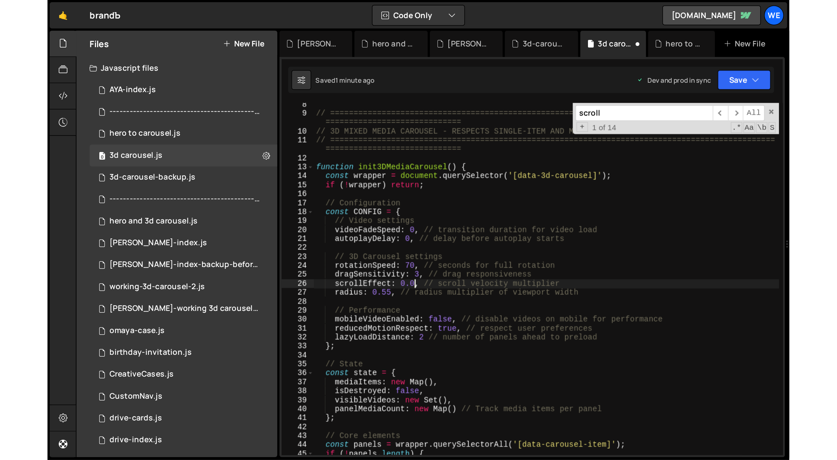
scroll to position [0, 4]
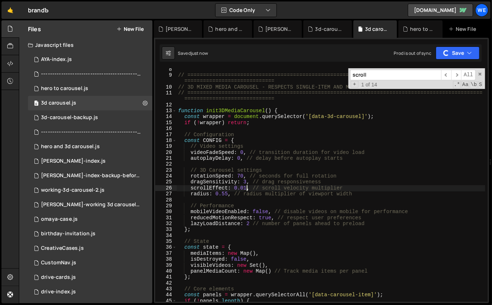
type textarea "scrollEffect: 0.01, // scroll velocity multiplier"
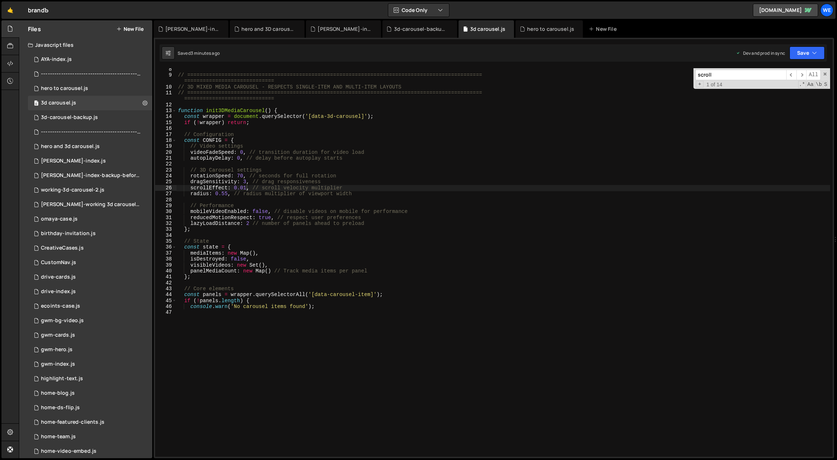
scroll to position [44, 0]
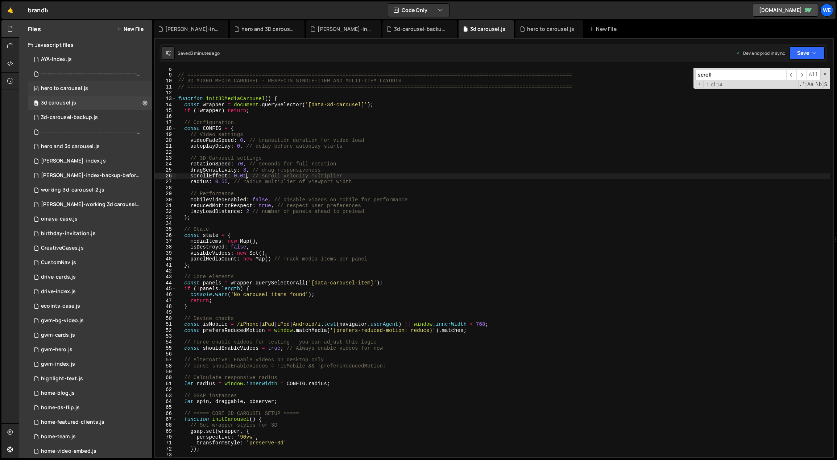
click at [81, 86] on div "hero to carousel.js" at bounding box center [64, 88] width 47 height 7
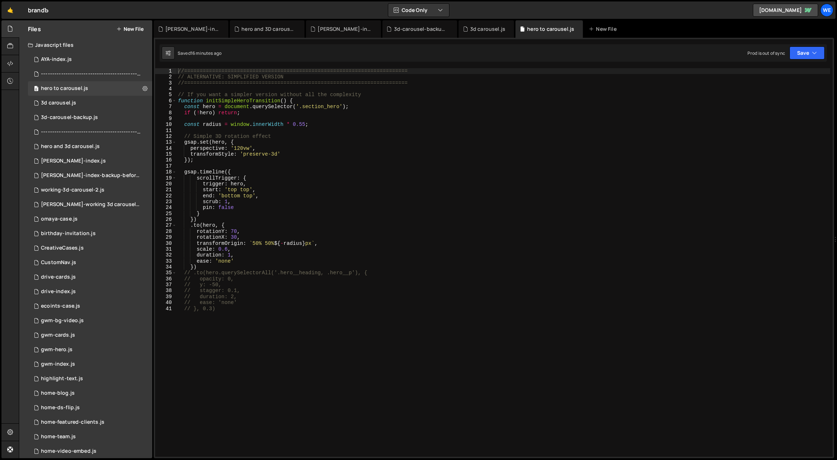
click at [240, 418] on div "//======================================================================== // A…" at bounding box center [504, 262] width 654 height 388
type textarea "}, 0);"
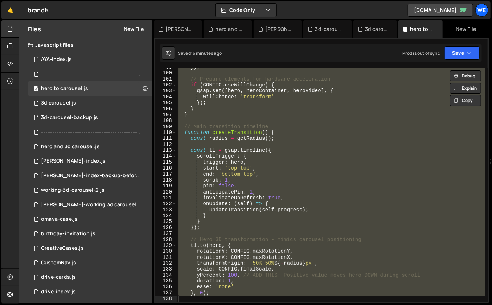
scroll to position [585, 0]
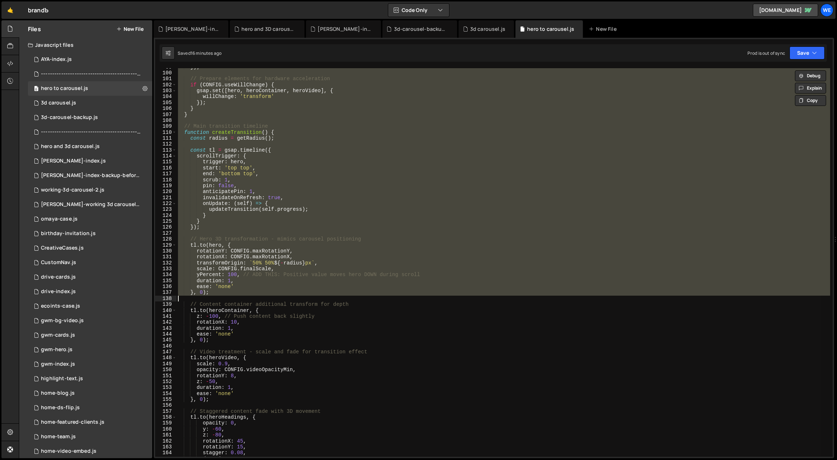
click at [365, 120] on div "}) ; // Prepare elements for hardware acceleration if ( CONFIG . useWillChange …" at bounding box center [504, 262] width 654 height 388
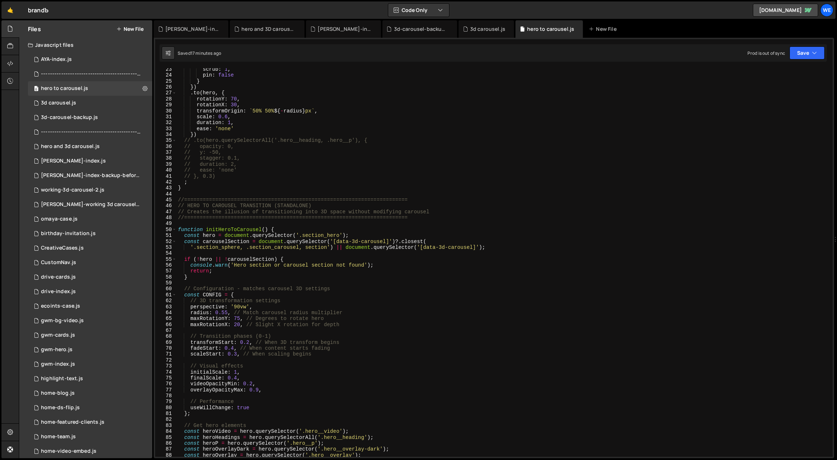
scroll to position [0, 0]
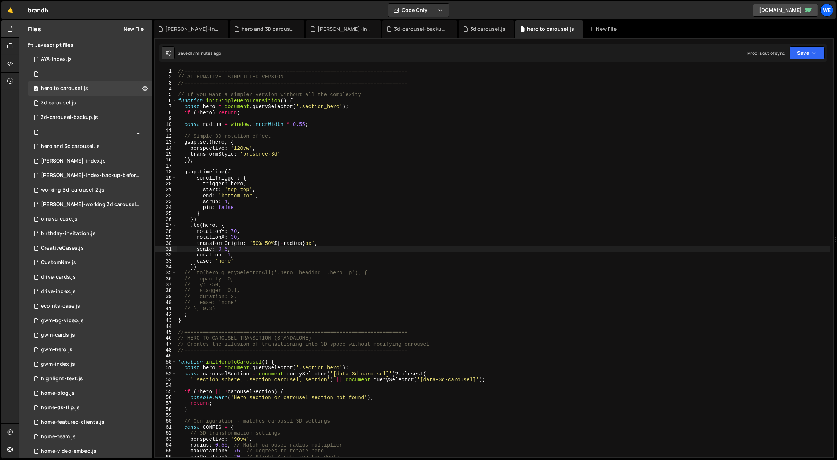
click at [226, 250] on div "//======================================================================== // A…" at bounding box center [504, 268] width 654 height 401
click at [226, 248] on div "//======================================================================== // A…" at bounding box center [504, 268] width 654 height 401
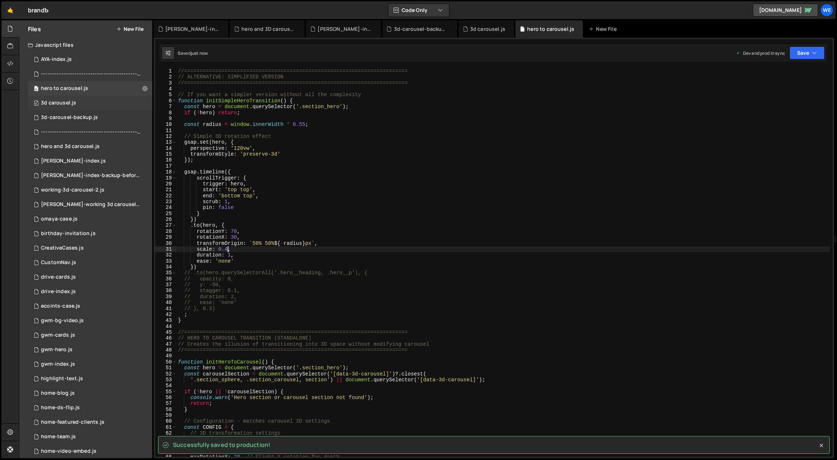
click at [73, 100] on div "3d carousel.js" at bounding box center [58, 103] width 35 height 7
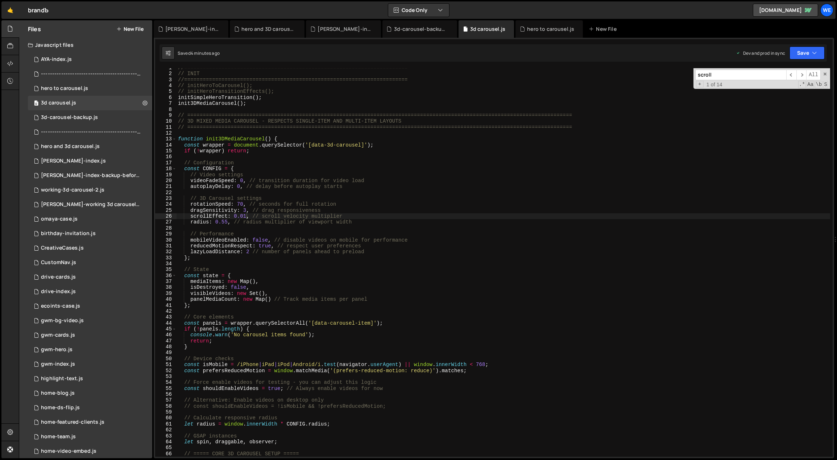
scroll to position [0, 0]
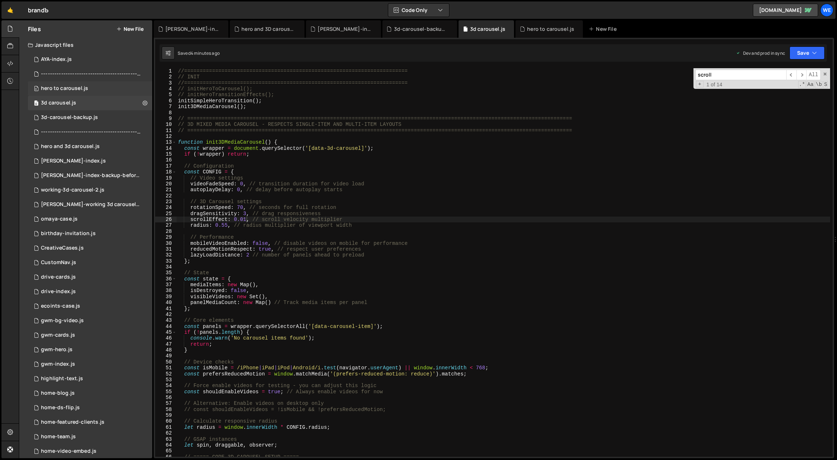
click at [79, 89] on div "hero to carousel.js" at bounding box center [64, 88] width 47 height 7
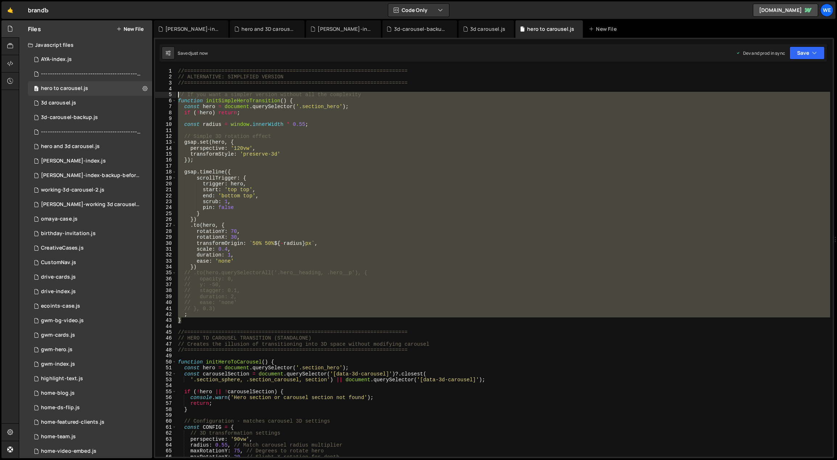
drag, startPoint x: 188, startPoint y: 314, endPoint x: 174, endPoint y: 93, distance: 221.4
click at [174, 93] on div "} 1 2 3 4 5 6 7 8 9 10 11 12 13 14 15 16 17 18 19 20 21 22 23 24 25 26 27 28 29…" at bounding box center [494, 262] width 678 height 388
click at [311, 272] on div "//======================================================================== // A…" at bounding box center [504, 262] width 654 height 388
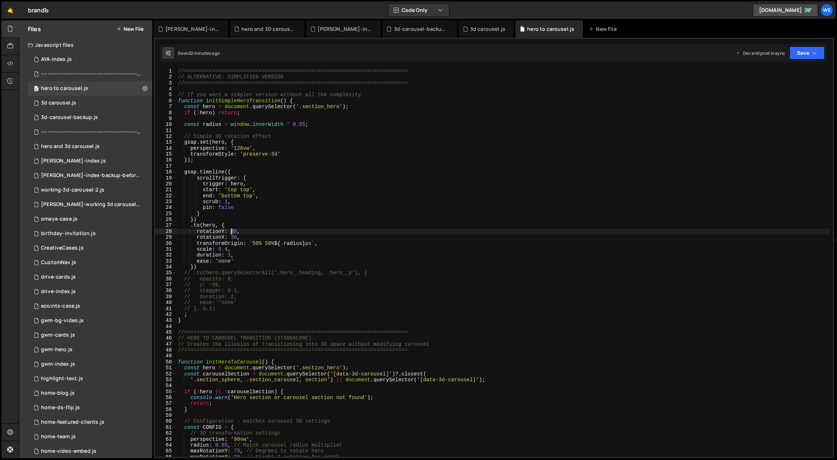
drag, startPoint x: 235, startPoint y: 231, endPoint x: 231, endPoint y: 230, distance: 4.1
click at [231, 230] on div "//======================================================================== // A…" at bounding box center [504, 268] width 654 height 401
click at [234, 230] on div "//======================================================================== // A…" at bounding box center [504, 268] width 654 height 401
click at [231, 231] on div "//======================================================================== // A…" at bounding box center [504, 268] width 654 height 401
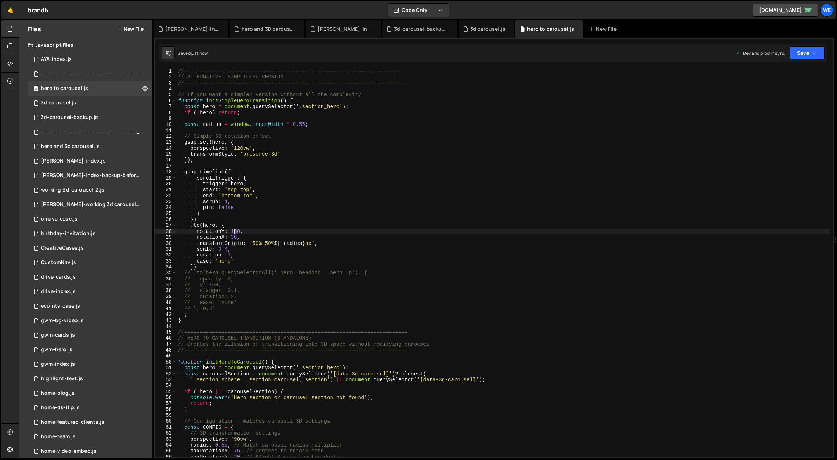
click at [234, 230] on div "//======================================================================== // A…" at bounding box center [504, 268] width 654 height 401
drag, startPoint x: 237, startPoint y: 231, endPoint x: 232, endPoint y: 231, distance: 5.1
click at [232, 231] on div "//======================================================================== // A…" at bounding box center [504, 268] width 654 height 401
click at [238, 231] on div "//======================================================================== // A…" at bounding box center [504, 268] width 654 height 401
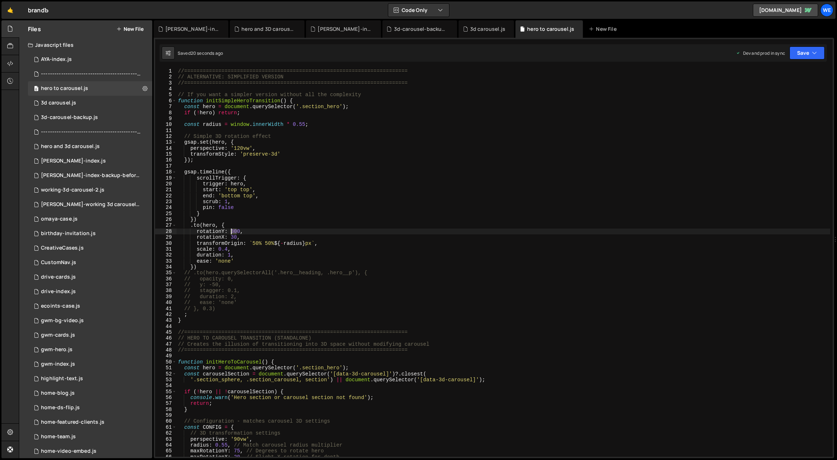
drag, startPoint x: 237, startPoint y: 231, endPoint x: 231, endPoint y: 230, distance: 5.5
click at [231, 230] on div "//======================================================================== // A…" at bounding box center [504, 268] width 654 height 401
click at [228, 254] on div "//======================================================================== // A…" at bounding box center [504, 268] width 654 height 401
click at [232, 231] on div "//======================================================================== // A…" at bounding box center [504, 268] width 654 height 401
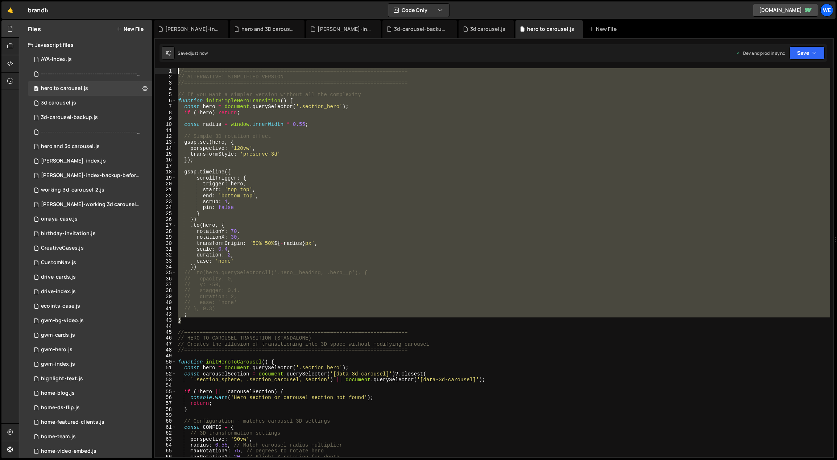
drag, startPoint x: 195, startPoint y: 320, endPoint x: 175, endPoint y: 74, distance: 247.5
click at [175, 74] on div "rotationY: 70, 1 2 3 4 5 6 7 8 9 10 11 12 13 14 15 16 17 18 19 20 21 22 23 24 2…" at bounding box center [494, 262] width 678 height 388
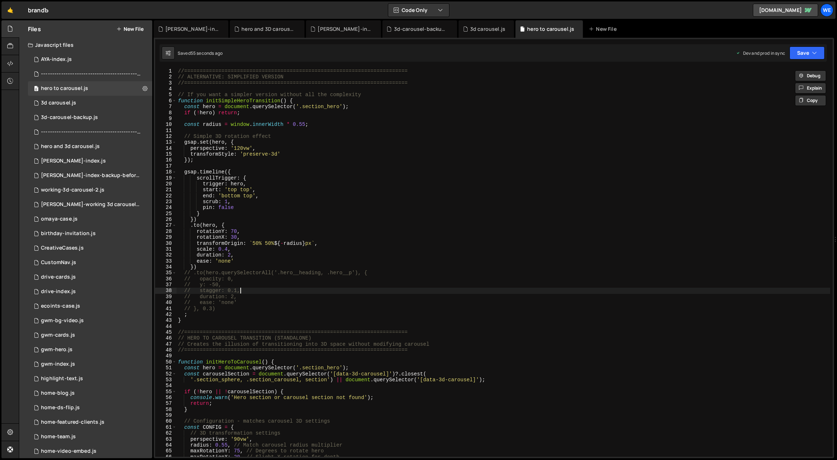
click at [266, 293] on div "//======================================================================== // A…" at bounding box center [504, 268] width 654 height 401
click at [188, 63] on div "// stagger: 0.1, 1 2 3 4 5 6 7 8 9 10 11 12 13 14 15 16 17 18 19 20 21 22 23 24…" at bounding box center [494, 248] width 681 height 420
click at [178, 69] on div "//======================================================================== // A…" at bounding box center [504, 268] width 654 height 401
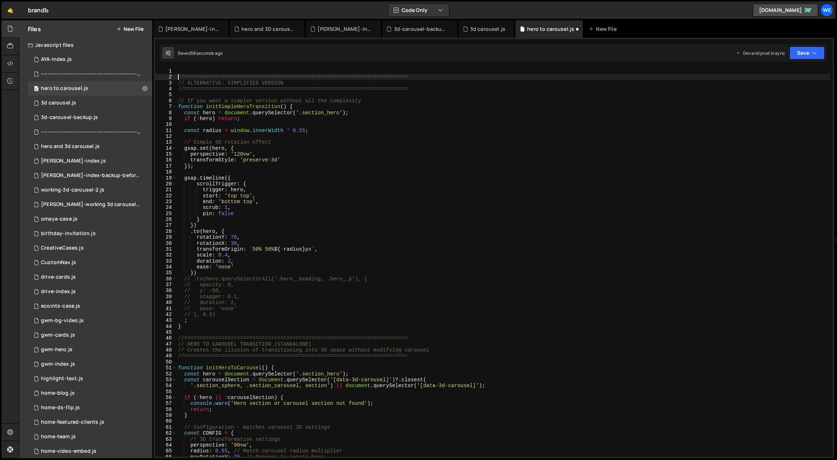
type textarea "//========================================================================"
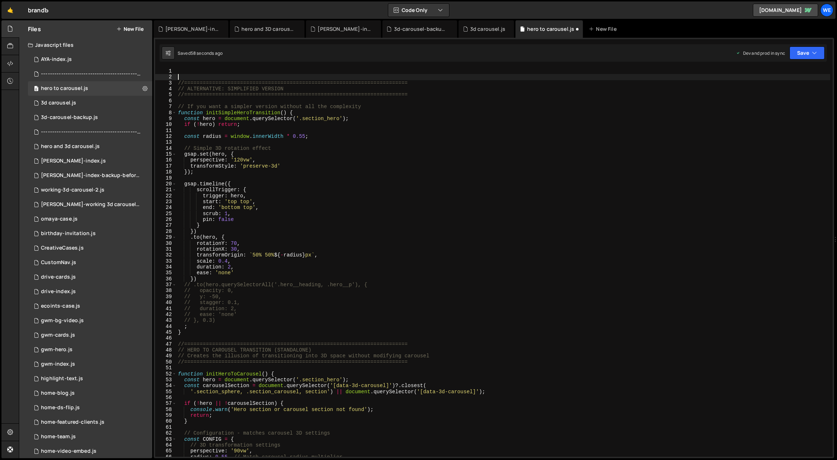
paste textarea "}"
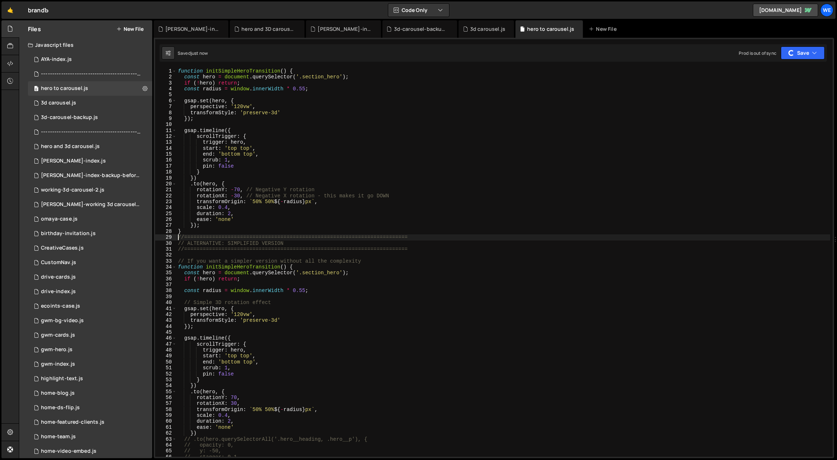
click at [175, 236] on div "//======================================================================== 1 2 …" at bounding box center [494, 262] width 678 height 388
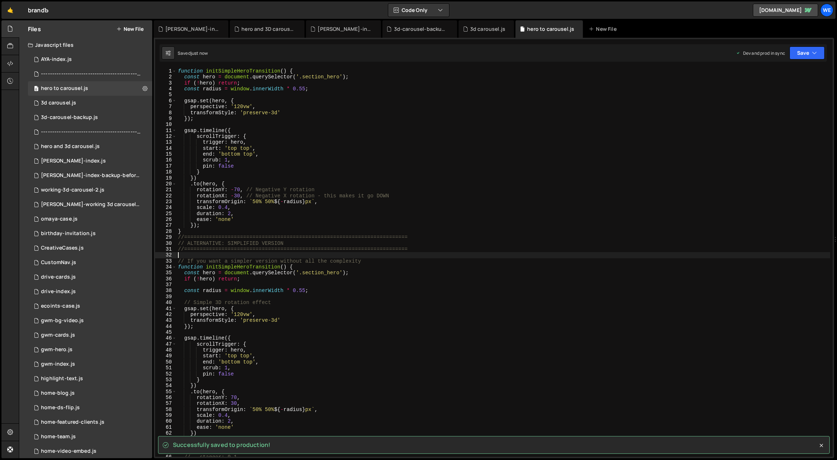
scroll to position [133, 0]
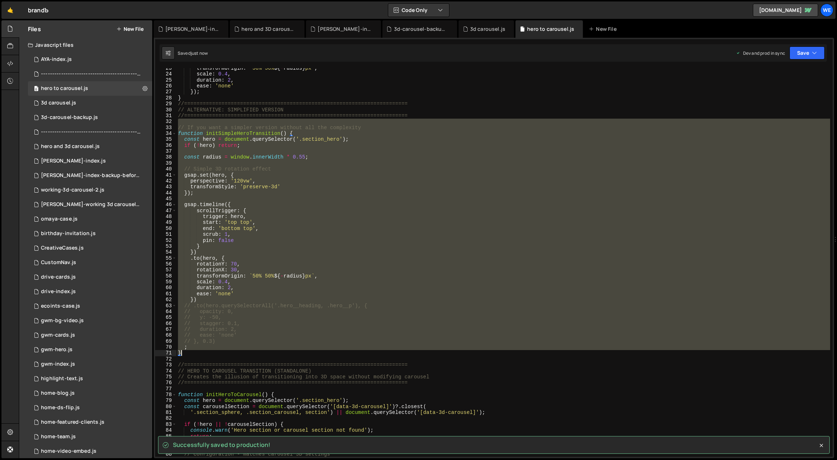
drag, startPoint x: 177, startPoint y: 256, endPoint x: 219, endPoint y: 353, distance: 106.1
click at [219, 353] on div "transformOrigin : ` 50% 50% ${ - radius } px ` , scale : 0.4 , duration : 2 , e…" at bounding box center [504, 265] width 654 height 401
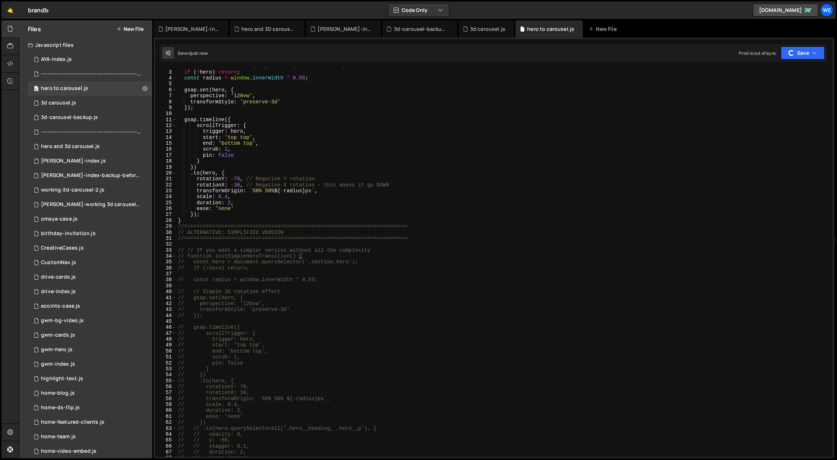
scroll to position [0, 0]
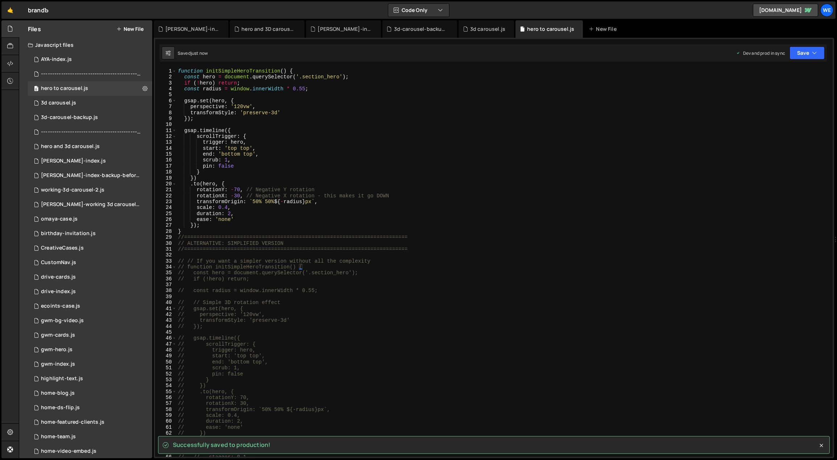
click at [335, 293] on div "function initSimpleHeroTransition ( ) { const hero = document . querySelector (…" at bounding box center [504, 268] width 654 height 401
type textarea "// const radius = window.innerWidth * 0.55;"
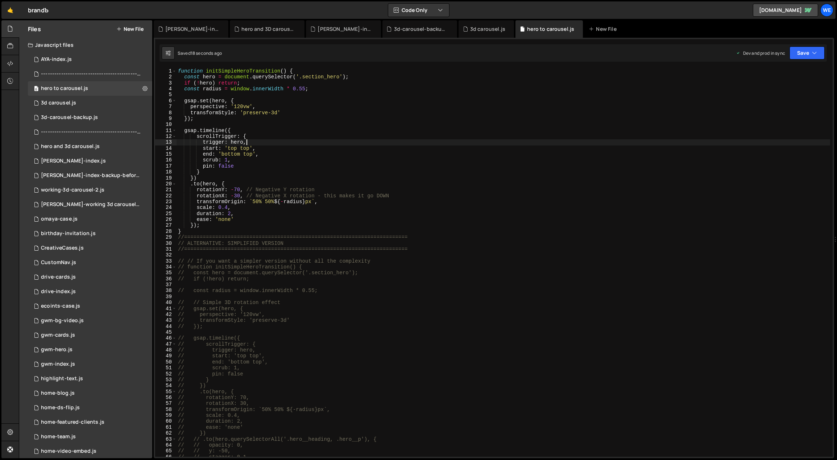
click at [249, 143] on div "function initSimpleHeroTransition ( ) { const hero = document . querySelector (…" at bounding box center [504, 268] width 654 height 401
click at [232, 189] on div "function initSimpleHeroTransition ( ) { const hero = document . querySelector (…" at bounding box center [504, 268] width 654 height 401
click at [232, 195] on div "function initSimpleHeroTransition ( ) { const hero = document . querySelector (…" at bounding box center [504, 268] width 654 height 401
click at [232, 197] on div "function initSimpleHeroTransition ( ) { const hero = document . querySelector (…" at bounding box center [504, 268] width 654 height 401
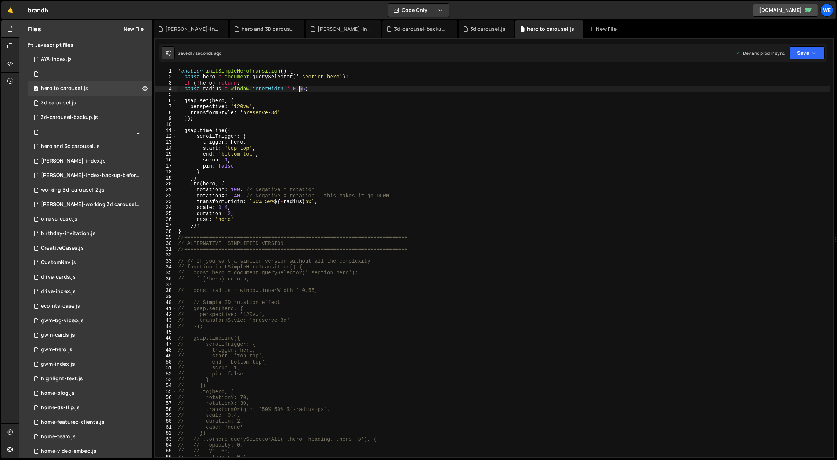
click at [299, 88] on div "function initSimpleHeroTransition ( ) { const hero = document . querySelector (…" at bounding box center [504, 268] width 654 height 401
click at [238, 196] on div "function initSimpleHeroTransition ( ) { const hero = document . querySelector (…" at bounding box center [504, 268] width 654 height 401
click at [235, 189] on div "function initSimpleHeroTransition ( ) { const hero = document . querySelector (…" at bounding box center [504, 268] width 654 height 401
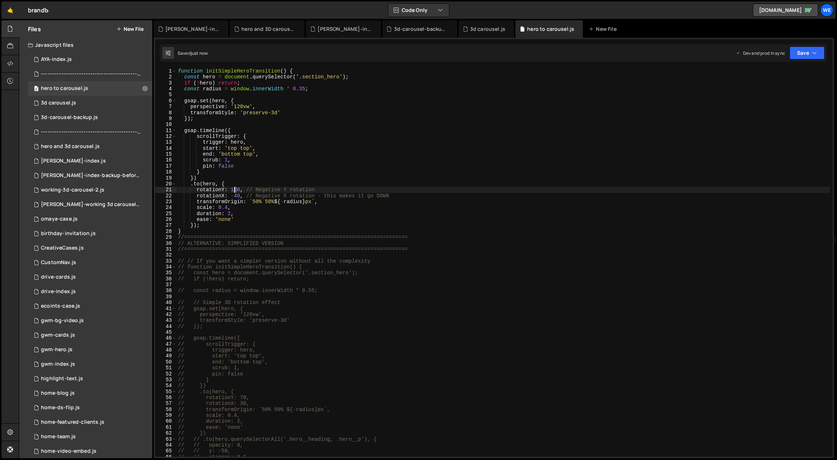
drag, startPoint x: 237, startPoint y: 190, endPoint x: 234, endPoint y: 189, distance: 3.6
click at [234, 189] on div "function initSimpleHeroTransition ( ) { const hero = document . querySelector (…" at bounding box center [504, 268] width 654 height 401
click at [235, 196] on div "function initSimpleHeroTransition ( ) { const hero = document . querySelector (…" at bounding box center [504, 268] width 654 height 401
click at [233, 189] on div "function initSimpleHeroTransition ( ) { const hero = document . querySelector (…" at bounding box center [504, 268] width 654 height 401
click at [234, 189] on div "function initSimpleHeroTransition ( ) { const hero = document . querySelector (…" at bounding box center [504, 268] width 654 height 401
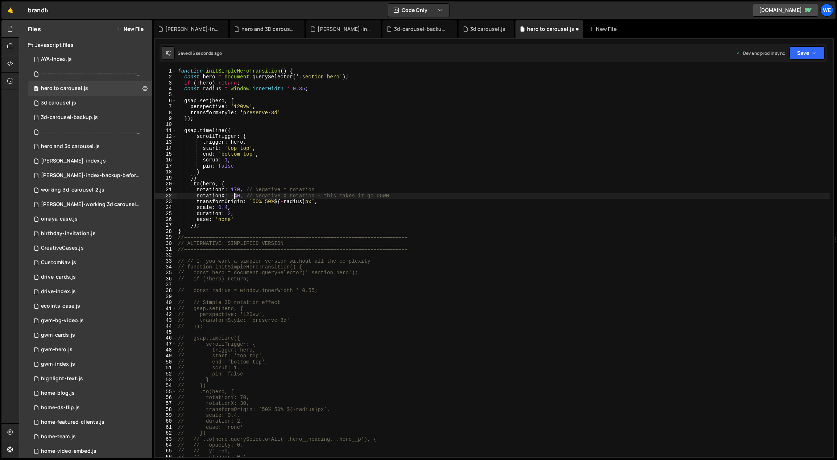
click at [234, 195] on div "function initSimpleHeroTransition ( ) { const hero = document . querySelector (…" at bounding box center [504, 268] width 654 height 401
click at [243, 177] on div "function initSimpleHeroTransition ( ) { const hero = document . querySelector (…" at bounding box center [504, 268] width 654 height 401
click at [224, 207] on div "function initSimpleHeroTransition ( ) { const hero = document . querySelector (…" at bounding box center [504, 268] width 654 height 401
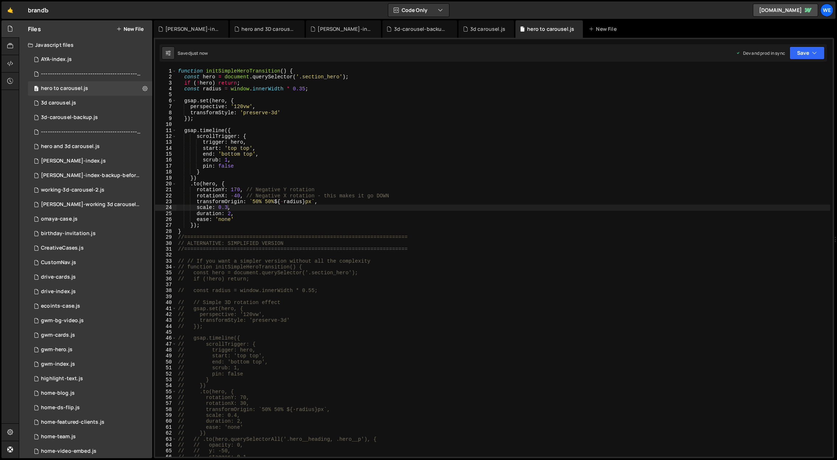
click at [236, 195] on div "function initSimpleHeroTransition ( ) { const hero = document . querySelector (…" at bounding box center [504, 268] width 654 height 401
click at [234, 196] on div "function initSimpleHeroTransition ( ) { const hero = document . querySelector (…" at bounding box center [504, 268] width 654 height 401
click at [234, 195] on div "function initSimpleHeroTransition ( ) { const hero = document . querySelector (…" at bounding box center [504, 268] width 654 height 401
click at [235, 195] on div "function initSimpleHeroTransition ( ) { const hero = document . querySelector (…" at bounding box center [504, 268] width 654 height 401
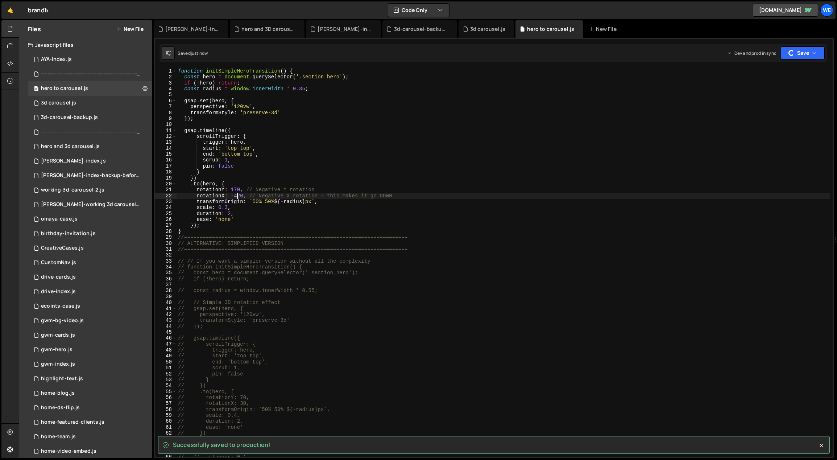
click at [239, 195] on div "function initSimpleHeroTransition ( ) { const hero = document . querySelector (…" at bounding box center [504, 268] width 654 height 401
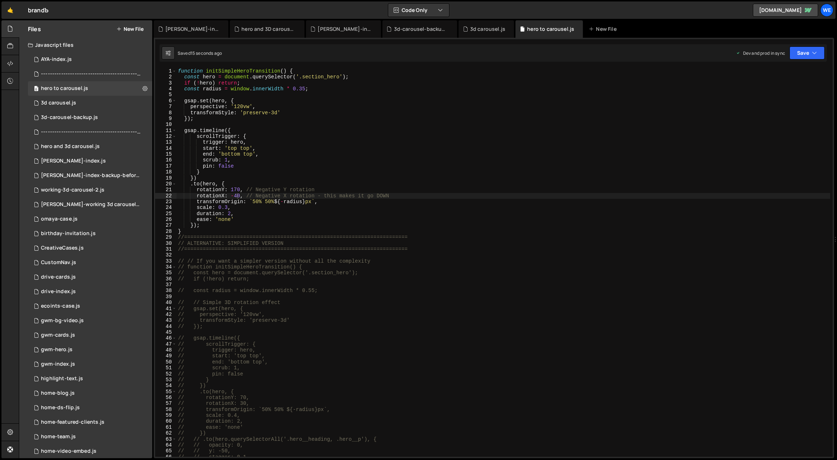
click at [258, 211] on div "function initSimpleHeroTransition ( ) { const hero = document . querySelector (…" at bounding box center [504, 268] width 654 height 401
click at [243, 215] on div "function initSimpleHeroTransition ( ) { const hero = document . querySelector (…" at bounding box center [504, 268] width 654 height 401
click at [244, 220] on div "function initSimpleHeroTransition ( ) { const hero = document . querySelector (…" at bounding box center [504, 268] width 654 height 401
type textarea "ease: 'none'"
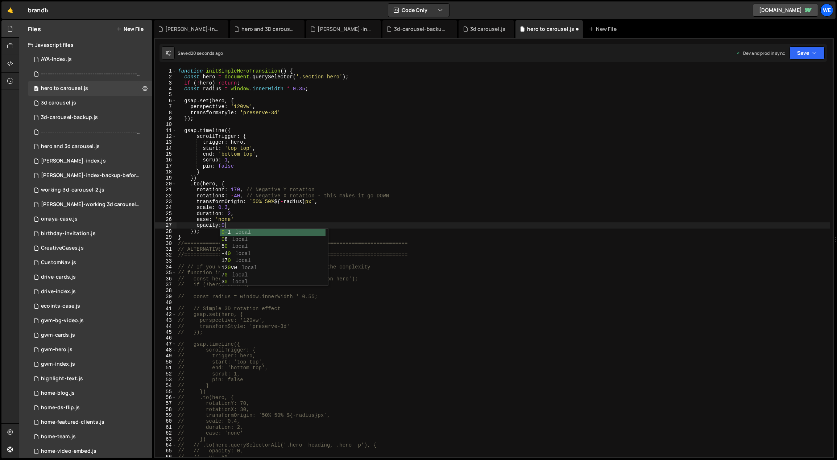
scroll to position [0, 3]
click at [238, 223] on div "function initSimpleHeroTransition ( ) { const hero = document . querySelector (…" at bounding box center [504, 268] width 654 height 401
click at [243, 106] on div "function initSimpleHeroTransition ( ) { const hero = document . querySelector (…" at bounding box center [504, 268] width 654 height 401
drag, startPoint x: 243, startPoint y: 106, endPoint x: 236, endPoint y: 106, distance: 6.2
click at [236, 106] on div "function initSimpleHeroTransition ( ) { const hero = document . querySelector (…" at bounding box center [504, 268] width 654 height 401
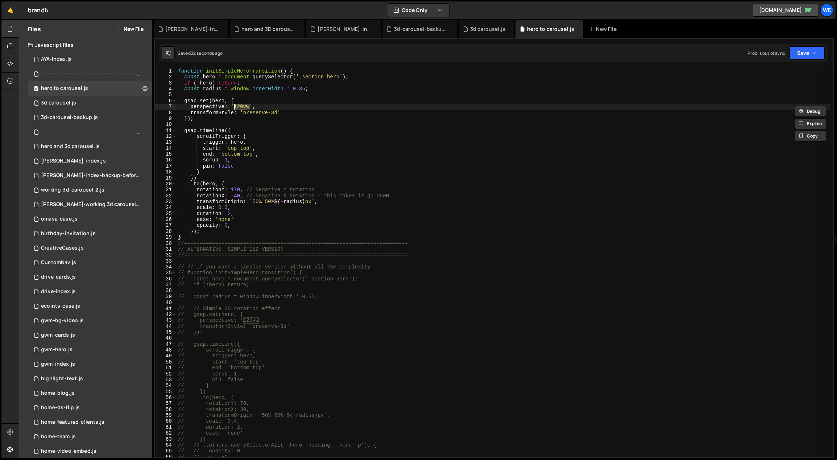
click at [244, 107] on div "function initSimpleHeroTransition ( ) { const hero = document . querySelector (…" at bounding box center [504, 262] width 654 height 388
click at [235, 107] on div "function initSimpleHeroTransition ( ) { const hero = document . querySelector (…" at bounding box center [504, 268] width 654 height 401
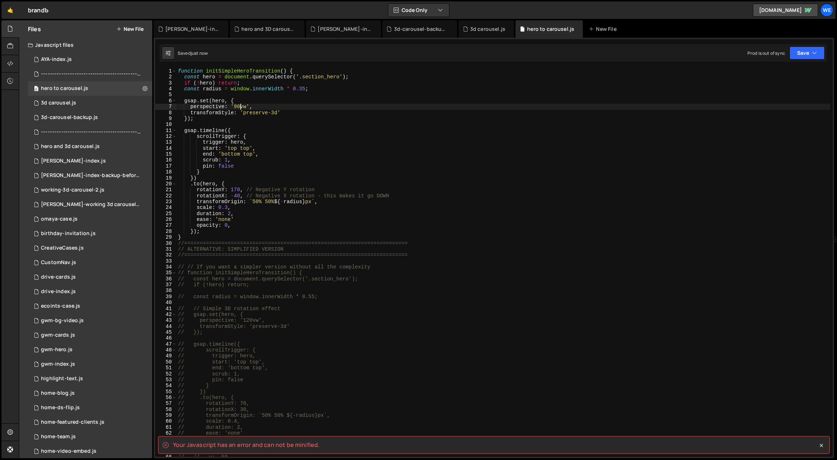
click at [259, 105] on div "function initSimpleHeroTransition ( ) { const hero = document . querySelector (…" at bounding box center [504, 268] width 654 height 401
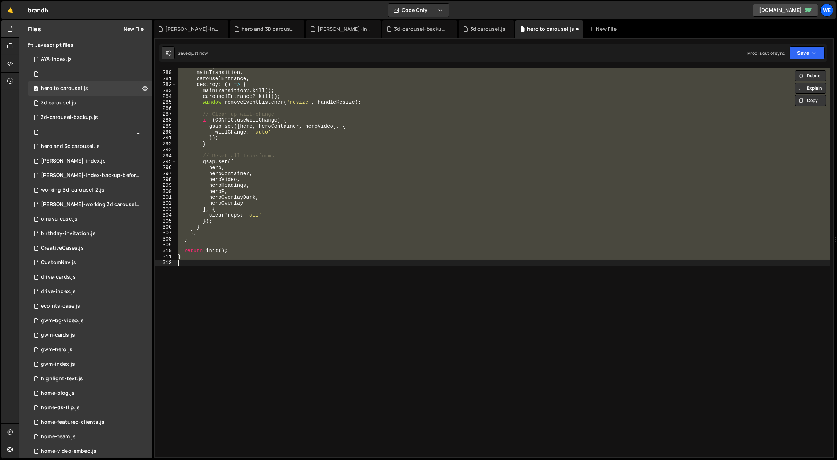
scroll to position [0, 0]
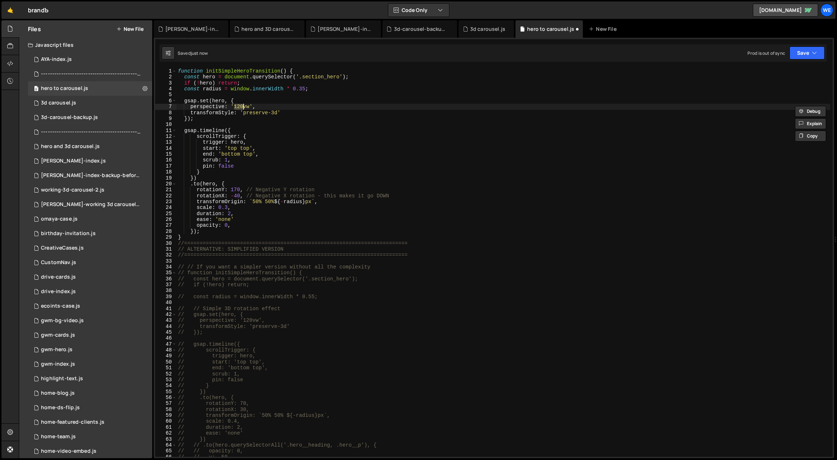
click at [236, 220] on div "function initSimpleHeroTransition ( ) { const hero = document . querySelector (…" at bounding box center [504, 268] width 654 height 401
drag, startPoint x: 241, startPoint y: 106, endPoint x: 235, endPoint y: 106, distance: 5.5
click at [235, 106] on div "function initSimpleHeroTransition ( ) { const hero = document . querySelector (…" at bounding box center [504, 268] width 654 height 401
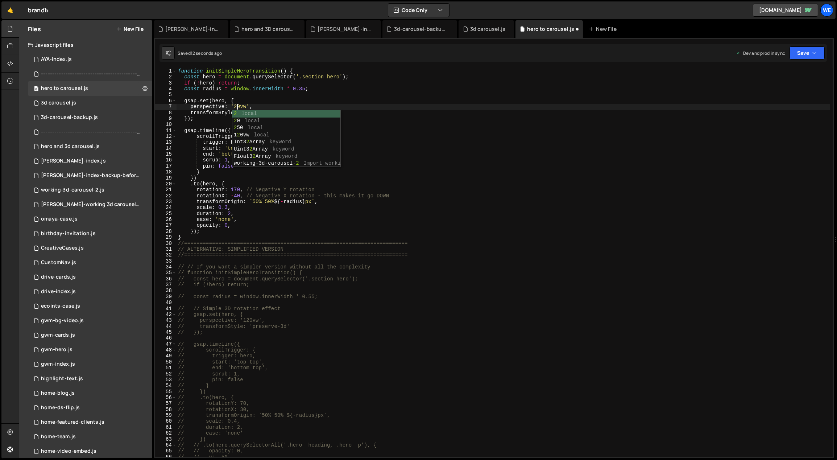
scroll to position [0, 4]
click at [237, 224] on div "function initSimpleHeroTransition ( ) { const hero = document . querySelector (…" at bounding box center [504, 268] width 654 height 401
type textarea "opacity: 0,"
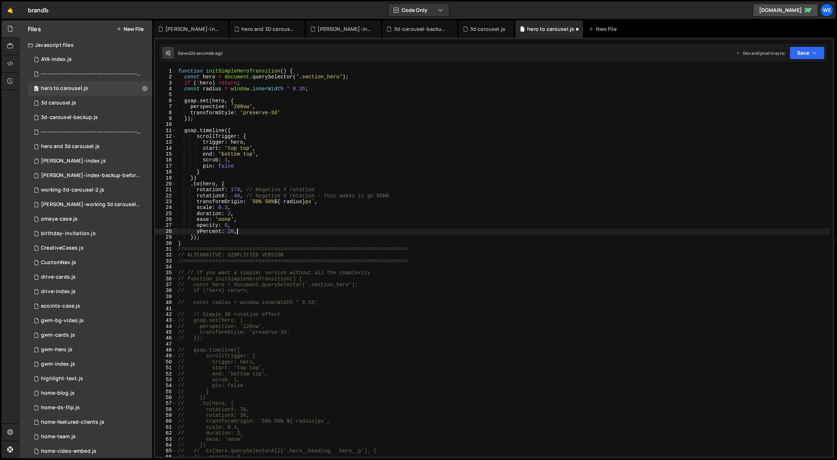
scroll to position [0, 4]
click at [238, 195] on div "function initSimpleHeroTransition ( ) { const hero = document . querySelector (…" at bounding box center [504, 268] width 654 height 401
click at [225, 207] on div "function initSimpleHeroTransition ( ) { const hero = document . querySelector (…" at bounding box center [504, 268] width 654 height 401
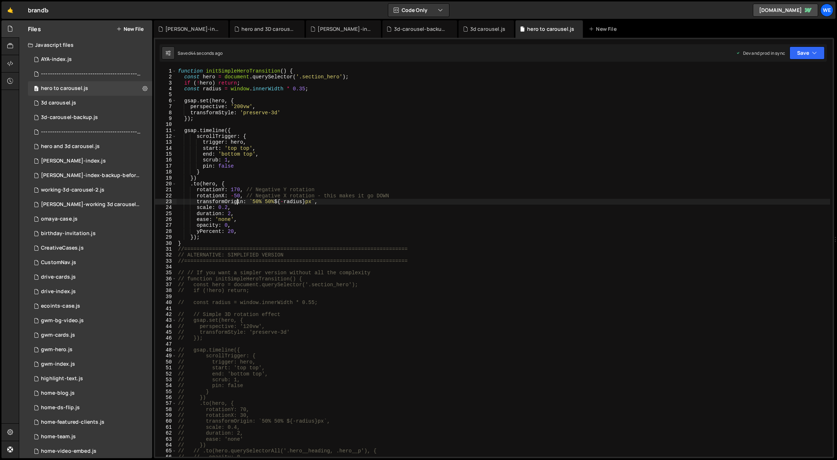
click at [238, 200] on div "function initSimpleHeroTransition ( ) { const hero = document . querySelector (…" at bounding box center [504, 268] width 654 height 401
click at [228, 230] on div "function initSimpleHeroTransition ( ) { const hero = document . querySelector (…" at bounding box center [504, 268] width 654 height 401
click at [362, 74] on div "function initSimpleHeroTransition ( ) { const hero = document . querySelector (…" at bounding box center [504, 268] width 654 height 401
click at [362, 77] on div "function initSimpleHeroTransition ( ) { const hero = document . querySelector (…" at bounding box center [504, 268] width 654 height 401
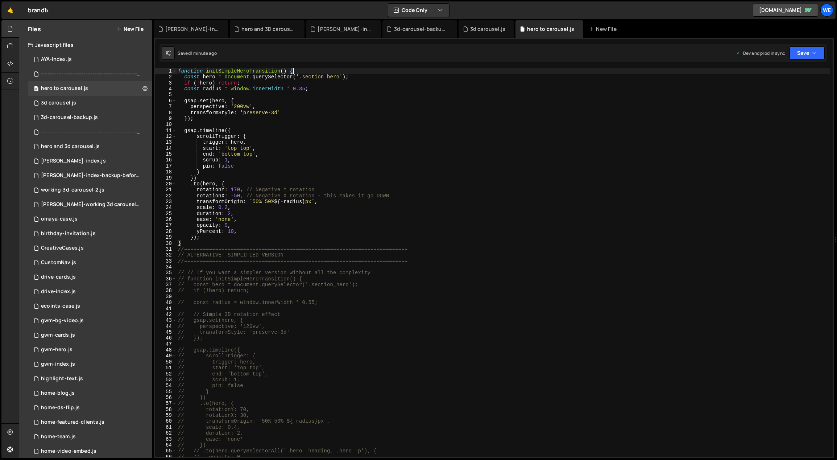
type textarea "const hero = document.querySelector('.section_hero');"
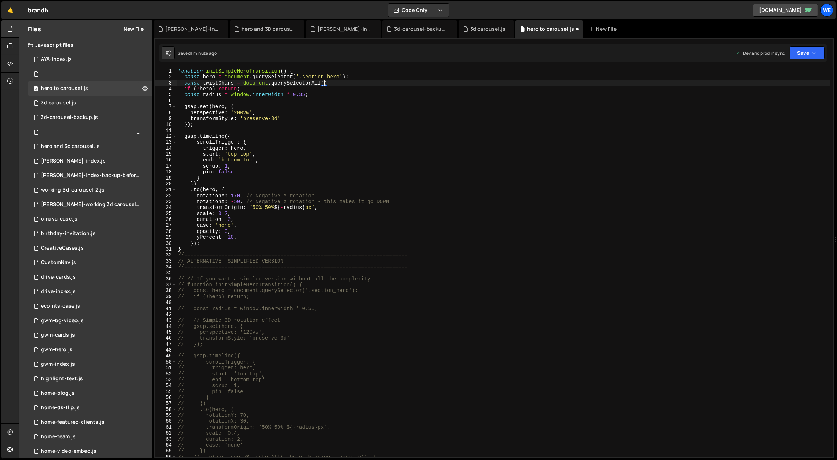
scroll to position [0, 11]
paste textarea "twist-char'"
click at [452, 88] on div "function initSimpleHeroTransition ( ) { const hero = document . querySelector (…" at bounding box center [504, 268] width 654 height 401
click at [235, 186] on div "function initSimpleHeroTransition ( ) { const hero = document . querySelector (…" at bounding box center [504, 268] width 654 height 401
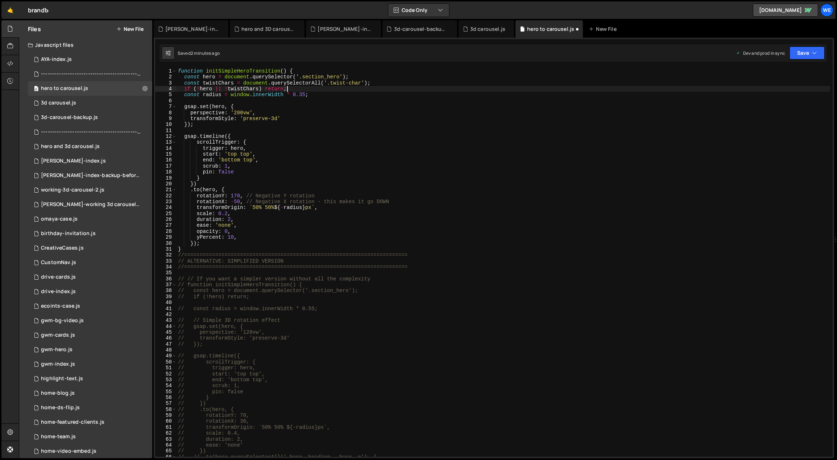
type textarea "})"
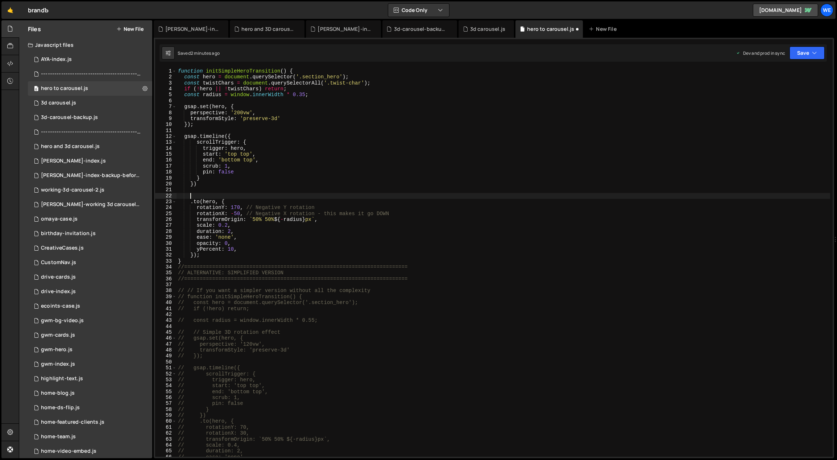
scroll to position [0, 0]
drag, startPoint x: 192, startPoint y: 201, endPoint x: 220, endPoint y: 199, distance: 27.6
click at [220, 199] on div "function initSimpleHeroTransition ( ) { const hero = document . querySelector (…" at bounding box center [504, 268] width 654 height 401
click at [259, 183] on div "function initSimpleHeroTransition ( ) { const hero = document . querySelector (…" at bounding box center [504, 268] width 654 height 401
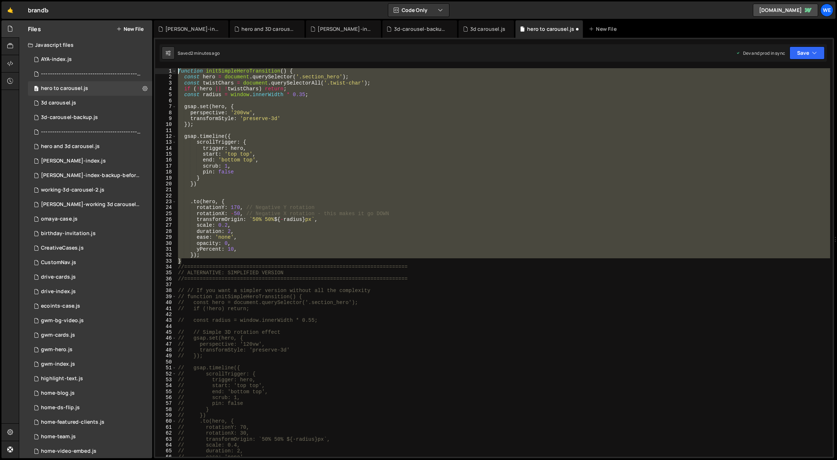
drag, startPoint x: 189, startPoint y: 261, endPoint x: 170, endPoint y: 66, distance: 195.3
click at [170, 66] on div "}) 1 2 3 4 5 6 7 8 9 10 11 12 13 14 15 16 17 18 19 20 21 22 23 24 25 26 27 28 2…" at bounding box center [494, 248] width 681 height 420
click at [351, 211] on div "function initSimpleHeroTransition ( ) { const hero = document . querySelector (…" at bounding box center [504, 262] width 654 height 388
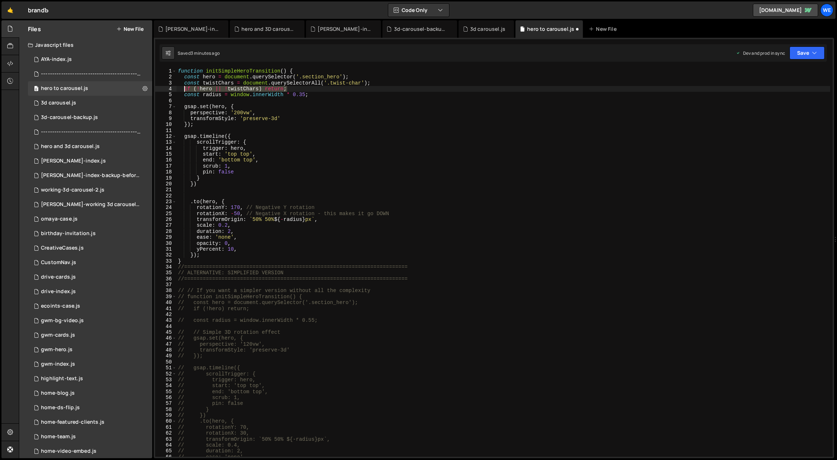
drag, startPoint x: 291, startPoint y: 88, endPoint x: 182, endPoint y: 91, distance: 108.8
click at [182, 91] on div "function initSimpleHeroTransition ( ) { const hero = document . querySelector (…" at bounding box center [504, 268] width 654 height 401
paste textarea "if (!hero || !twistChars.length"
click at [300, 94] on div "function initSimpleHeroTransition ( ) { const hero = document . querySelector (…" at bounding box center [504, 268] width 654 height 401
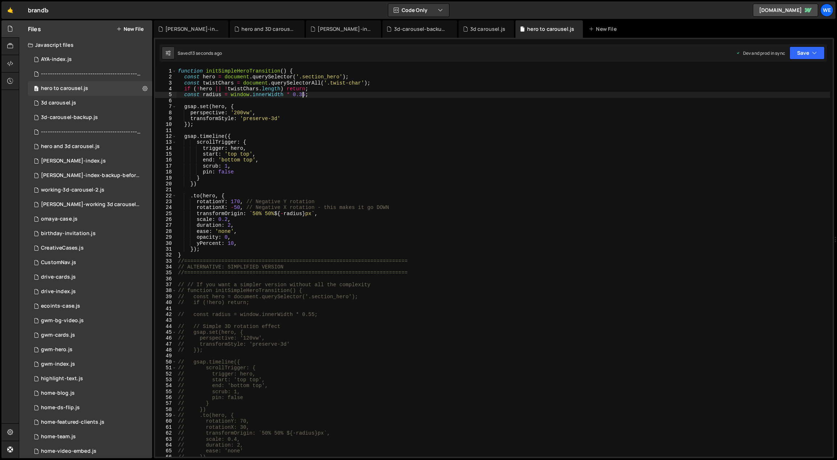
click at [303, 94] on div "function initSimpleHeroTransition ( ) { const hero = document . querySelector (…" at bounding box center [504, 268] width 654 height 401
click at [301, 94] on div "function initSimpleHeroTransition ( ) { const hero = document . querySelector (…" at bounding box center [504, 268] width 654 height 401
click at [303, 94] on div "function initSimpleHeroTransition ( ) { const hero = document . querySelector (…" at bounding box center [504, 262] width 654 height 388
click at [300, 95] on div "function initSimpleHeroTransition ( ) { const hero = document . querySelector (…" at bounding box center [504, 268] width 654 height 401
click at [299, 94] on div "function initSimpleHeroTransition ( ) { const hero = document . querySelector (…" at bounding box center [504, 268] width 654 height 401
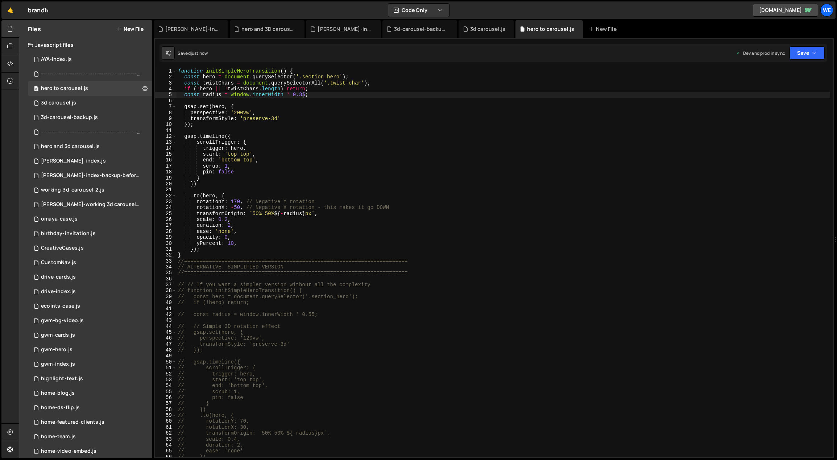
click at [327, 221] on div "function initSimpleHeroTransition ( ) { const hero = document . querySelector (…" at bounding box center [504, 268] width 654 height 401
click at [333, 184] on div "function initSimpleHeroTransition ( ) { const hero = document . querySelector (…" at bounding box center [504, 268] width 654 height 401
click at [292, 254] on div "function initSimpleHeroTransition ( ) { const hero = document . querySelector (…" at bounding box center [504, 268] width 654 height 401
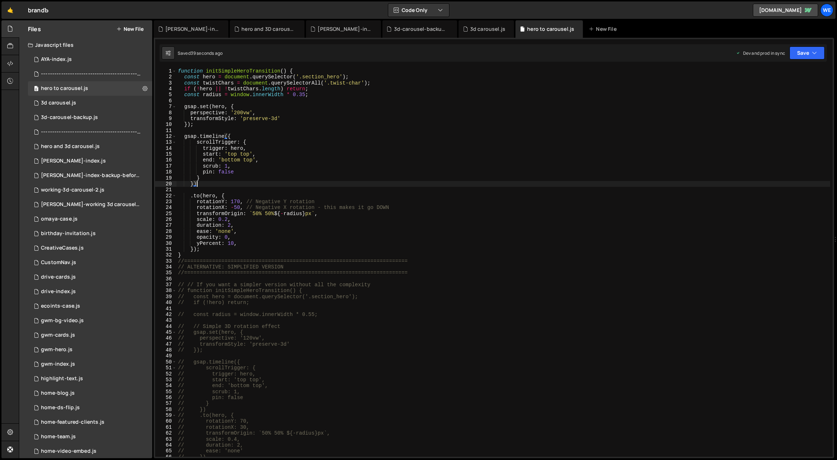
type textarea "}"
click at [208, 189] on div "function initSimpleHeroTransition ( ) { const hero = document . querySelector (…" at bounding box center [504, 268] width 654 height 401
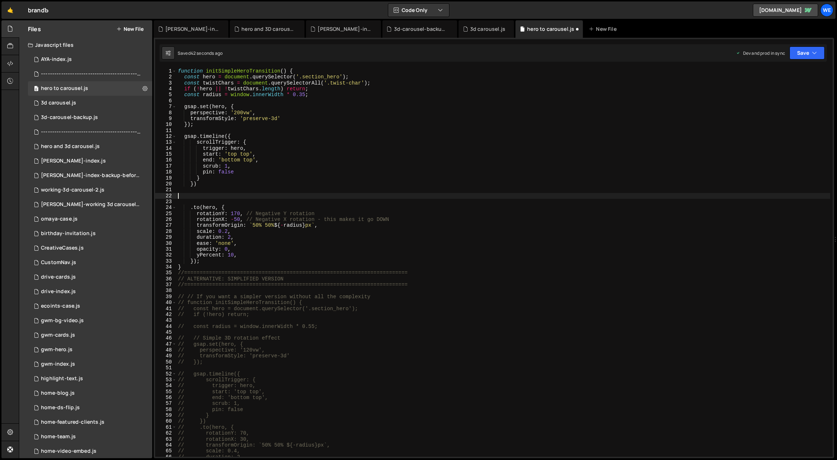
paste textarea "}, 0.5); // Start 0.5 seconds into the main animation"
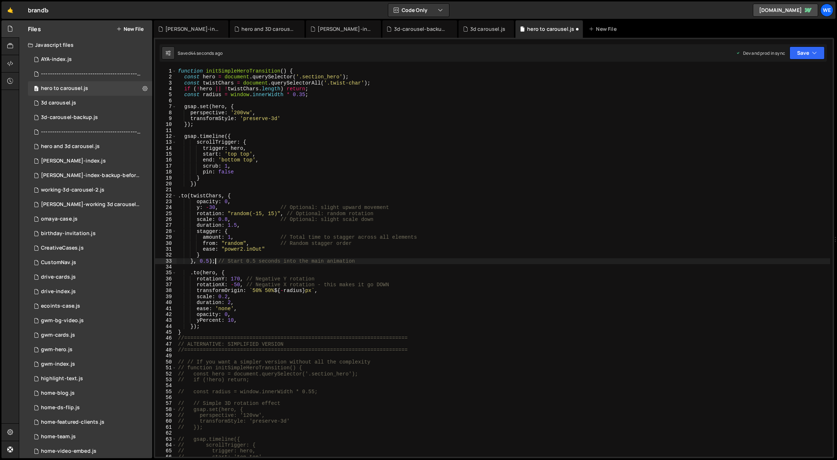
click at [215, 261] on div "function initSimpleHeroTransition ( ) { const hero = document . querySelector (…" at bounding box center [504, 268] width 654 height 401
drag, startPoint x: 338, startPoint y: 206, endPoint x: 237, endPoint y: 206, distance: 101.6
click at [237, 206] on div "function initSimpleHeroTransition ( ) { const hero = document . querySelector (…" at bounding box center [504, 268] width 654 height 401
click at [335, 222] on div "function initSimpleHeroTransition ( ) { const hero = document . querySelector (…" at bounding box center [504, 268] width 654 height 401
click at [338, 207] on div "function initSimpleHeroTransition ( ) { const hero = document . querySelector (…" at bounding box center [504, 268] width 654 height 401
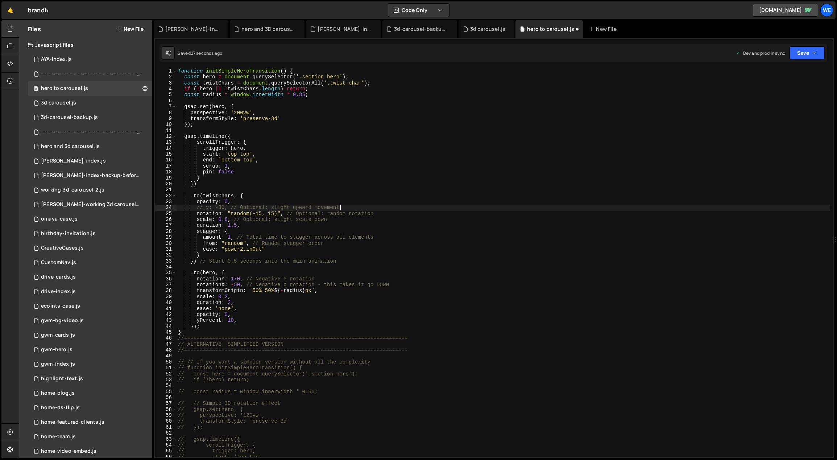
click at [368, 210] on div "function initSimpleHeroTransition ( ) { const hero = document . querySelector (…" at bounding box center [504, 268] width 654 height 401
click at [391, 215] on div "function initSimpleHeroTransition ( ) { const hero = document . querySelector (…" at bounding box center [504, 268] width 654 height 401
click at [387, 221] on div "function initSimpleHeroTransition ( ) { const hero = document . querySelector (…" at bounding box center [504, 268] width 654 height 401
click at [397, 234] on div "function initSimpleHeroTransition ( ) { const hero = document . querySelector (…" at bounding box center [504, 268] width 654 height 401
click at [213, 263] on div "function initSimpleHeroTransition ( ) { const hero = document . querySelector (…" at bounding box center [504, 268] width 654 height 401
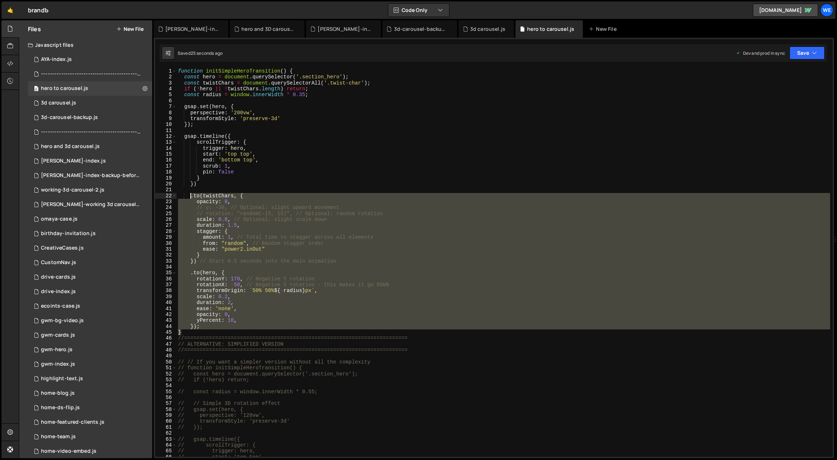
drag, startPoint x: 195, startPoint y: 329, endPoint x: 190, endPoint y: 195, distance: 133.2
click at [190, 195] on div "function initSimpleHeroTransition ( ) { const hero = document . querySelector (…" at bounding box center [504, 268] width 654 height 401
drag, startPoint x: 271, startPoint y: 324, endPoint x: 201, endPoint y: 325, distance: 70.4
click at [270, 324] on div "function initSimpleHeroTransition ( ) { const hero = document . querySelector (…" at bounding box center [504, 262] width 654 height 388
drag, startPoint x: 201, startPoint y: 326, endPoint x: 189, endPoint y: 196, distance: 130.5
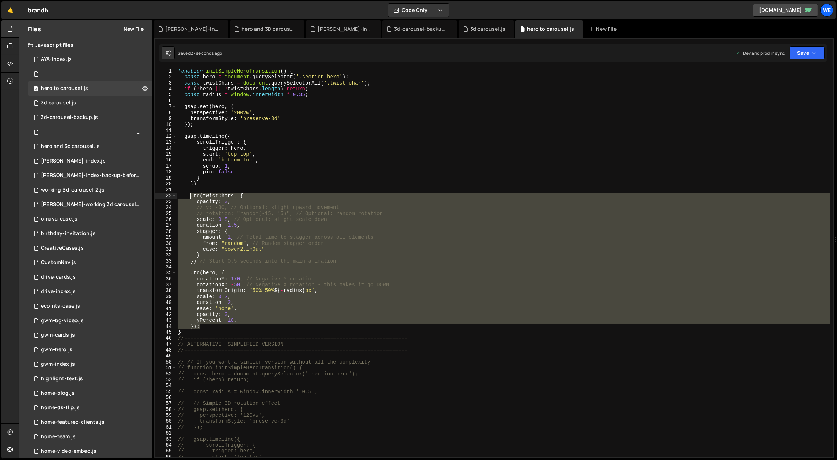
click at [189, 196] on div "function initSimpleHeroTransition ( ) { const hero = document . querySelector (…" at bounding box center [504, 268] width 654 height 401
type textarea ".to(twistChars, { opacity: 0,"
click at [361, 265] on div "function initSimpleHeroTransition ( ) { const hero = document . querySelector (…" at bounding box center [504, 262] width 654 height 388
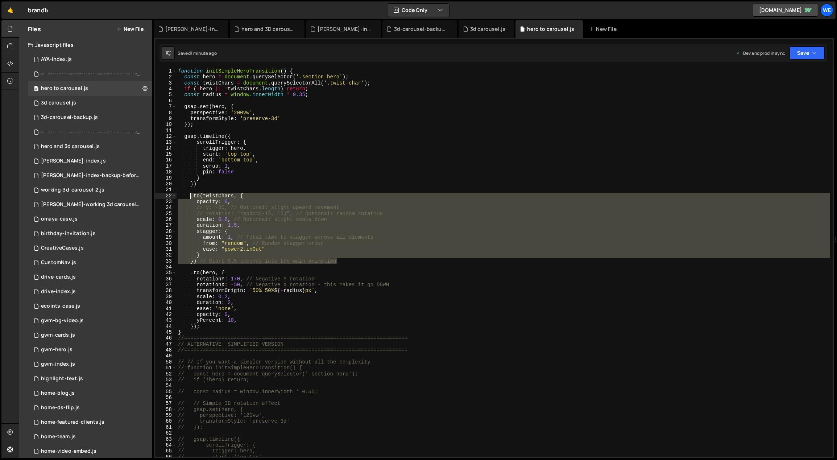
drag, startPoint x: 337, startPoint y: 263, endPoint x: 189, endPoint y: 195, distance: 162.6
click at [189, 195] on div "function initSimpleHeroTransition ( ) { const hero = document . querySelector (…" at bounding box center [504, 268] width 654 height 401
paste textarea "})"
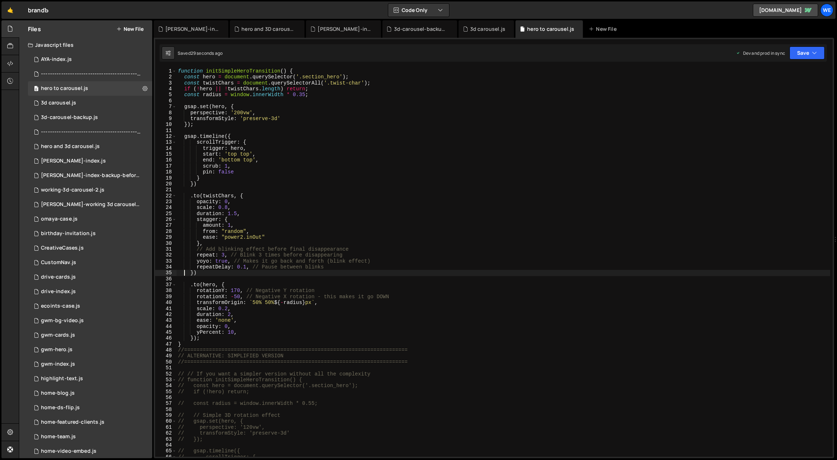
click at [193, 336] on div "function initSimpleHeroTransition ( ) { const hero = document . querySelector (…" at bounding box center [504, 268] width 654 height 401
type textarea "}, "<");"
click at [243, 189] on div "function initSimpleHeroTransition ( ) { const hero = document . querySelector (…" at bounding box center [504, 268] width 654 height 401
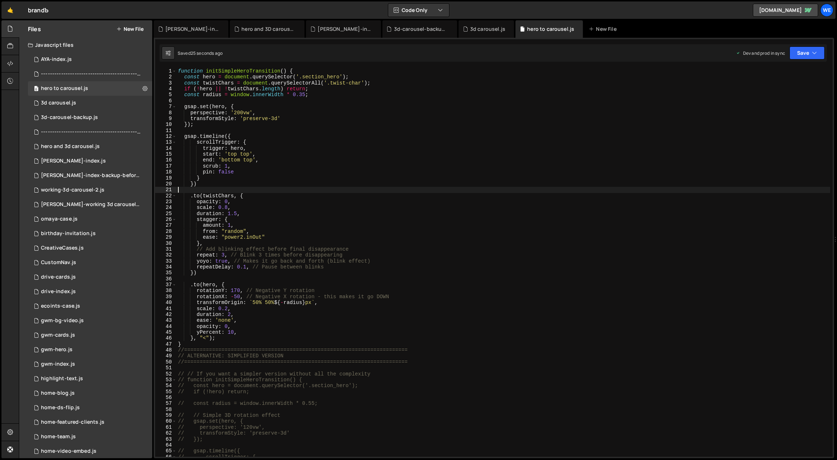
click at [245, 214] on div "function initSimpleHeroTransition ( ) { const hero = document . querySelector (…" at bounding box center [504, 268] width 654 height 401
drag, startPoint x: 230, startPoint y: 315, endPoint x: 238, endPoint y: 316, distance: 8.1
click at [228, 314] on div "function initSimpleHeroTransition ( ) { const hero = document . querySelector (…" at bounding box center [504, 268] width 654 height 401
click at [400, 302] on div "function initSimpleHeroTransition ( ) { const hero = document . querySelector (…" at bounding box center [504, 268] width 654 height 401
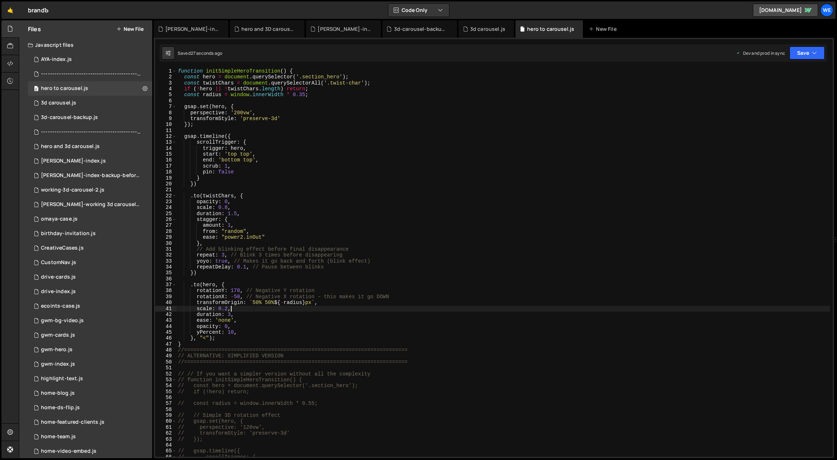
scroll to position [0, 3]
click at [280, 202] on div "function initSimpleHeroTransition ( ) { const hero = document . querySelector (…" at bounding box center [504, 268] width 654 height 401
click at [261, 160] on div "function initSimpleHeroTransition ( ) { const hero = document . querySelector (…" at bounding box center [504, 268] width 654 height 401
click at [351, 265] on div "function initSimpleHeroTransition ( ) { const hero = document . querySelector (…" at bounding box center [504, 268] width 654 height 401
type textarea "repeatDelay: 0.1, // Pause between blinks"
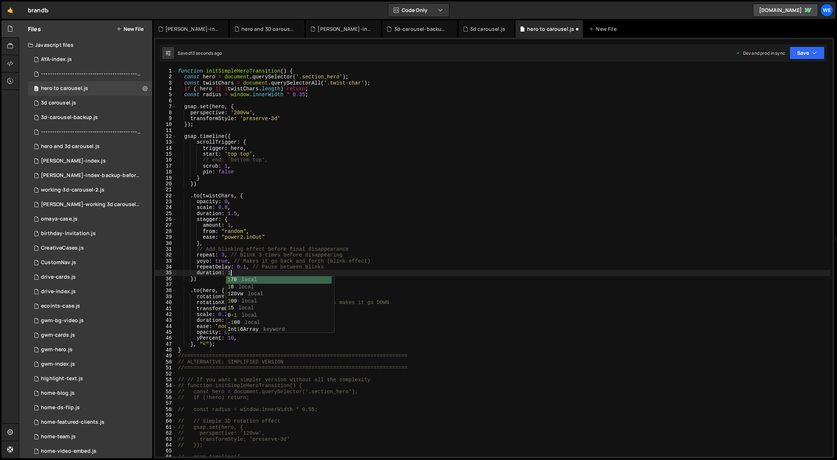
scroll to position [0, 4]
click at [224, 244] on div "function initSimpleHeroTransition ( ) { const hero = document . querySelector (…" at bounding box center [504, 268] width 654 height 401
click at [199, 243] on div "function initSimpleHeroTransition ( ) { const hero = document . querySelector (…" at bounding box center [504, 268] width 654 height 401
click at [260, 116] on div "function initSimpleHeroTransition ( ) { const hero = document . querySelector (…" at bounding box center [504, 268] width 654 height 401
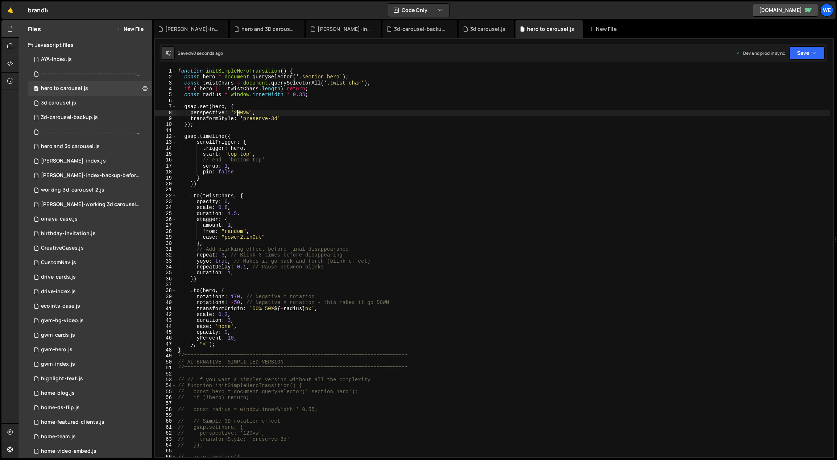
drag, startPoint x: 239, startPoint y: 112, endPoint x: 235, endPoint y: 112, distance: 3.6
click at [235, 112] on div "function initSimpleHeroTransition ( ) { const hero = document . querySelector (…" at bounding box center [504, 268] width 654 height 401
click at [234, 112] on div "function initSimpleHeroTransition ( ) { const hero = document . querySelector (…" at bounding box center [504, 268] width 654 height 401
click at [235, 112] on div "function initSimpleHeroTransition ( ) { const hero = document . querySelector (…" at bounding box center [504, 268] width 654 height 401
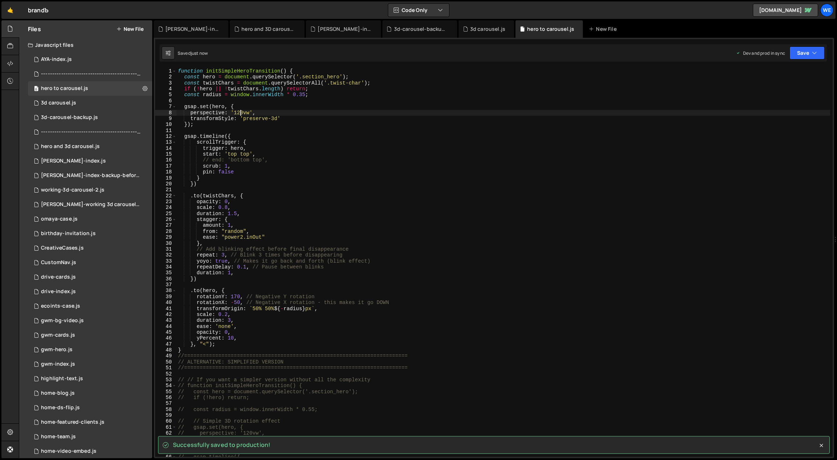
click at [227, 167] on div "function initSimpleHeroTransition ( ) { const hero = document . querySelector (…" at bounding box center [504, 268] width 654 height 401
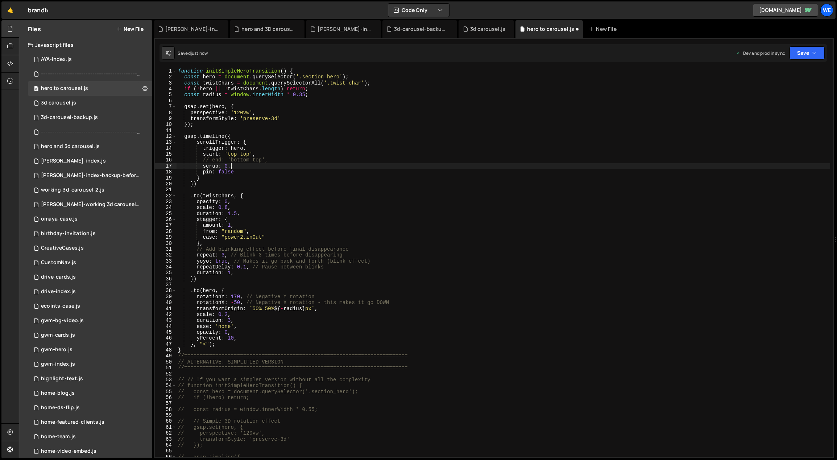
scroll to position [0, 4]
click at [231, 272] on div "function initSimpleHeroTransition ( ) { const hero = document . querySelector (…" at bounding box center [504, 268] width 654 height 401
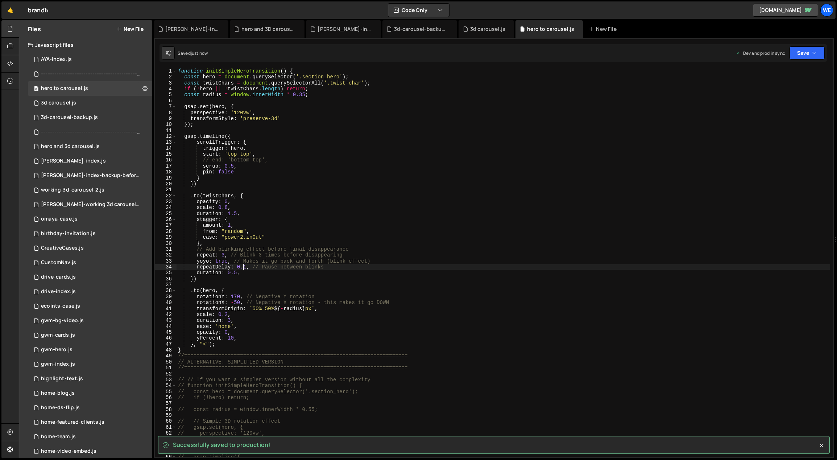
click at [244, 266] on div "function initSimpleHeroTransition ( ) { const hero = document . querySelector (…" at bounding box center [504, 268] width 654 height 401
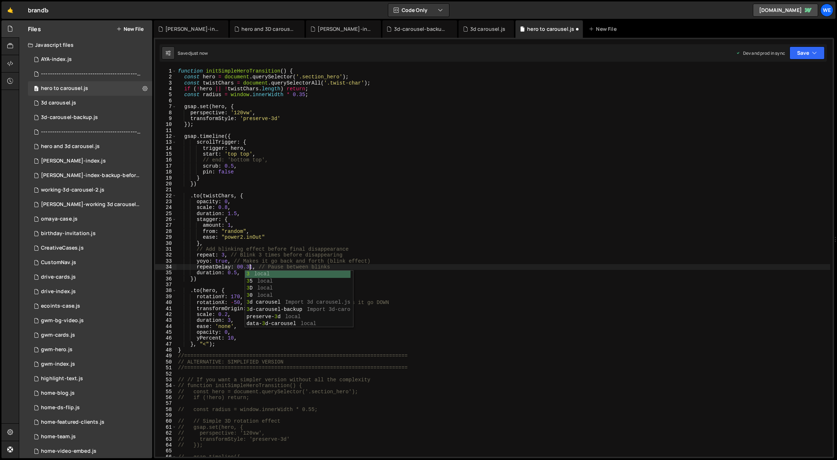
scroll to position [0, 5]
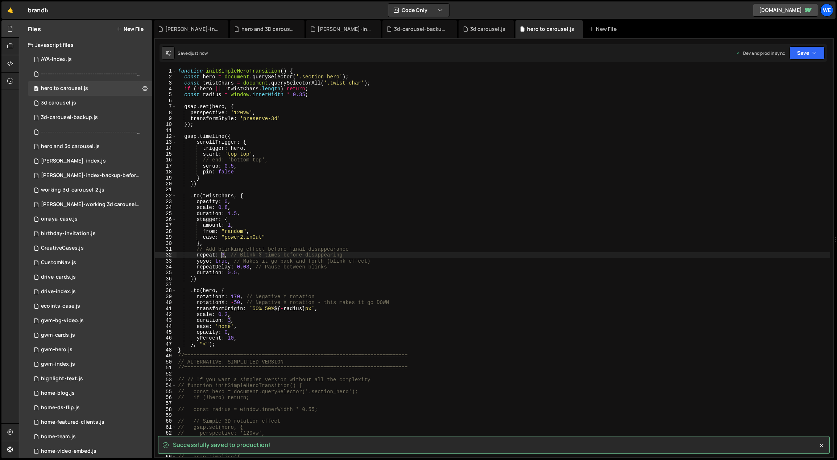
click at [222, 255] on div "function initSimpleHeroTransition ( ) { const hero = document . querySelector (…" at bounding box center [504, 268] width 654 height 401
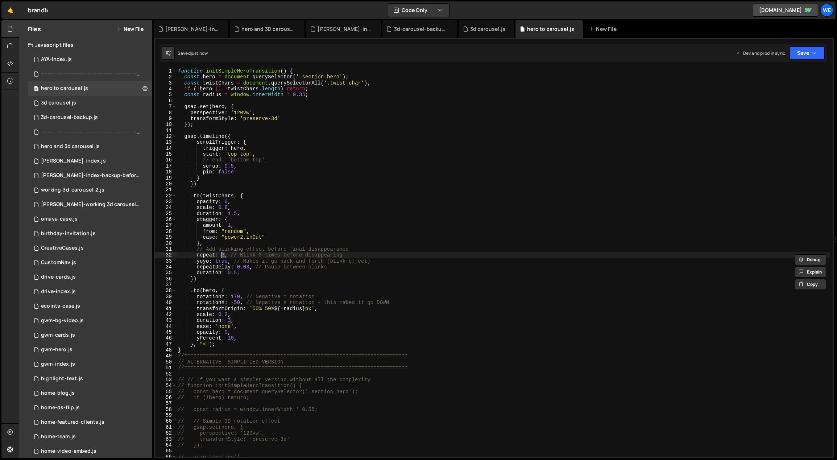
scroll to position [0, 3]
click at [231, 165] on div "function initSimpleHeroTransition ( ) { const hero = document . querySelector (…" at bounding box center [504, 268] width 654 height 401
click at [343, 219] on div "function initSimpleHeroTransition ( ) { const hero = document . querySelector (…" at bounding box center [504, 268] width 654 height 401
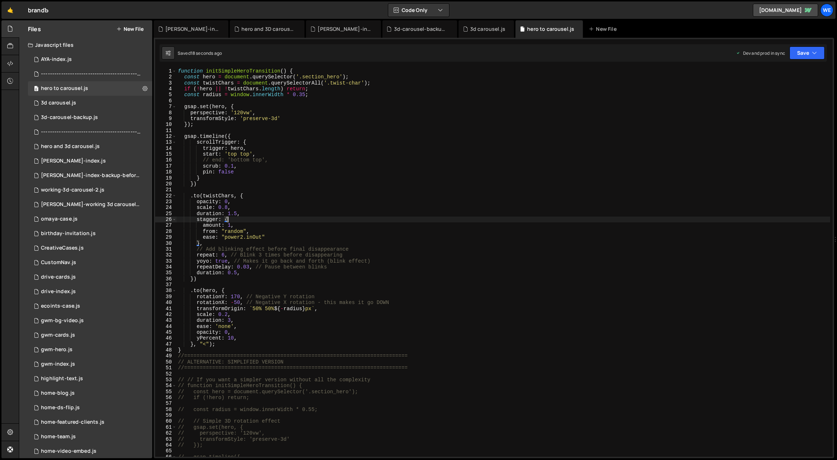
click at [293, 158] on div "function initSimpleHeroTransition ( ) { const hero = document . querySelector (…" at bounding box center [504, 268] width 654 height 401
click at [258, 169] on div "function initSimpleHeroTransition ( ) { const hero = document . querySelector (…" at bounding box center [504, 268] width 654 height 401
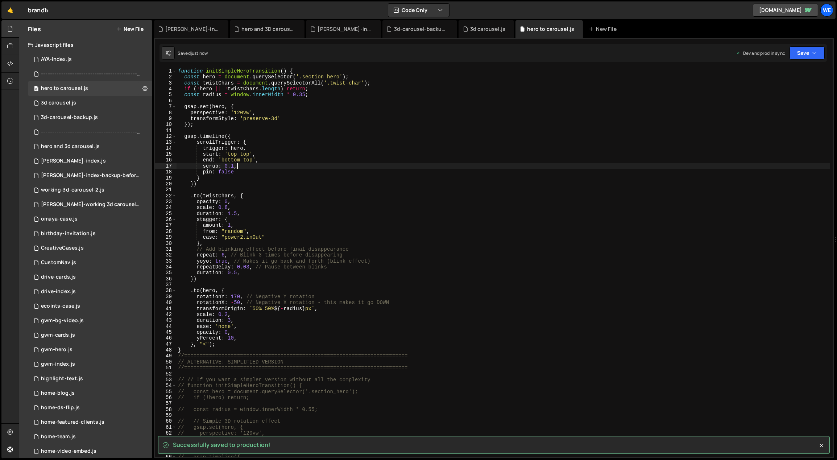
click at [257, 170] on div "function initSimpleHeroTransition ( ) { const hero = document . querySelector (…" at bounding box center [504, 268] width 654 height 401
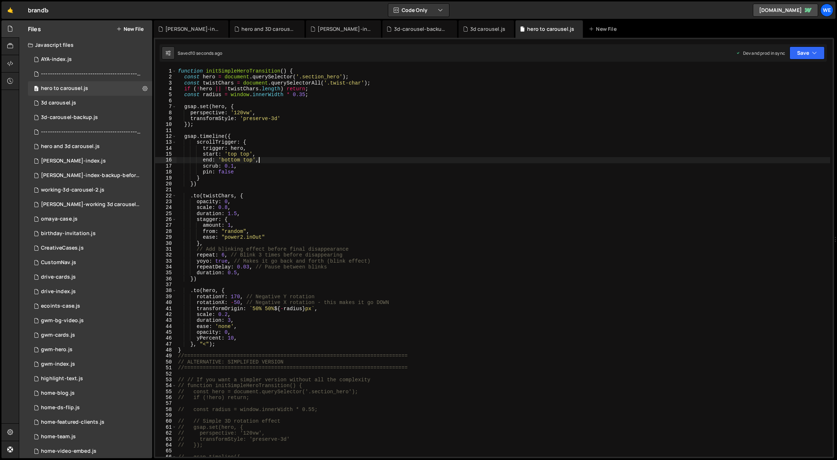
click at [260, 160] on div "function initSimpleHeroTransition ( ) { const hero = document . querySelector (…" at bounding box center [504, 268] width 654 height 401
type textarea "pin: false"
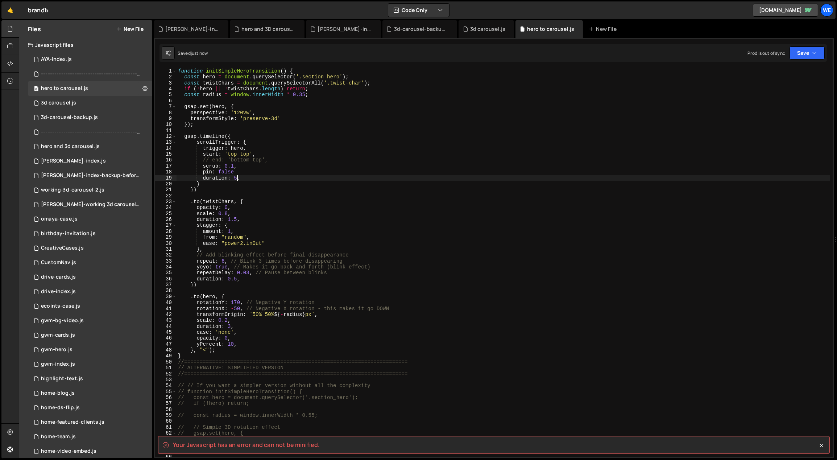
click at [240, 171] on div "function initSimpleHeroTransition ( ) { const hero = document . querySelector (…" at bounding box center [504, 268] width 654 height 401
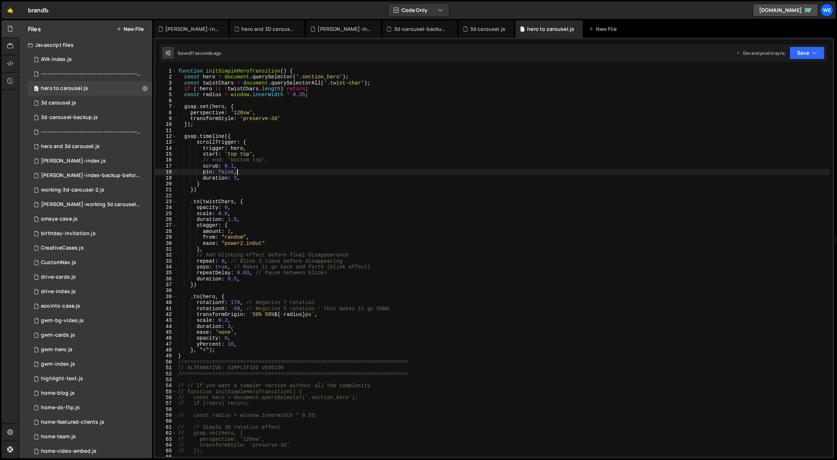
click at [233, 166] on div "function initSimpleHeroTransition ( ) { const hero = document . querySelector (…" at bounding box center [504, 268] width 654 height 401
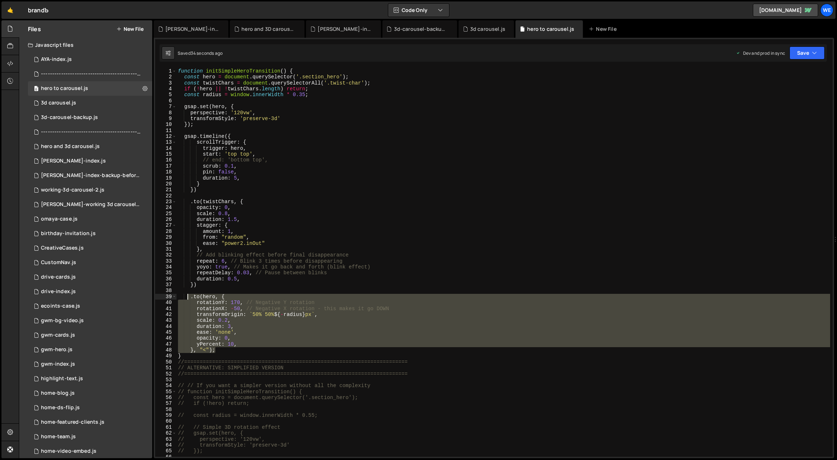
drag, startPoint x: 217, startPoint y: 350, endPoint x: 188, endPoint y: 297, distance: 60.5
click at [188, 297] on div "function initSimpleHeroTransition ( ) { const hero = document . querySelector (…" at bounding box center [504, 268] width 654 height 401
click at [265, 330] on div "function initSimpleHeroTransition ( ) { const hero = document . querySelector (…" at bounding box center [504, 262] width 654 height 388
drag, startPoint x: 216, startPoint y: 350, endPoint x: 191, endPoint y: 298, distance: 58.1
click at [191, 298] on div "function initSimpleHeroTransition ( ) { const hero = document . querySelector (…" at bounding box center [504, 268] width 654 height 401
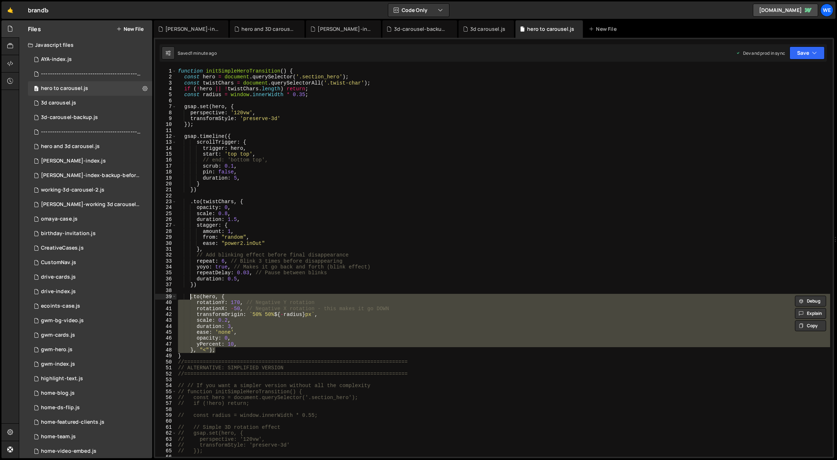
click at [334, 311] on div "function initSimpleHeroTransition ( ) { const hero = document . querySelector (…" at bounding box center [504, 262] width 654 height 388
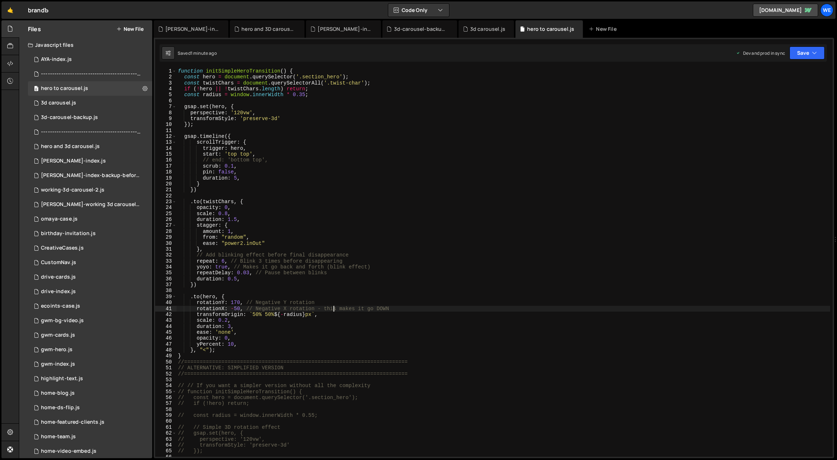
click at [253, 151] on div "function initSimpleHeroTransition ( ) { const hero = document . querySelector (…" at bounding box center [504, 268] width 654 height 401
click at [268, 160] on div "function initSimpleHeroTransition ( ) { const hero = document . querySelector (…" at bounding box center [504, 268] width 654 height 401
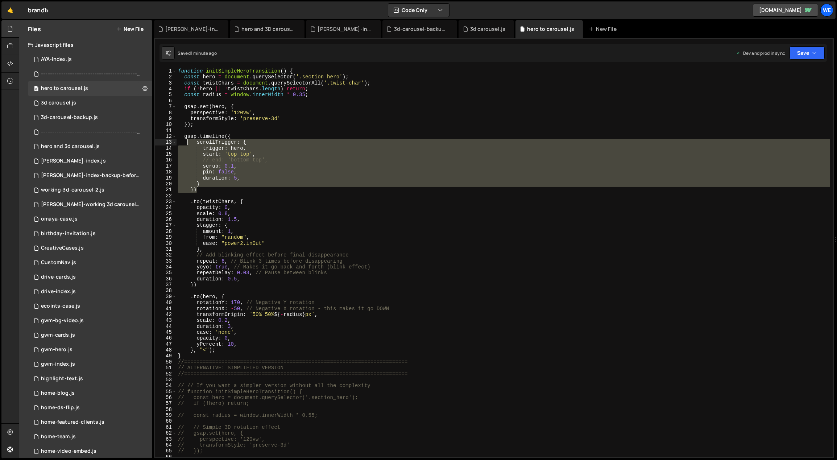
drag, startPoint x: 217, startPoint y: 189, endPoint x: 183, endPoint y: 134, distance: 64.8
click at [183, 134] on div "function initSimpleHeroTransition ( ) { const hero = document . querySelector (…" at bounding box center [504, 268] width 654 height 401
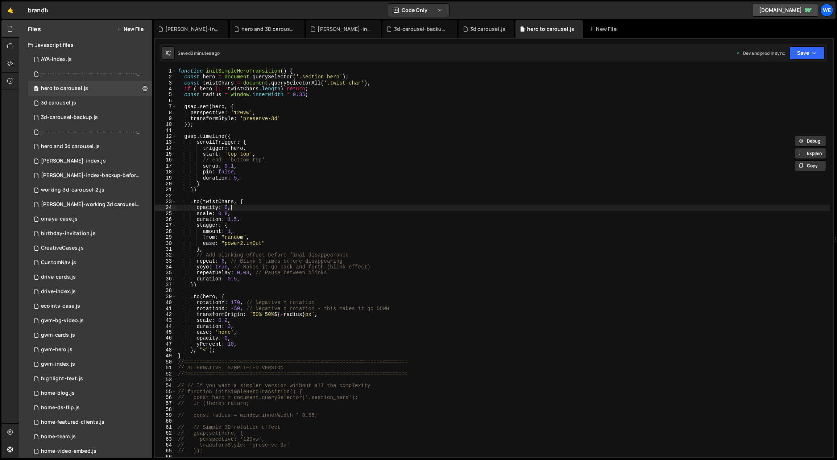
click at [305, 209] on div "function initSimpleHeroTransition ( ) { const hero = document . querySelector (…" at bounding box center [504, 268] width 654 height 401
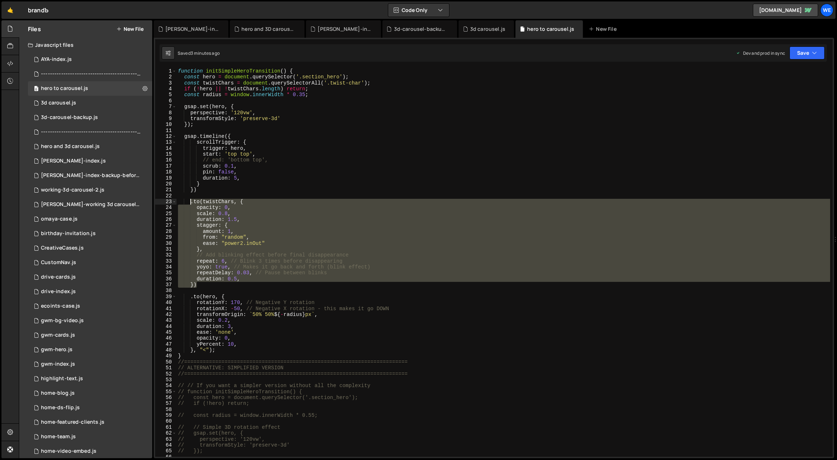
drag, startPoint x: 206, startPoint y: 286, endPoint x: 189, endPoint y: 201, distance: 86.4
click at [189, 201] on div "function initSimpleHeroTransition ( ) { const hero = document . querySelector (…" at bounding box center [504, 268] width 654 height 401
paste textarea "})"
click at [210, 281] on div "function initSimpleHeroTransition ( ) { const hero = document . querySelector (…" at bounding box center [504, 262] width 654 height 388
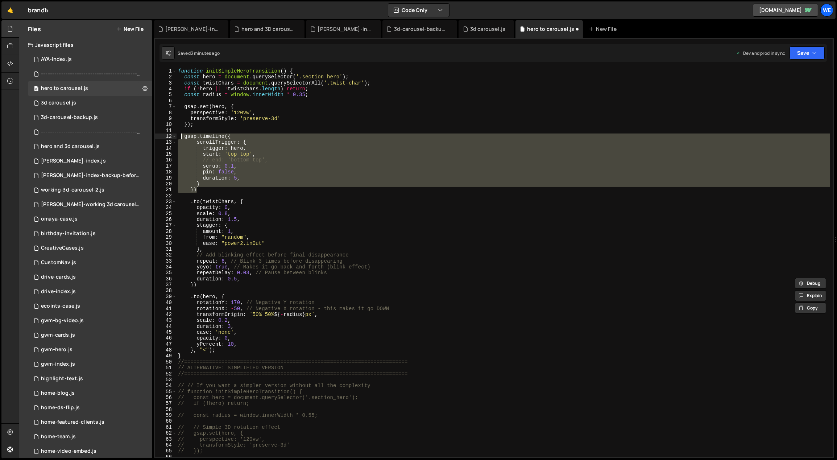
drag, startPoint x: 196, startPoint y: 189, endPoint x: 182, endPoint y: 138, distance: 52.7
click at [182, 138] on div "function initSimpleHeroTransition ( ) { const hero = document . querySelector (…" at bounding box center [504, 268] width 654 height 401
drag, startPoint x: 263, startPoint y: 136, endPoint x: 243, endPoint y: 147, distance: 22.6
click at [263, 136] on div "function initSimpleHeroTransition ( ) { const hero = document . querySelector (…" at bounding box center [504, 262] width 654 height 388
drag, startPoint x: 200, startPoint y: 187, endPoint x: 181, endPoint y: 138, distance: 52.6
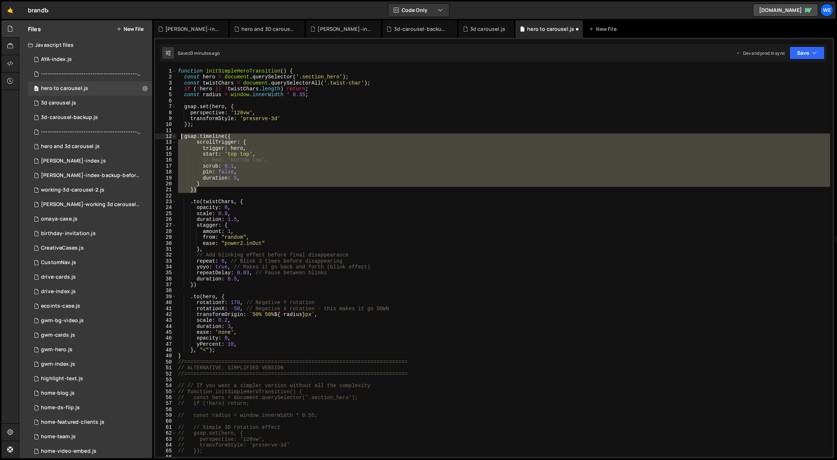
click at [181, 138] on div "function initSimpleHeroTransition ( ) { const hero = document . querySelector (…" at bounding box center [504, 268] width 654 height 401
paste textarea "})"
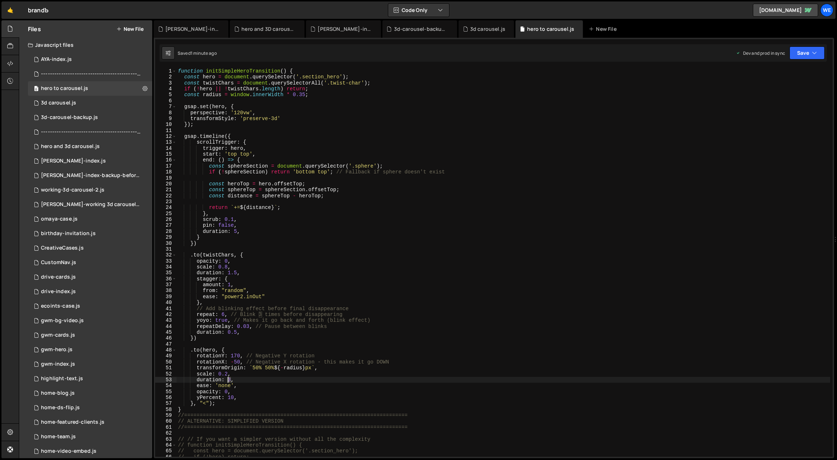
click at [228, 380] on div "function initSimpleHeroTransition ( ) { const hero = document . querySelector (…" at bounding box center [504, 268] width 654 height 401
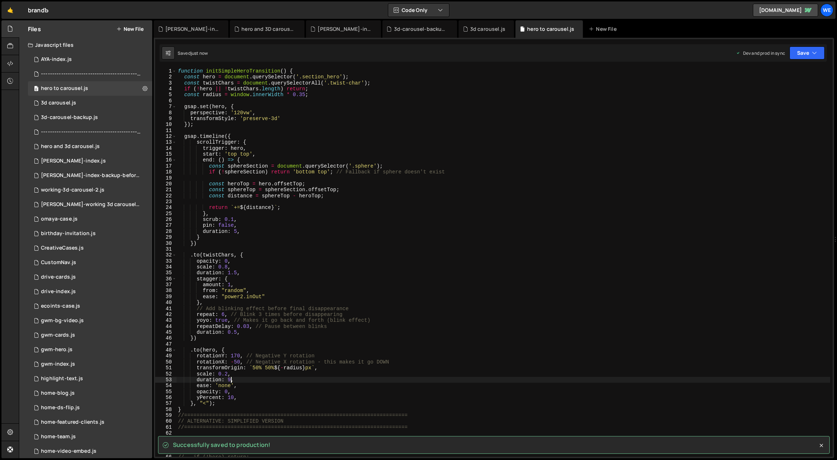
type textarea "duration: 9,"
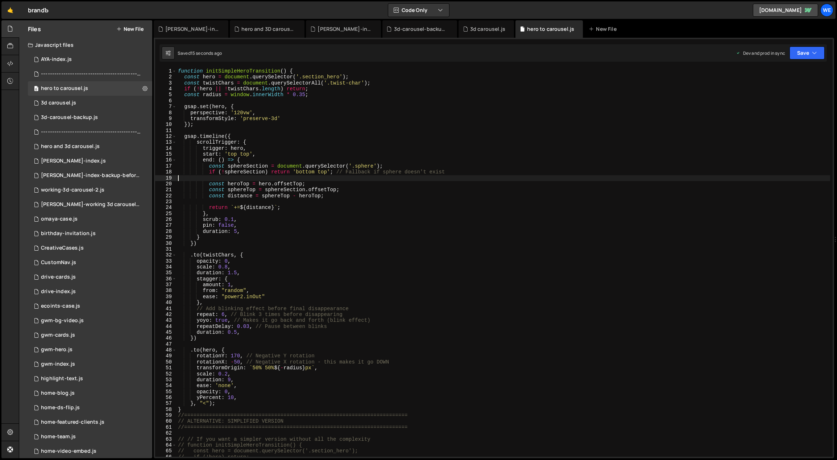
click at [328, 176] on div "function initSimpleHeroTransition ( ) { const hero = document . querySelector (…" at bounding box center [504, 268] width 654 height 401
drag, startPoint x: 260, startPoint y: 221, endPoint x: 244, endPoint y: 220, distance: 15.3
click at [259, 221] on div "function initSimpleHeroTransition ( ) { const hero = document . querySelector (…" at bounding box center [504, 268] width 654 height 401
drag, startPoint x: 233, startPoint y: 220, endPoint x: 225, endPoint y: 218, distance: 8.5
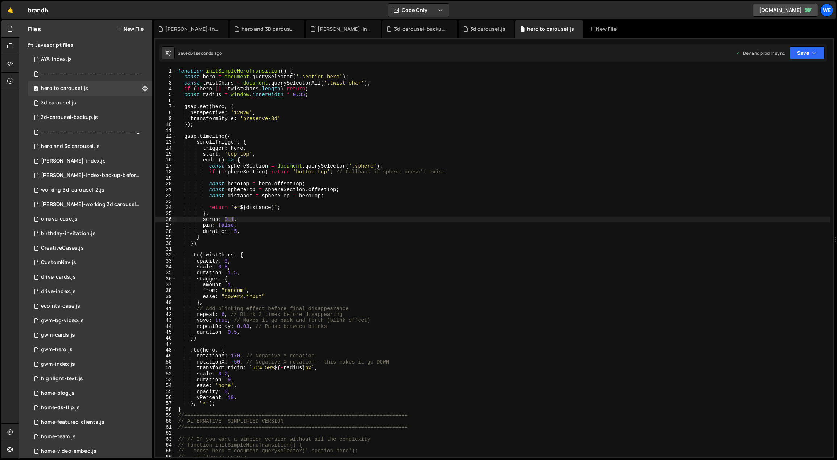
click at [224, 218] on div "function initSimpleHeroTransition ( ) { const hero = document . querySelector (…" at bounding box center [504, 268] width 654 height 401
click at [237, 232] on div "function initSimpleHeroTransition ( ) { const hero = document . querySelector (…" at bounding box center [504, 268] width 654 height 401
click at [224, 217] on div "function initSimpleHeroTransition ( ) { const hero = document . querySelector (…" at bounding box center [504, 268] width 654 height 401
click at [242, 231] on div "function initSimpleHeroTransition ( ) { const hero = document . querySelector (…" at bounding box center [504, 268] width 654 height 401
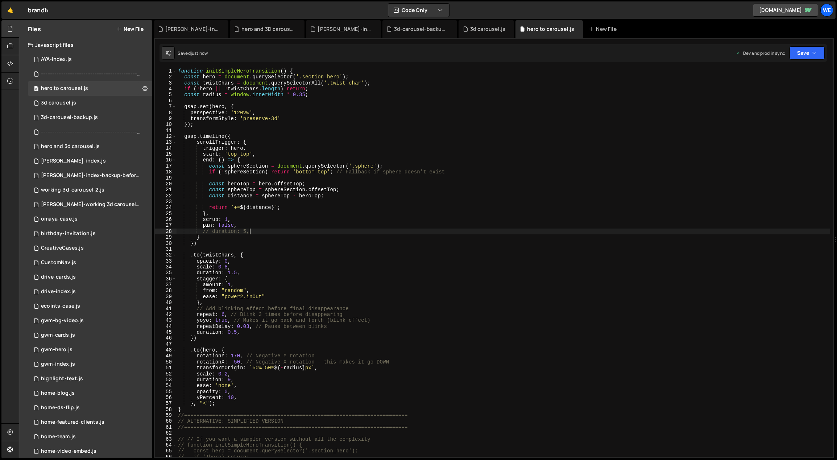
click at [225, 220] on div "function initSimpleHeroTransition ( ) { const hero = document . querySelector (…" at bounding box center [504, 268] width 654 height 401
click at [224, 219] on div "function initSimpleHeroTransition ( ) { const hero = document . querySelector (…" at bounding box center [504, 268] width 654 height 401
click at [250, 326] on div "function initSimpleHeroTransition ( ) { const hero = document . querySelector (…" at bounding box center [504, 268] width 654 height 401
click at [235, 332] on div "function initSimpleHeroTransition ( ) { const hero = document . querySelector (…" at bounding box center [504, 268] width 654 height 401
click at [239, 275] on div "function initSimpleHeroTransition ( ) { const hero = document . querySelector (…" at bounding box center [504, 268] width 654 height 401
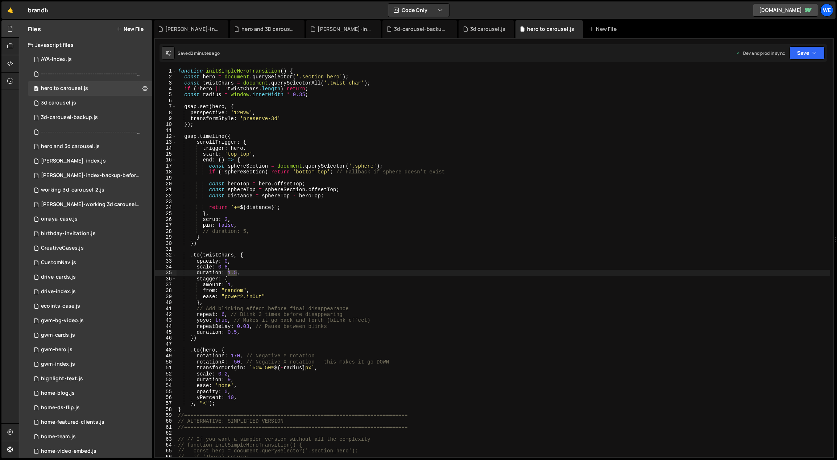
drag, startPoint x: 236, startPoint y: 272, endPoint x: 229, endPoint y: 271, distance: 7.7
click at [229, 271] on div "function initSimpleHeroTransition ( ) { const hero = document . querySelector (…" at bounding box center [504, 268] width 654 height 401
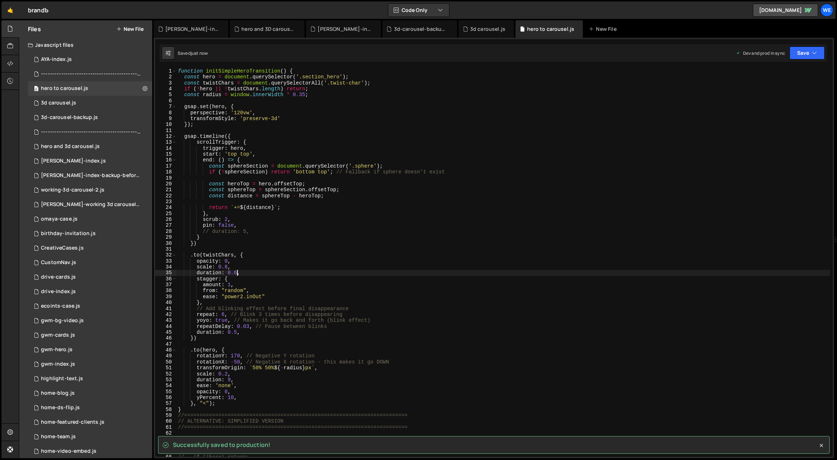
click at [240, 265] on div "function initSimpleHeroTransition ( ) { const hero = document . querySelector (…" at bounding box center [504, 268] width 654 height 401
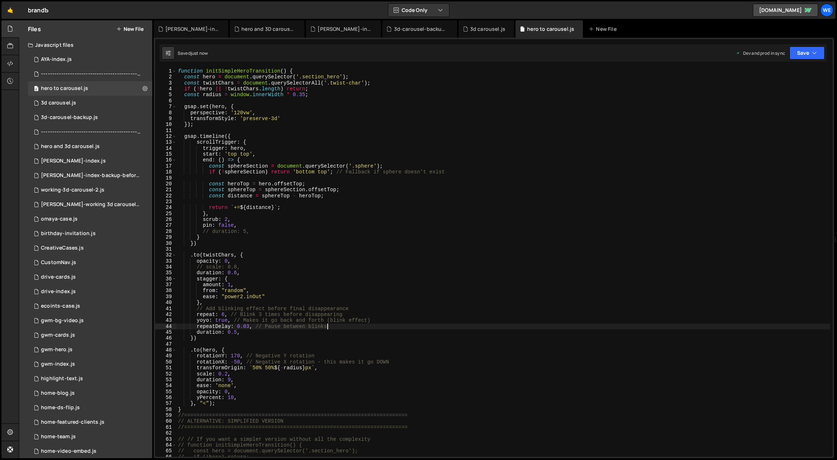
click at [347, 326] on div "function initSimpleHeroTransition ( ) { const hero = document . querySelector (…" at bounding box center [504, 268] width 654 height 401
click at [231, 285] on div "function initSimpleHeroTransition ( ) { const hero = document . querySelector (…" at bounding box center [504, 268] width 654 height 401
click at [235, 271] on div "function initSimpleHeroTransition ( ) { const hero = document . querySelector (…" at bounding box center [504, 268] width 654 height 401
click at [234, 284] on div "function initSimpleHeroTransition ( ) { const hero = document . querySelector (…" at bounding box center [504, 268] width 654 height 401
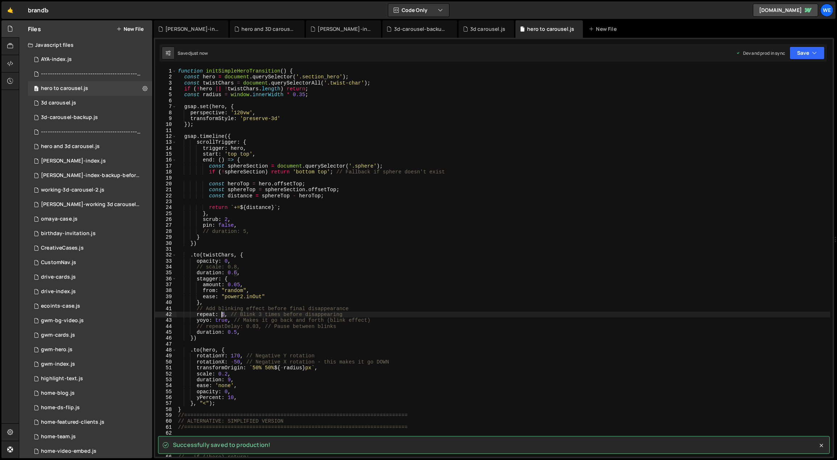
click at [221, 313] on div "function initSimpleHeroTransition ( ) { const hero = document . querySelector (…" at bounding box center [504, 268] width 654 height 401
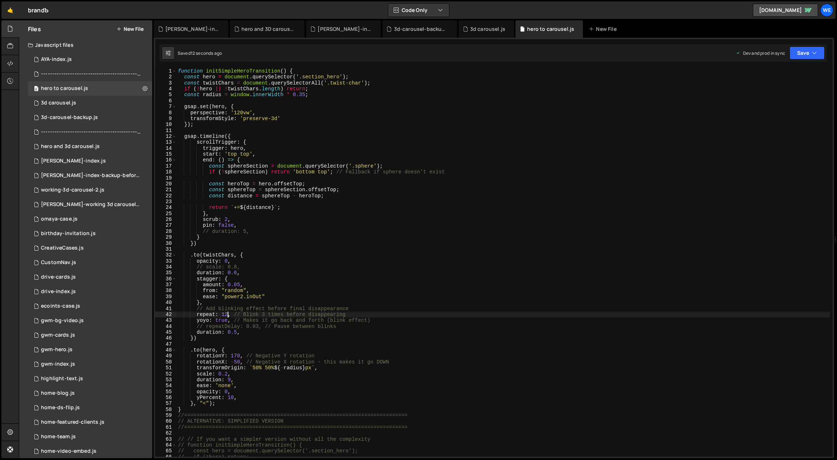
click at [359, 314] on div "function initSimpleHeroTransition ( ) { const hero = document . querySelector (…" at bounding box center [504, 268] width 654 height 401
click at [378, 318] on div "function initSimpleHeroTransition ( ) { const hero = document . querySelector (…" at bounding box center [504, 268] width 654 height 401
click at [240, 317] on div "function initSimpleHeroTransition ( ) { const hero = document . querySelector (…" at bounding box center [504, 268] width 654 height 401
click at [244, 333] on div "function initSimpleHeroTransition ( ) { const hero = document . querySelector (…" at bounding box center [504, 268] width 654 height 401
click at [237, 284] on div "function initSimpleHeroTransition ( ) { const hero = document . querySelector (…" at bounding box center [504, 268] width 654 height 401
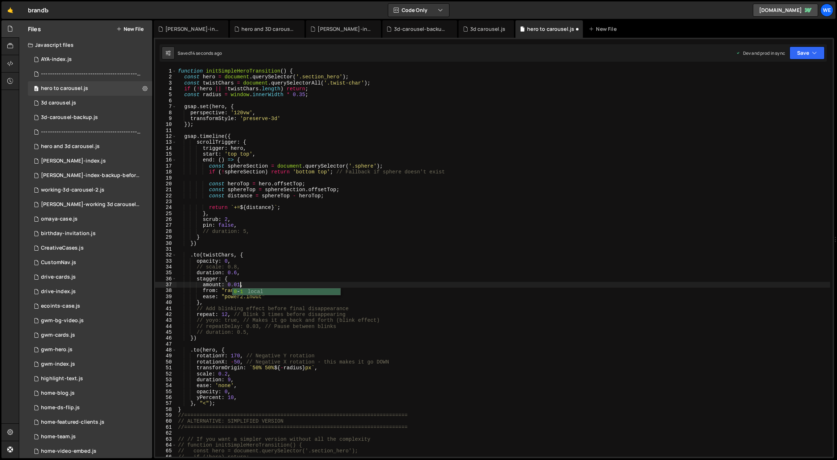
scroll to position [0, 4]
click at [246, 273] on div "function initSimpleHeroTransition ( ) { const hero = document . querySelector (…" at bounding box center [504, 268] width 654 height 401
click at [239, 286] on div "function initSimpleHeroTransition ( ) { const hero = document . querySelector (…" at bounding box center [504, 268] width 654 height 401
click at [226, 285] on div "function initSimpleHeroTransition ( ) { const hero = document . querySelector (…" at bounding box center [504, 268] width 654 height 401
click at [228, 260] on div "function initSimpleHeroTransition ( ) { const hero = document . querySelector (…" at bounding box center [504, 268] width 654 height 401
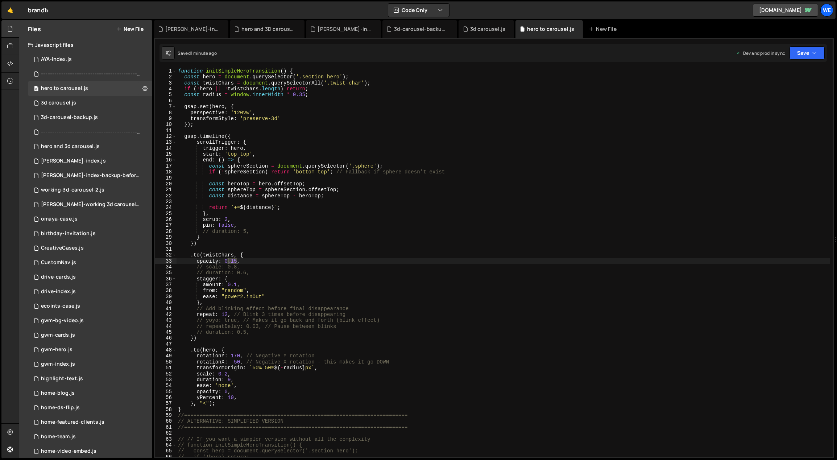
drag, startPoint x: 236, startPoint y: 260, endPoint x: 229, endPoint y: 260, distance: 6.9
click at [229, 260] on div "function initSimpleHeroTransition ( ) { const hero = document . querySelector (…" at bounding box center [504, 268] width 654 height 401
click at [236, 283] on div "function initSimpleHeroTransition ( ) { const hero = document . querySelector (…" at bounding box center [504, 268] width 654 height 401
click at [234, 284] on div "function initSimpleHeroTransition ( ) { const hero = document . querySelector (…" at bounding box center [504, 268] width 654 height 401
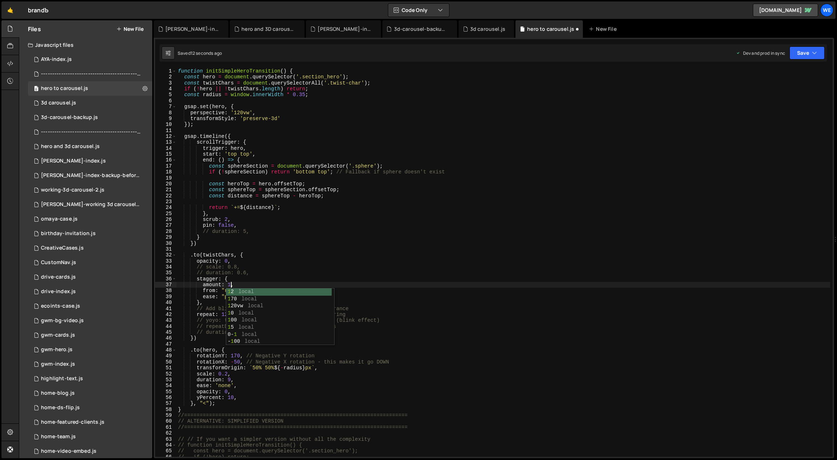
scroll to position [0, 4]
click at [385, 317] on div "function initSimpleHeroTransition ( ) { const hero = document . querySelector (…" at bounding box center [504, 268] width 654 height 401
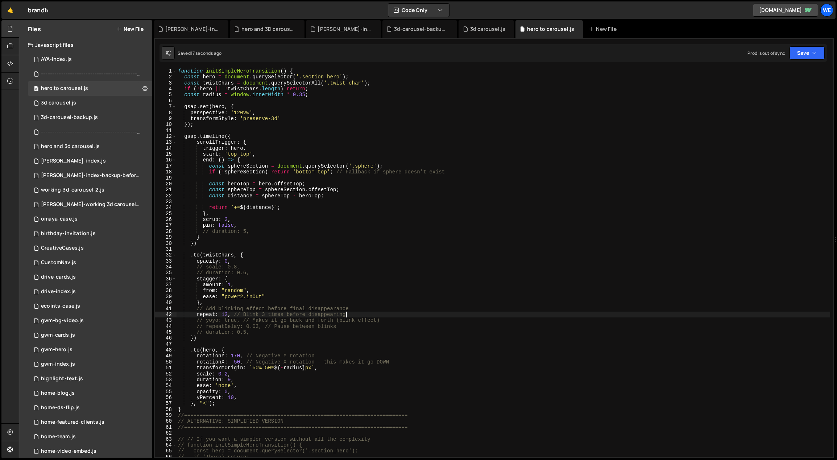
click at [386, 318] on div "function initSimpleHeroTransition ( ) { const hero = document . querySelector (…" at bounding box center [504, 268] width 654 height 401
type textarea "repeatDelay: 0.03, // Pause between blinks"
